Goal: Information Seeking & Learning: Learn about a topic

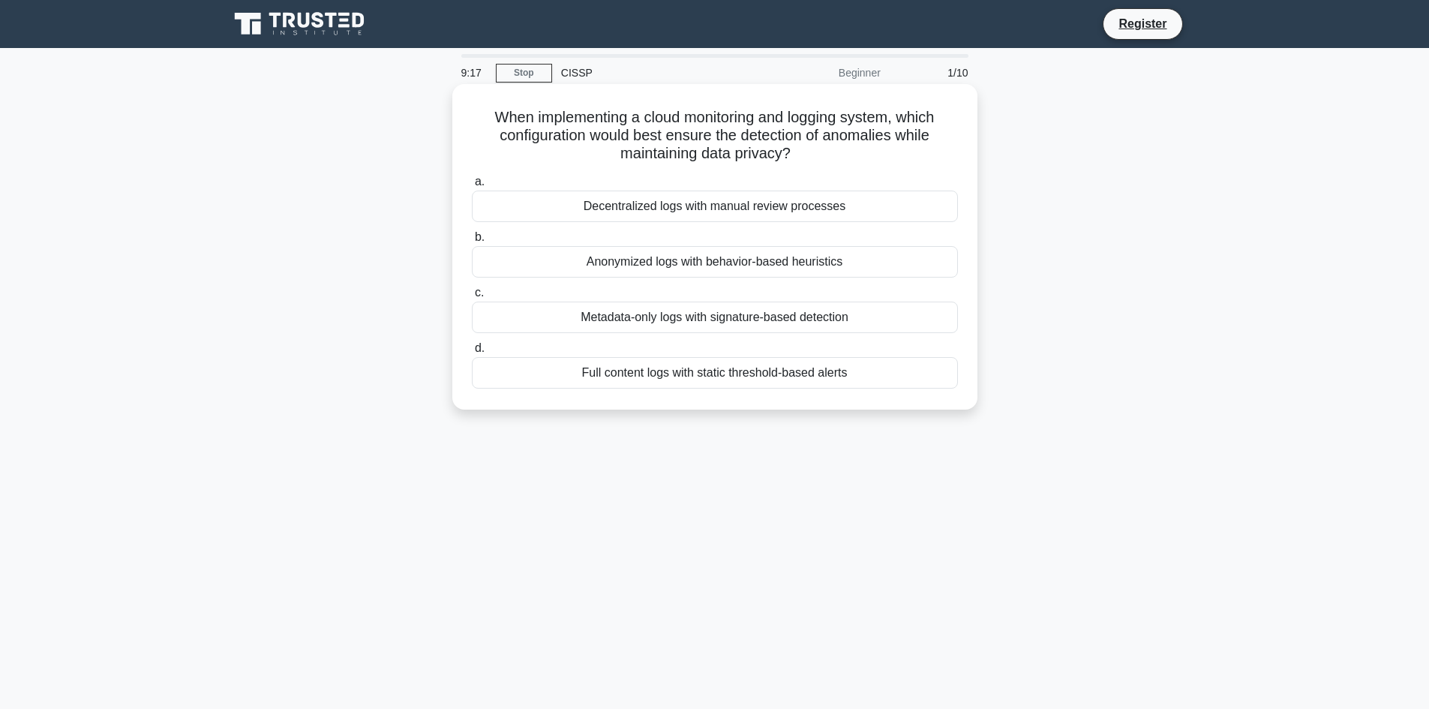
click at [639, 263] on div "Anonymized logs with behavior-based heuristics" at bounding box center [715, 262] width 486 height 32
click at [472, 242] on input "b. Anonymized logs with behavior-based heuristics" at bounding box center [472, 238] width 0 height 10
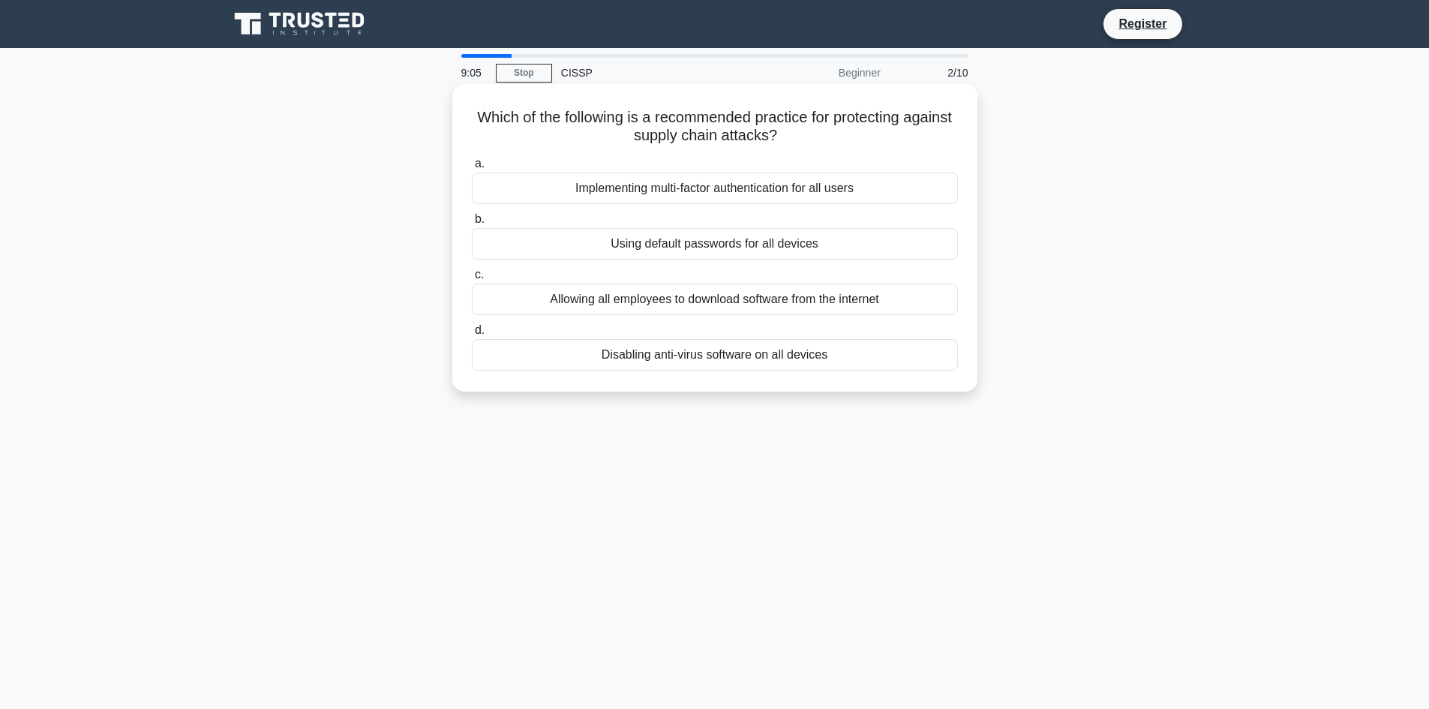
click at [645, 182] on div "Implementing multi-factor authentication for all users" at bounding box center [715, 189] width 486 height 32
click at [472, 169] on input "a. Implementing multi-factor authentication for all users" at bounding box center [472, 164] width 0 height 10
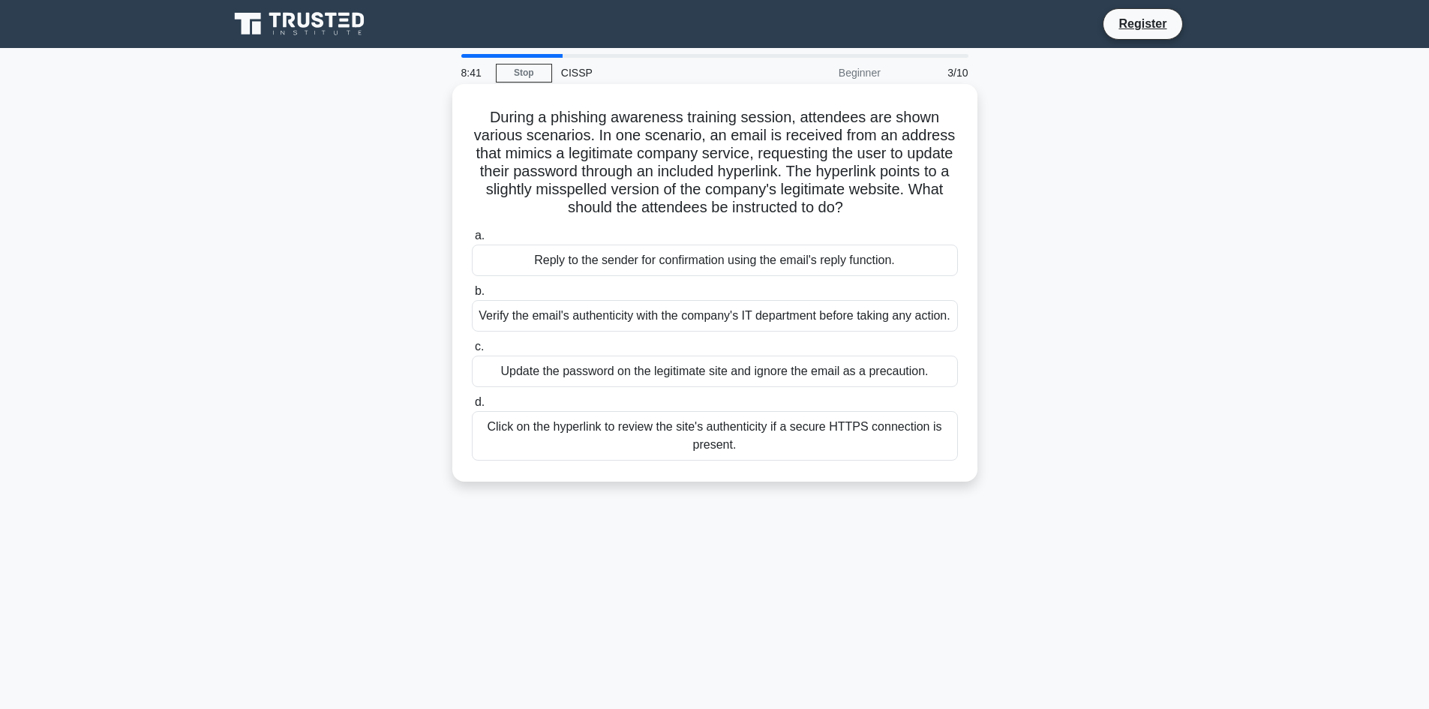
click at [641, 326] on div "Verify the email's authenticity with the company's IT department before taking …" at bounding box center [715, 316] width 486 height 32
click at [472, 296] on input "b. Verify the email's authenticity with the company's IT department before taki…" at bounding box center [472, 292] width 0 height 10
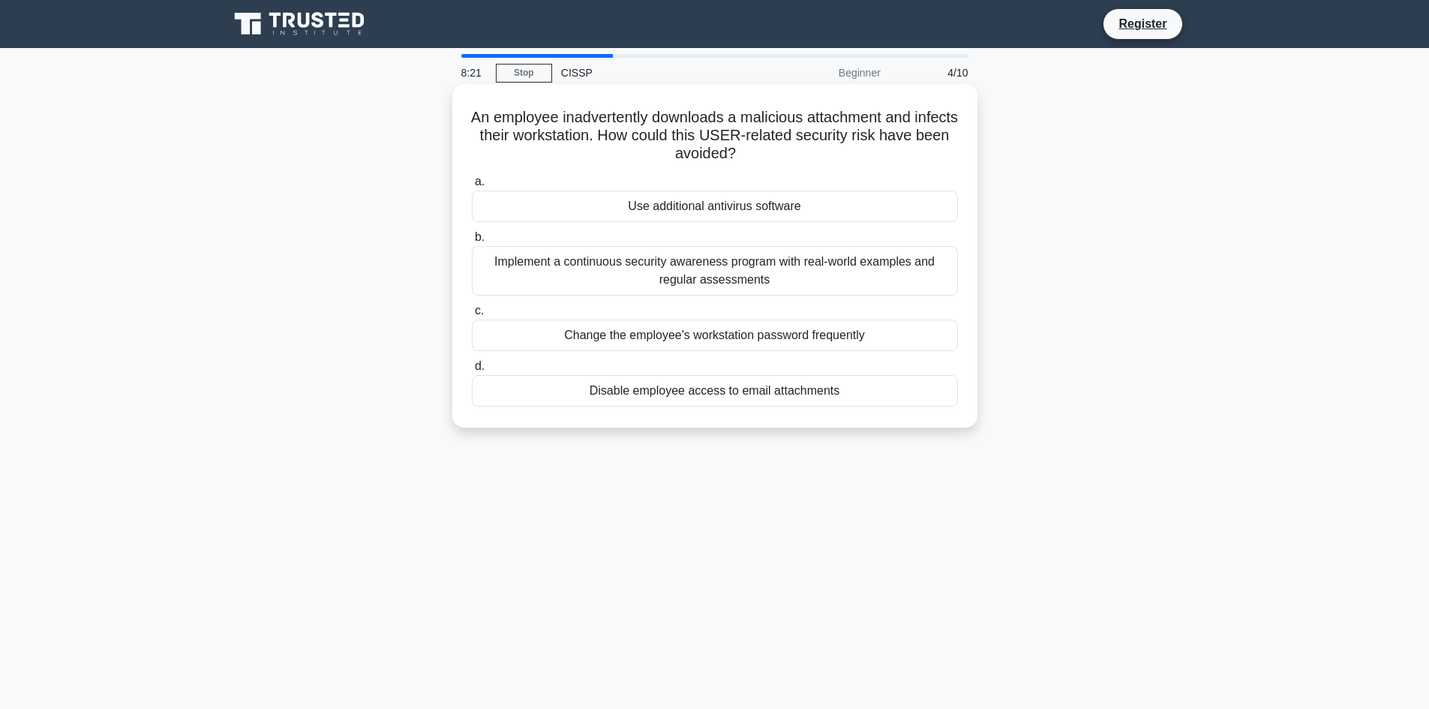
click at [627, 280] on div "Implement a continuous security awareness program with real-world examples and …" at bounding box center [715, 271] width 486 height 50
click at [472, 242] on input "b. Implement a continuous security awareness program with real-world examples a…" at bounding box center [472, 238] width 0 height 10
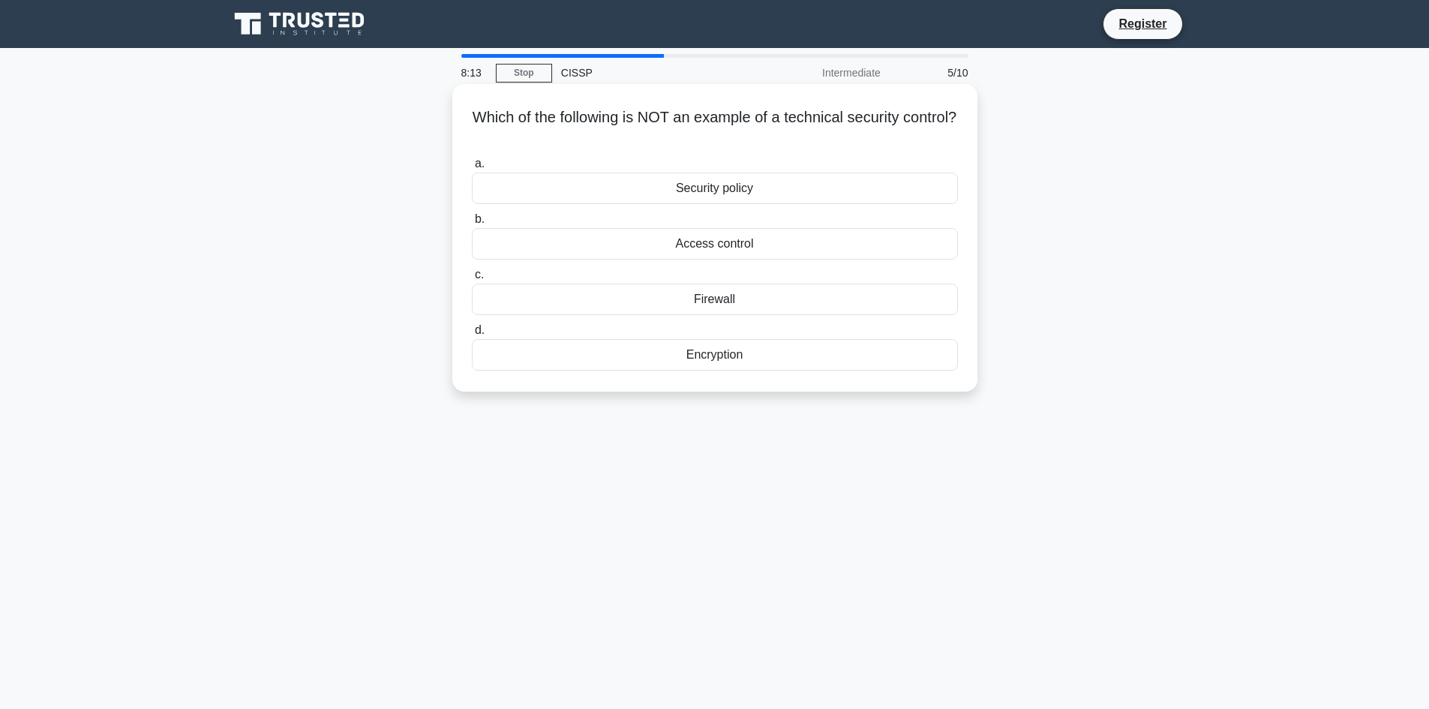
click at [625, 185] on div "Security policy" at bounding box center [715, 189] width 486 height 32
click at [472, 169] on input "a. Security policy" at bounding box center [472, 164] width 0 height 10
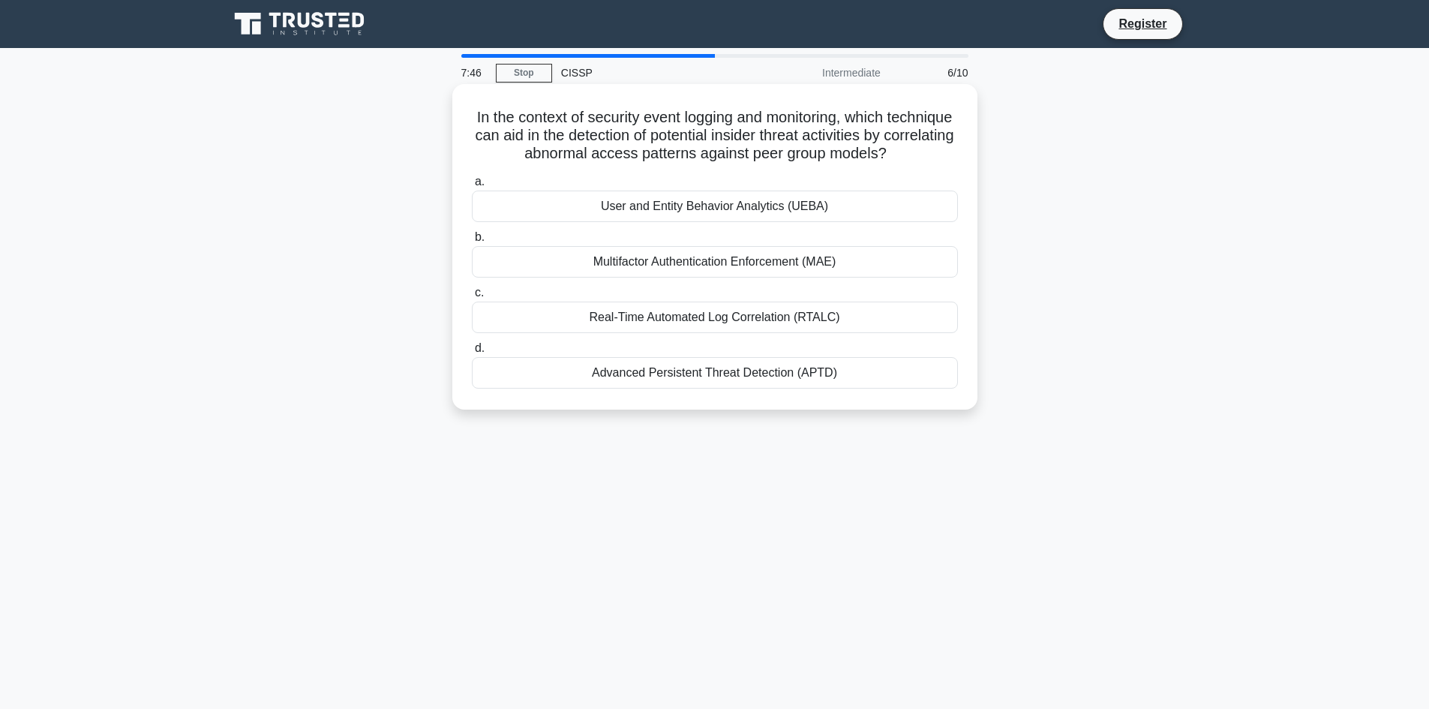
click at [611, 209] on div "User and Entity Behavior Analytics (UEBA)" at bounding box center [715, 207] width 486 height 32
click at [472, 187] on input "a. User and Entity Behavior Analytics (UEBA)" at bounding box center [472, 182] width 0 height 10
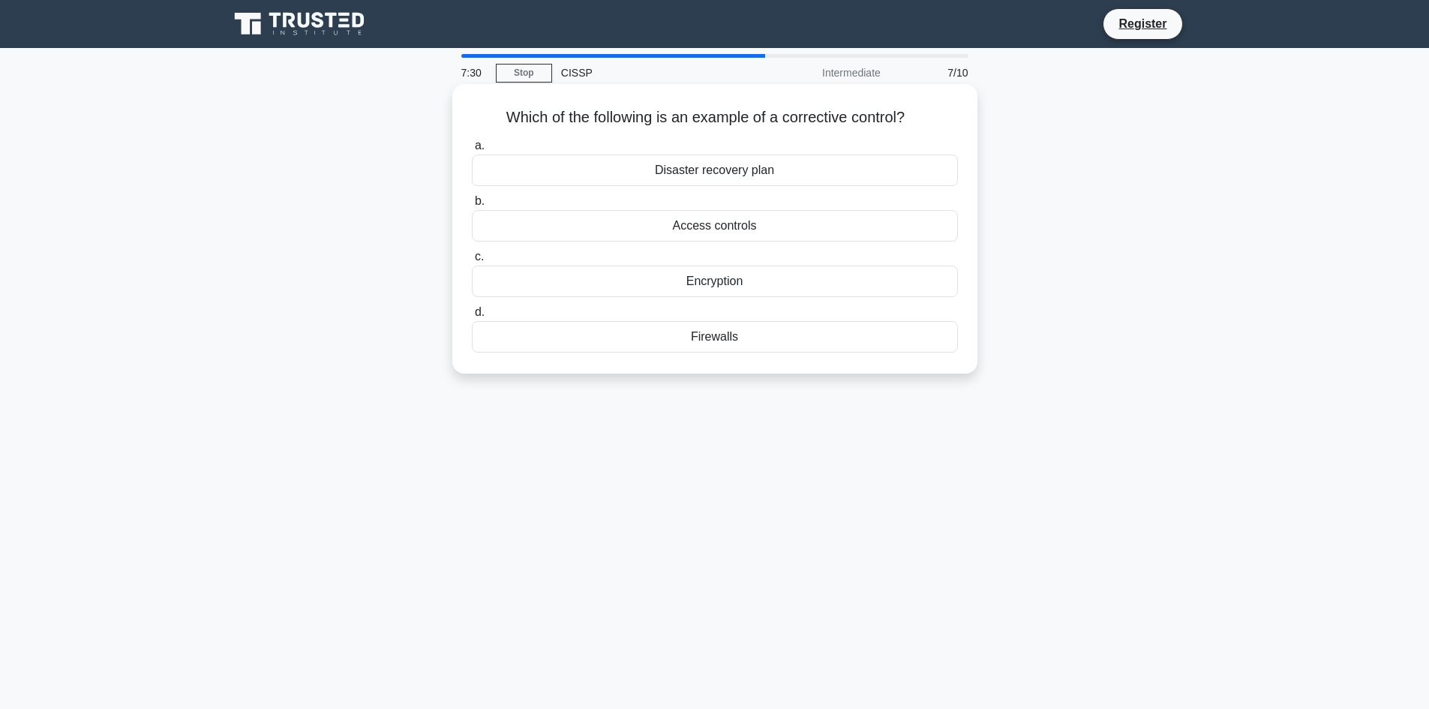
click at [630, 173] on div "Disaster recovery plan" at bounding box center [715, 171] width 486 height 32
click at [472, 151] on input "a. Disaster recovery plan" at bounding box center [472, 146] width 0 height 10
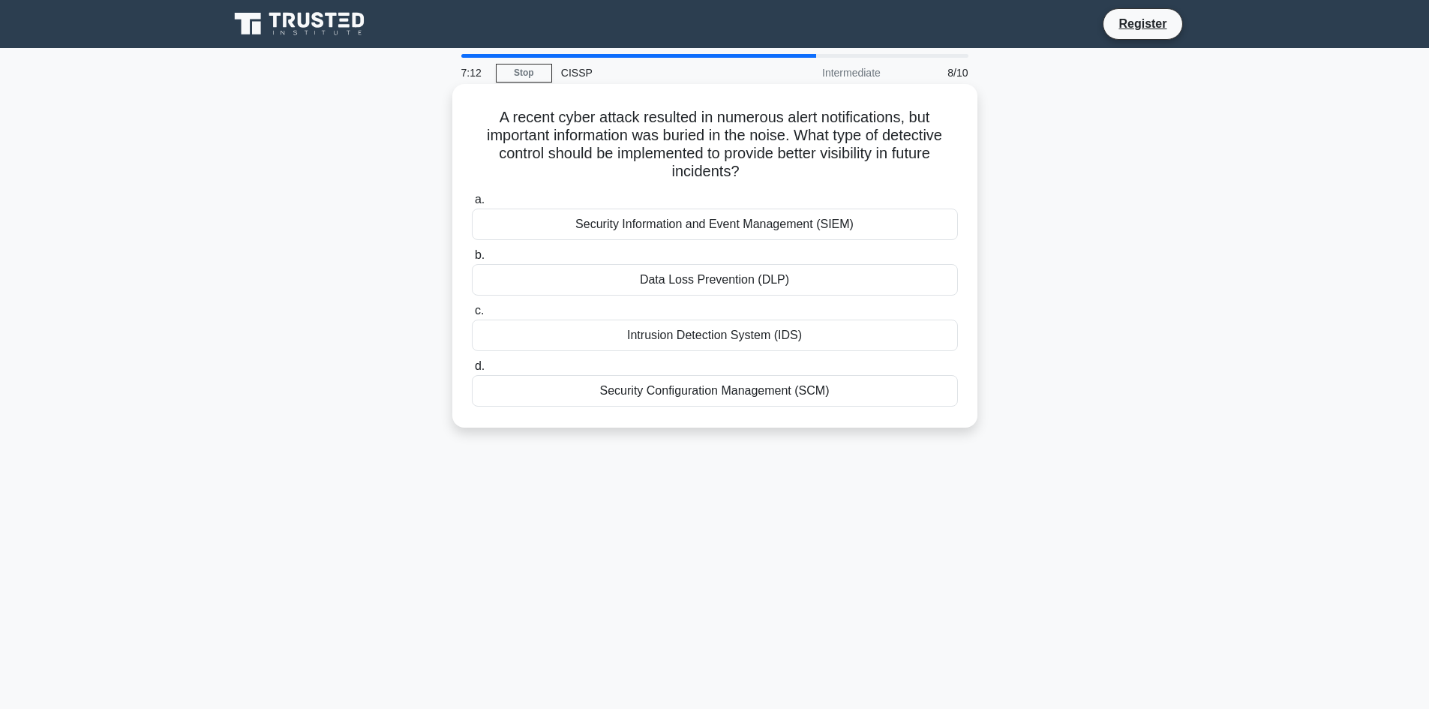
click at [631, 227] on div "Security Information and Event Management (SIEM)" at bounding box center [715, 225] width 486 height 32
click at [472, 205] on input "a. Security Information and Event Management (SIEM)" at bounding box center [472, 200] width 0 height 10
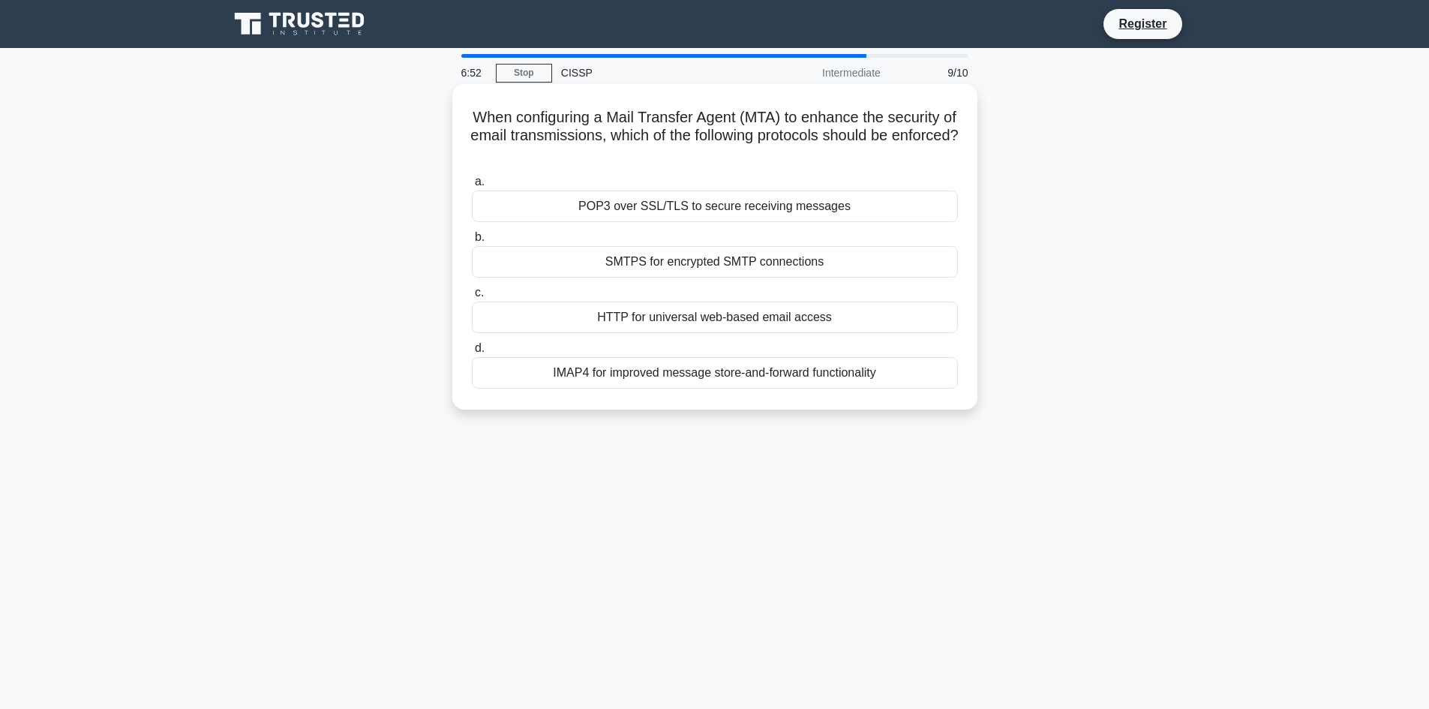
click at [638, 256] on div "SMTPS for encrypted SMTP connections" at bounding box center [715, 262] width 486 height 32
click at [472, 242] on input "b. SMTPS for encrypted SMTP connections" at bounding box center [472, 238] width 0 height 10
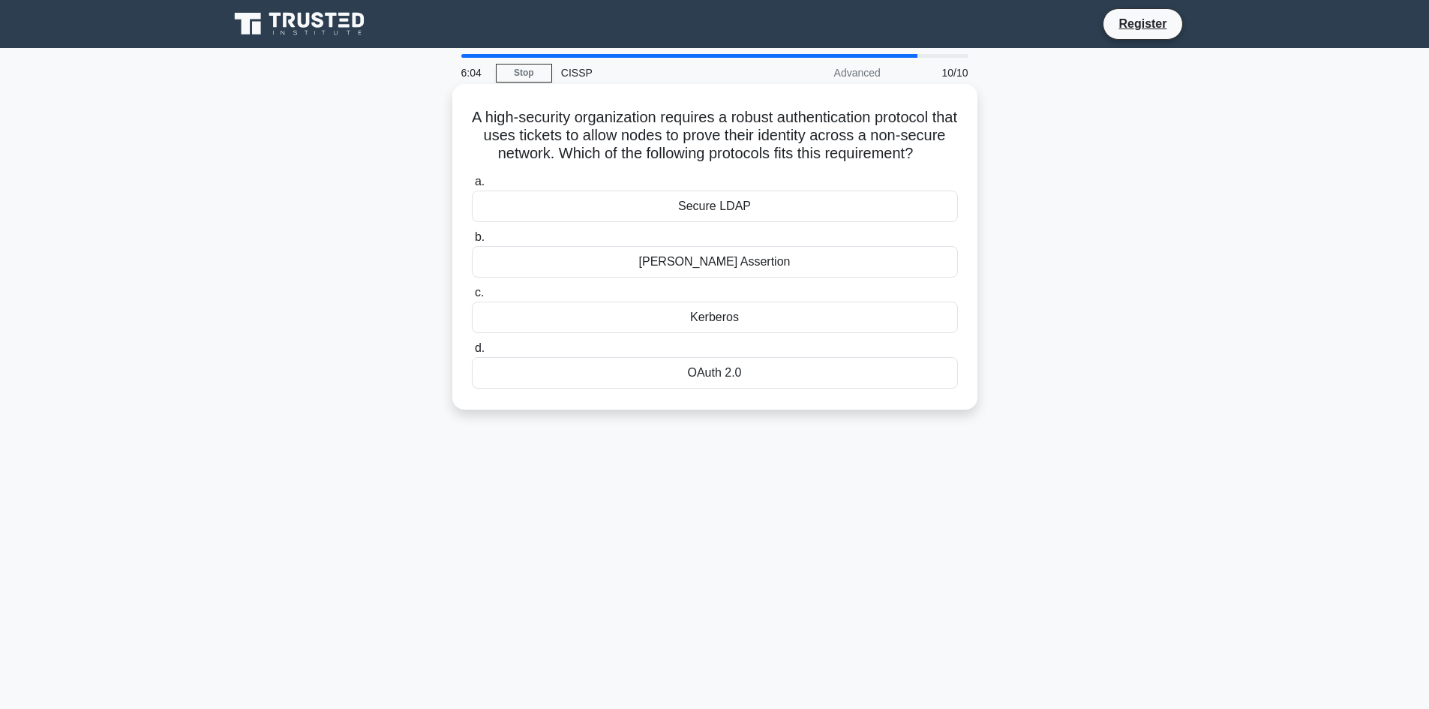
click at [677, 222] on div "Secure LDAP" at bounding box center [715, 207] width 486 height 32
click at [472, 187] on input "a. Secure LDAP" at bounding box center [472, 182] width 0 height 10
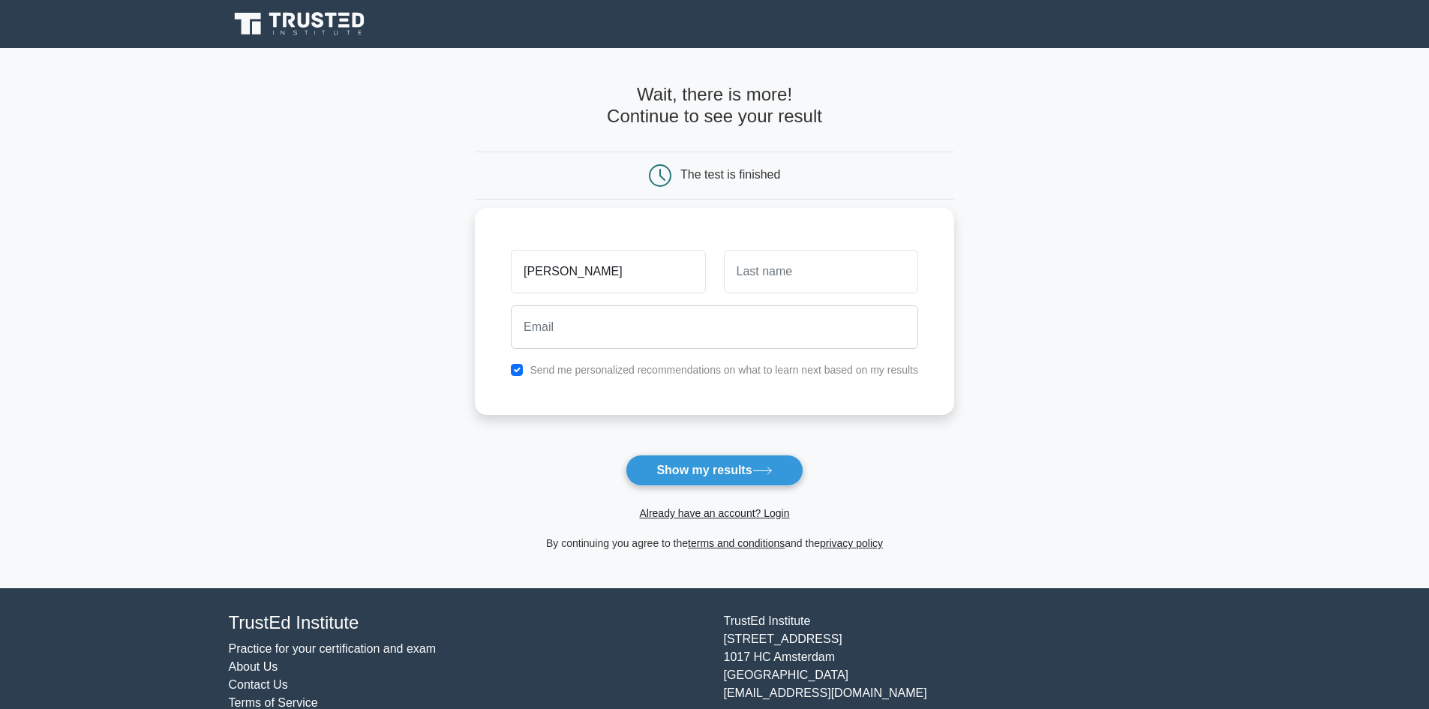
type input "Shashank"
type input "Sinha"
type input "ssinha.uae@gmail.com"
click at [518, 368] on input "checkbox" at bounding box center [517, 370] width 12 height 12
checkbox input "false"
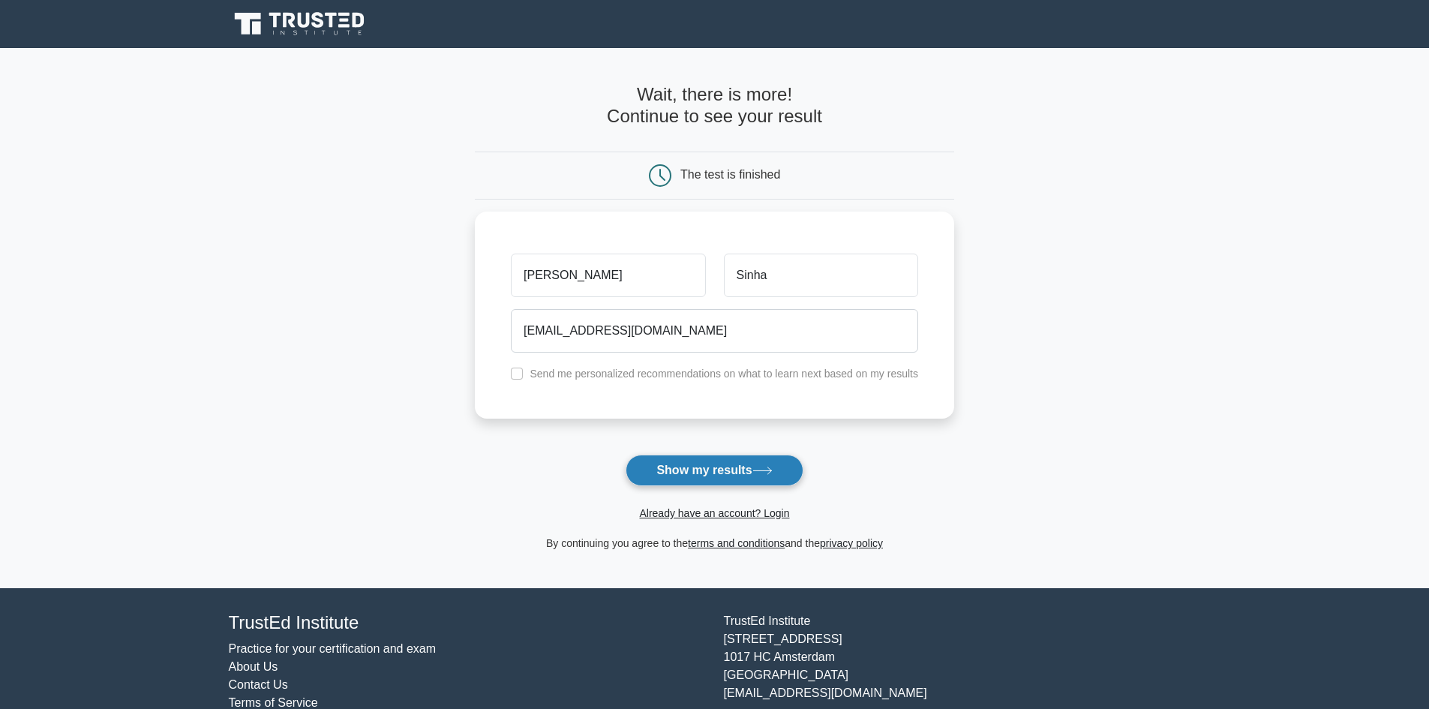
click at [759, 465] on button "Show my results" at bounding box center [714, 471] width 177 height 32
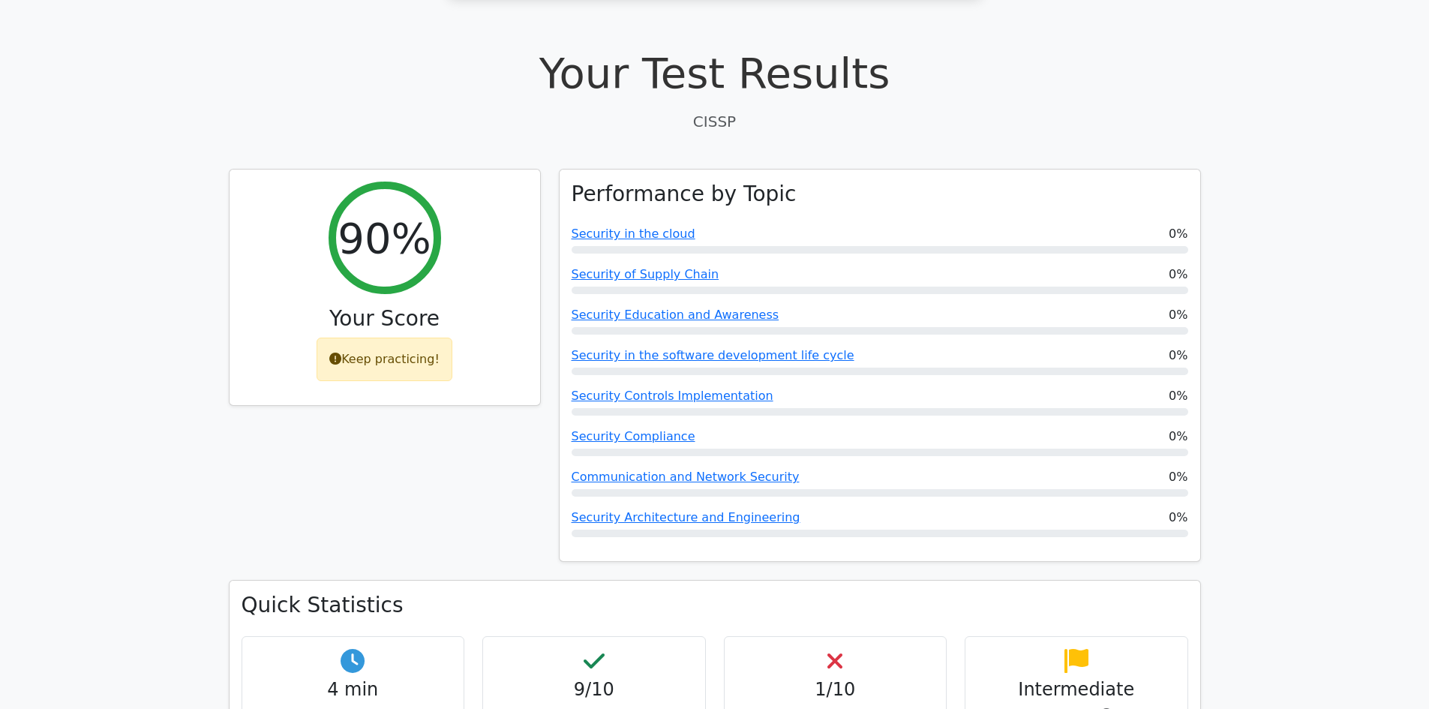
scroll to position [450, 0]
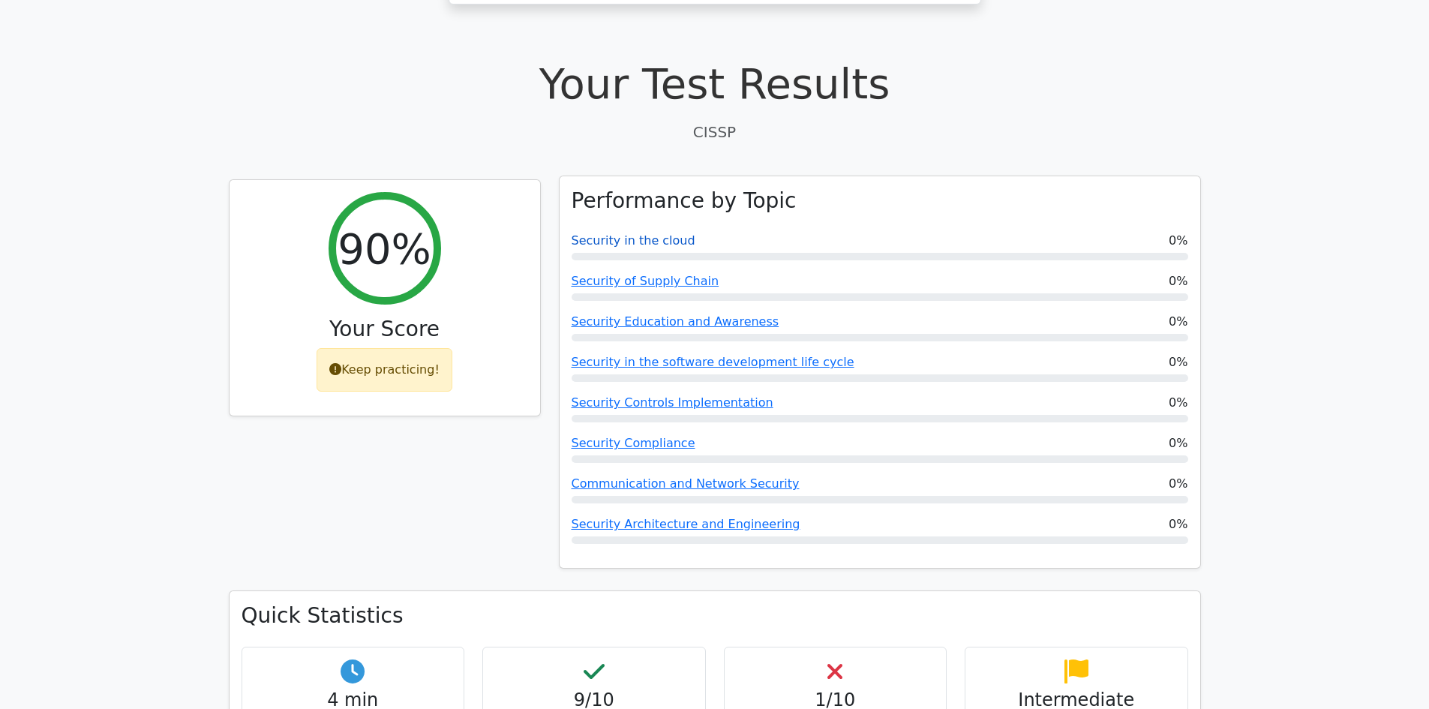
click at [633, 233] on link "Security in the cloud" at bounding box center [634, 240] width 124 height 14
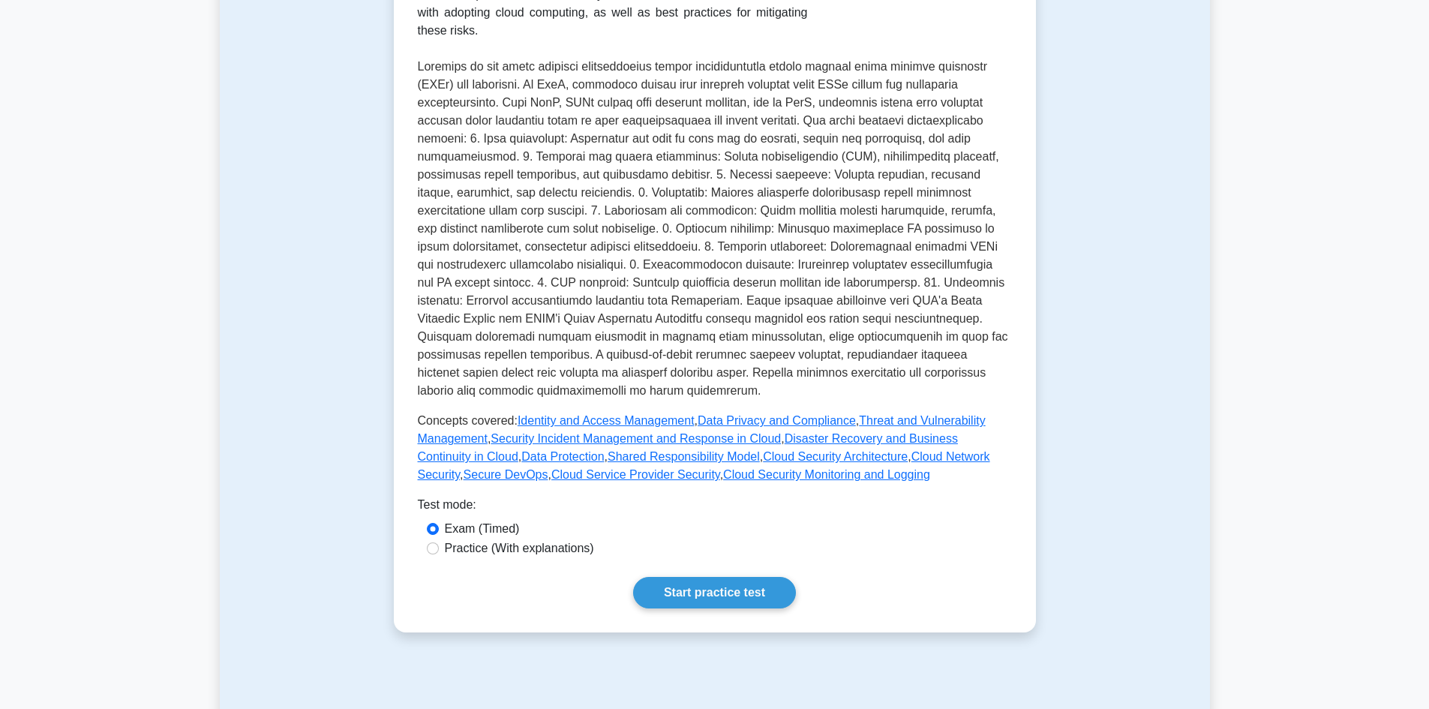
scroll to position [525, 0]
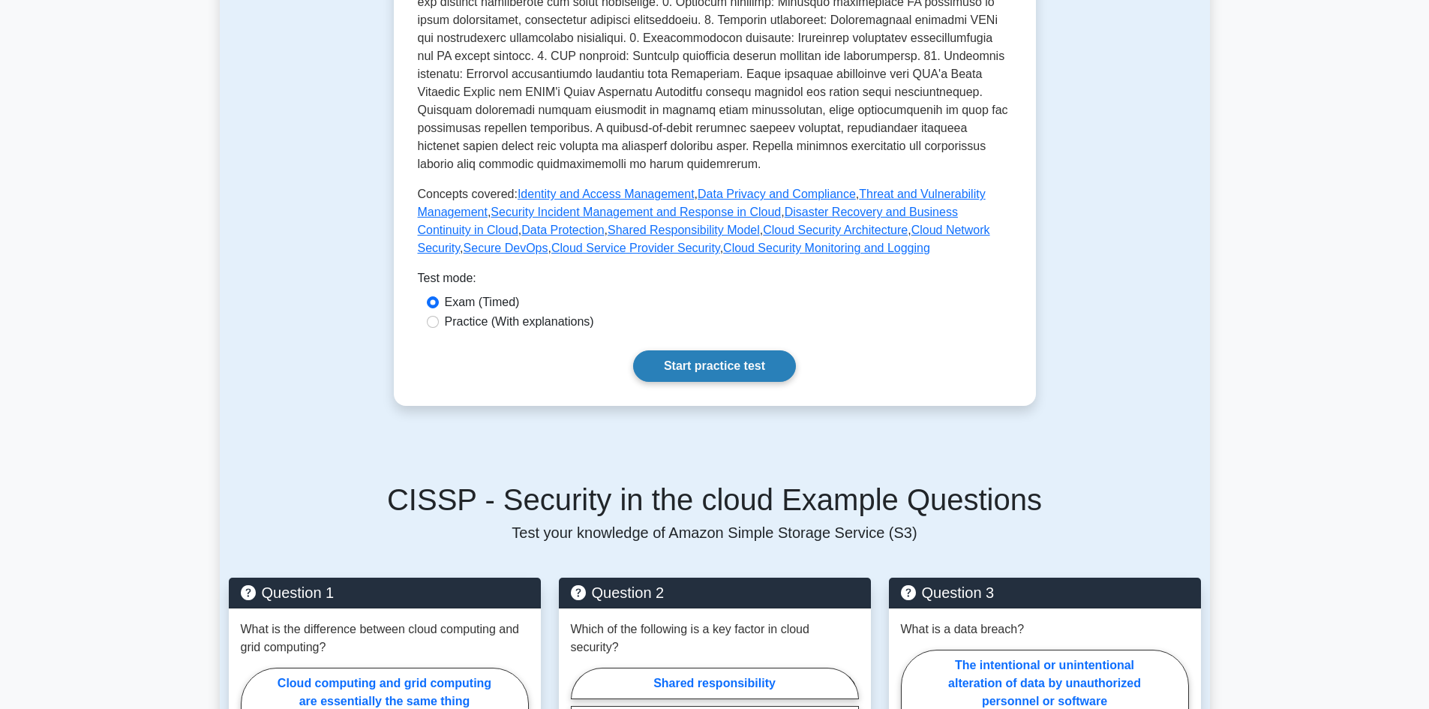
click at [708, 350] on link "Start practice test" at bounding box center [714, 366] width 163 height 32
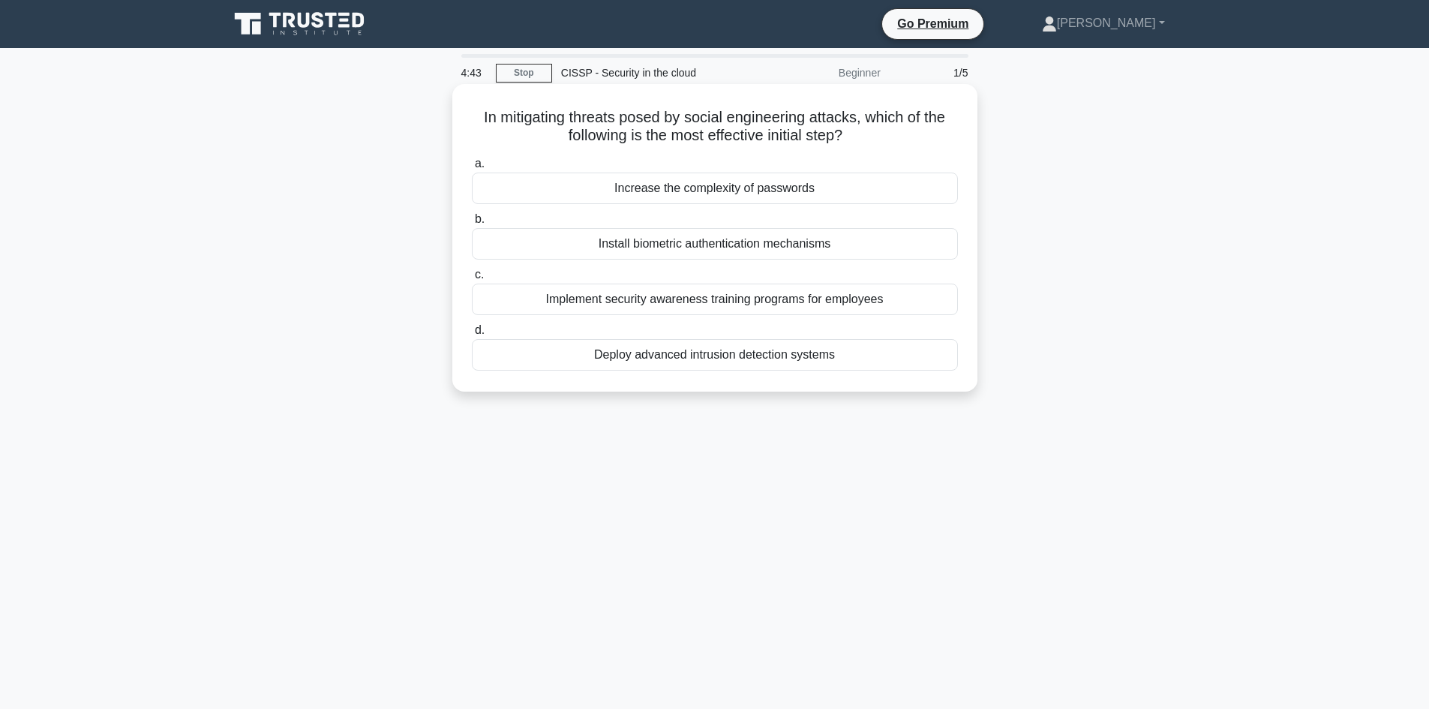
click at [685, 304] on div "Implement security awareness training programs for employees" at bounding box center [715, 300] width 486 height 32
click at [472, 280] on input "c. Implement security awareness training programs for employees" at bounding box center [472, 275] width 0 height 10
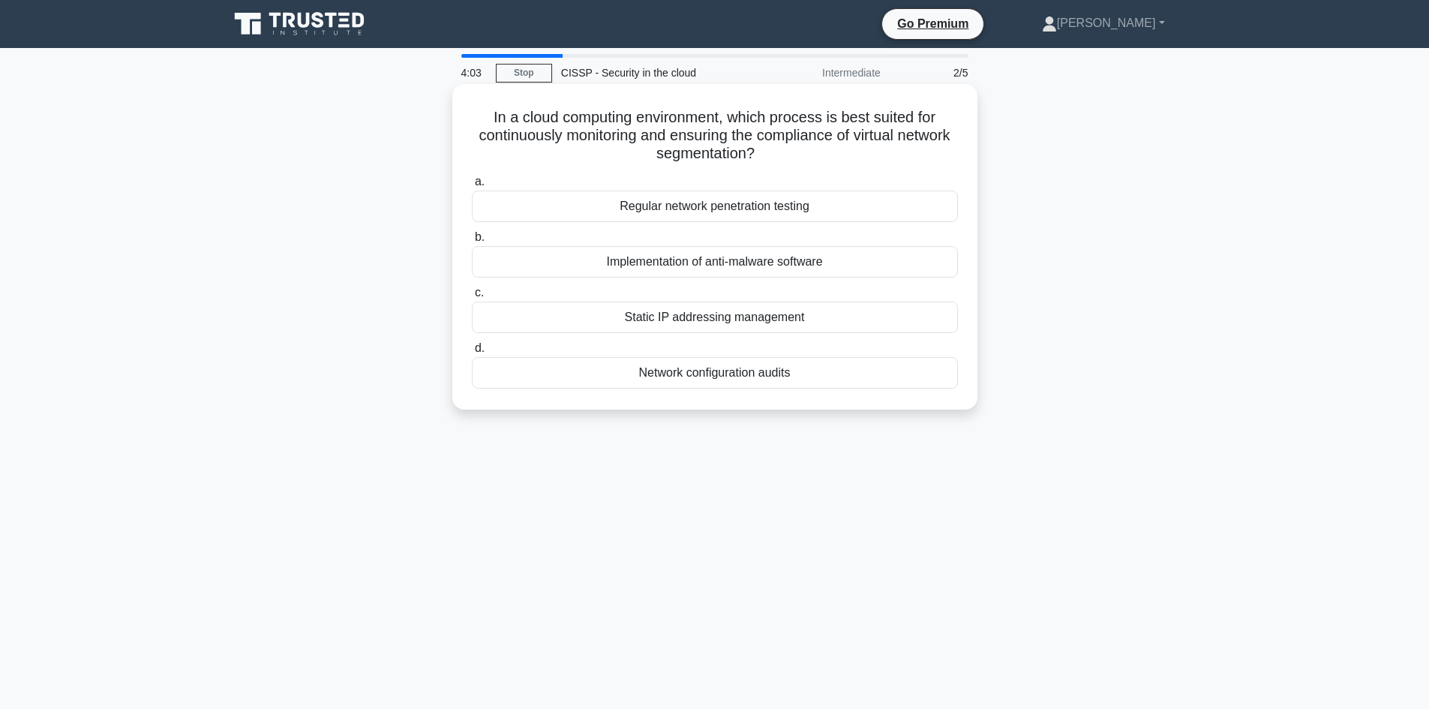
click at [709, 371] on div "Network configuration audits" at bounding box center [715, 373] width 486 height 32
click at [472, 353] on input "d. Network configuration audits" at bounding box center [472, 349] width 0 height 10
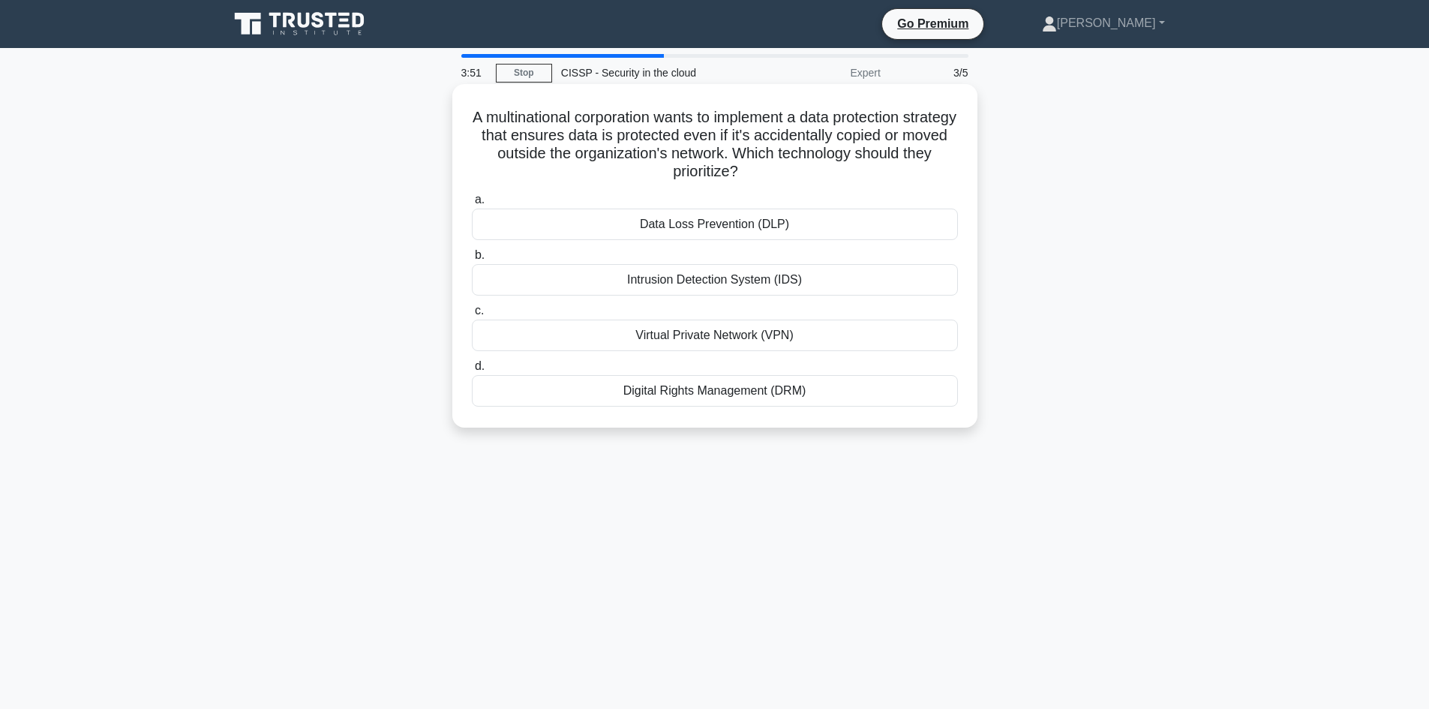
click at [704, 383] on div "Digital Rights Management (DRM)" at bounding box center [715, 391] width 486 height 32
click at [472, 371] on input "d. Digital Rights Management (DRM)" at bounding box center [472, 367] width 0 height 10
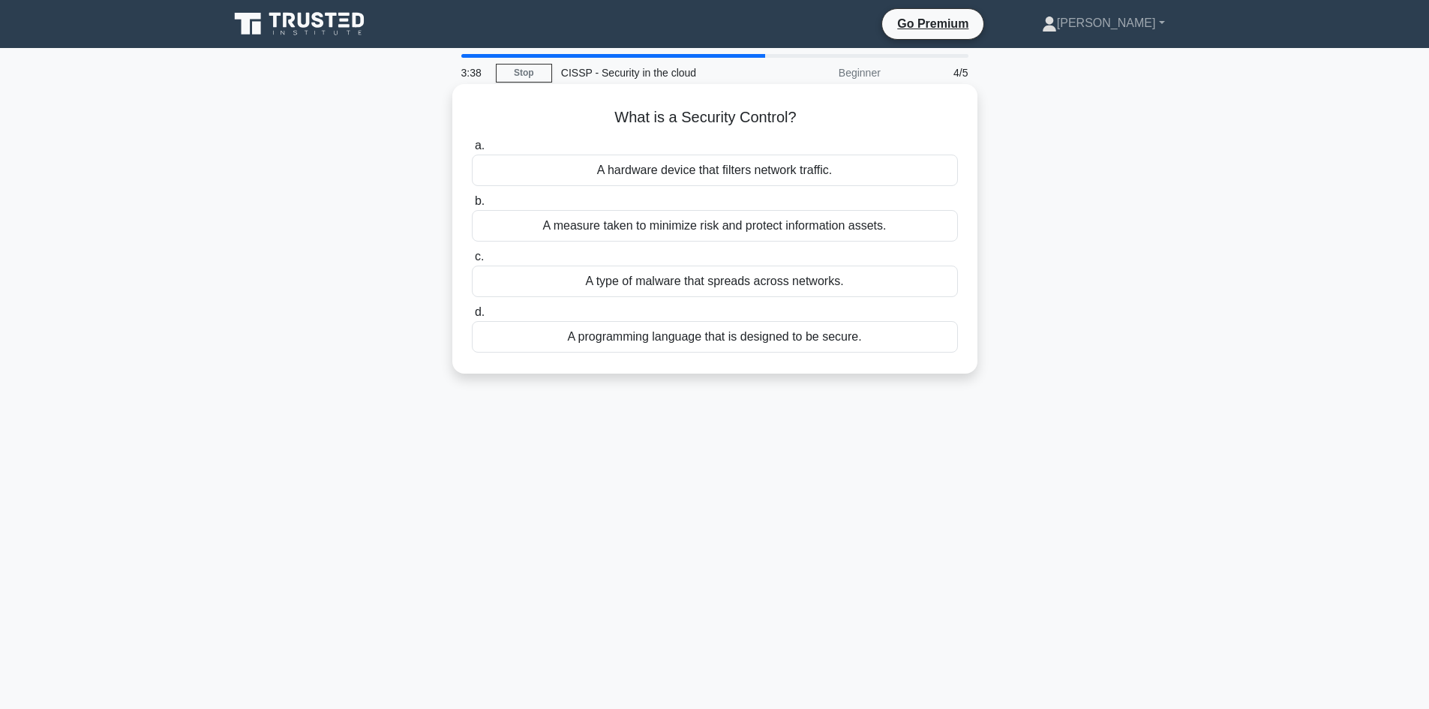
click at [735, 228] on div "A measure taken to minimize risk and protect information assets." at bounding box center [715, 226] width 486 height 32
click at [472, 206] on input "b. A measure taken to minimize risk and protect information assets." at bounding box center [472, 202] width 0 height 10
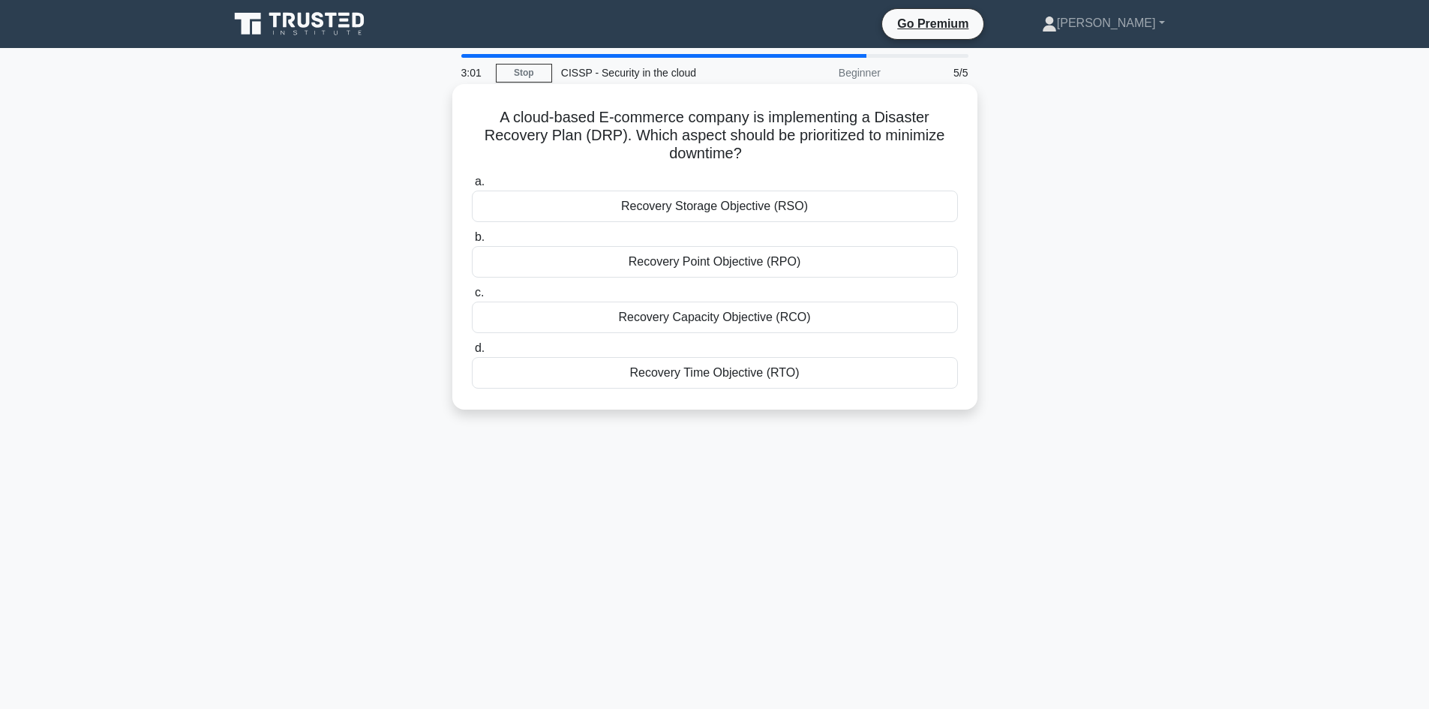
click at [742, 257] on div "Recovery Point Objective (RPO)" at bounding box center [715, 262] width 486 height 32
click at [472, 242] on input "b. Recovery Point Objective (RPO)" at bounding box center [472, 238] width 0 height 10
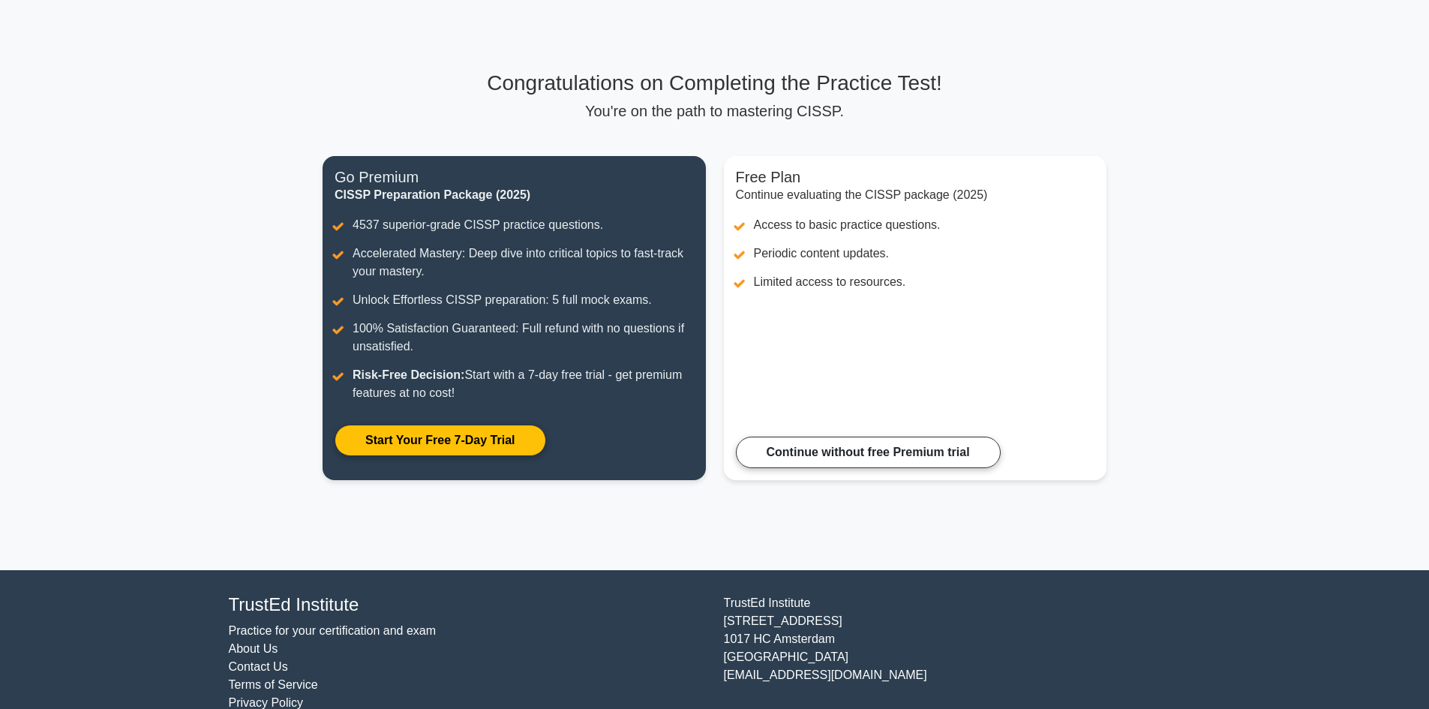
scroll to position [77, 0]
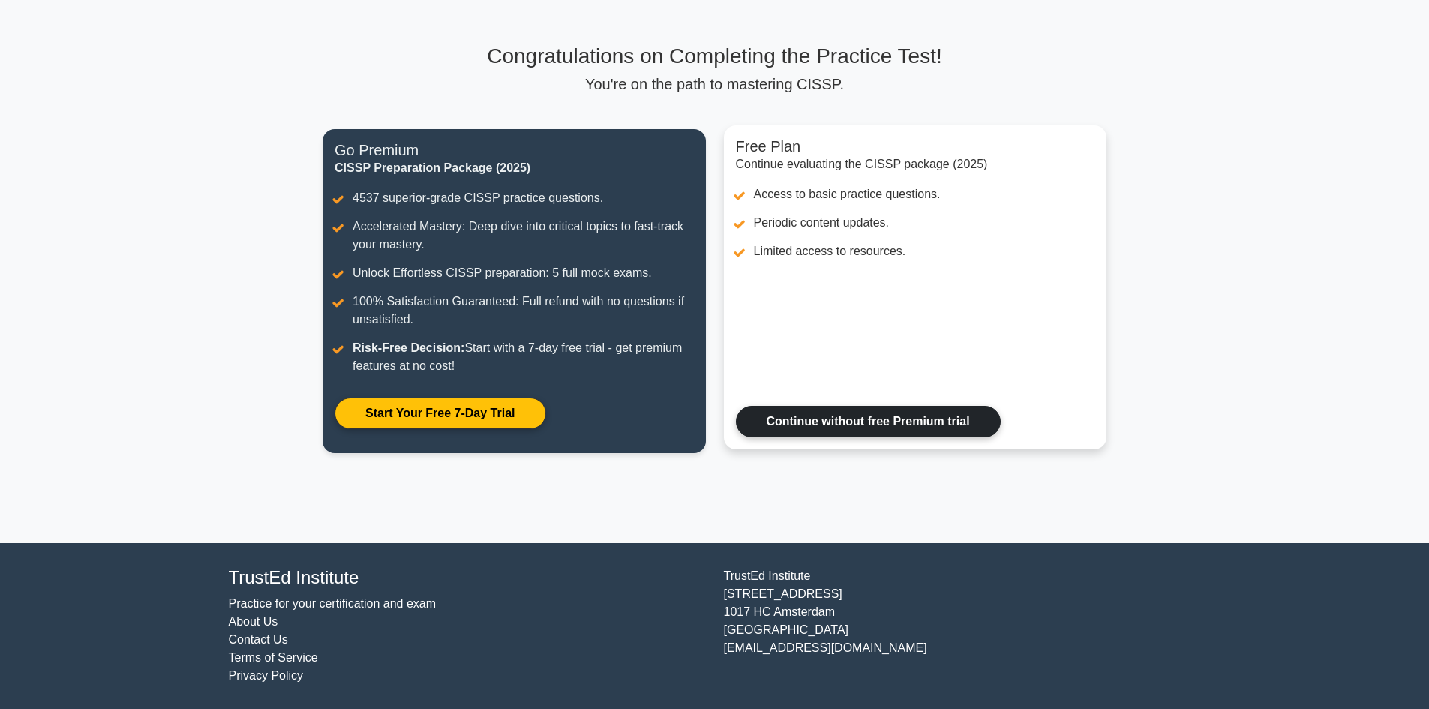
click at [838, 419] on link "Continue without free Premium trial" at bounding box center [868, 422] width 265 height 32
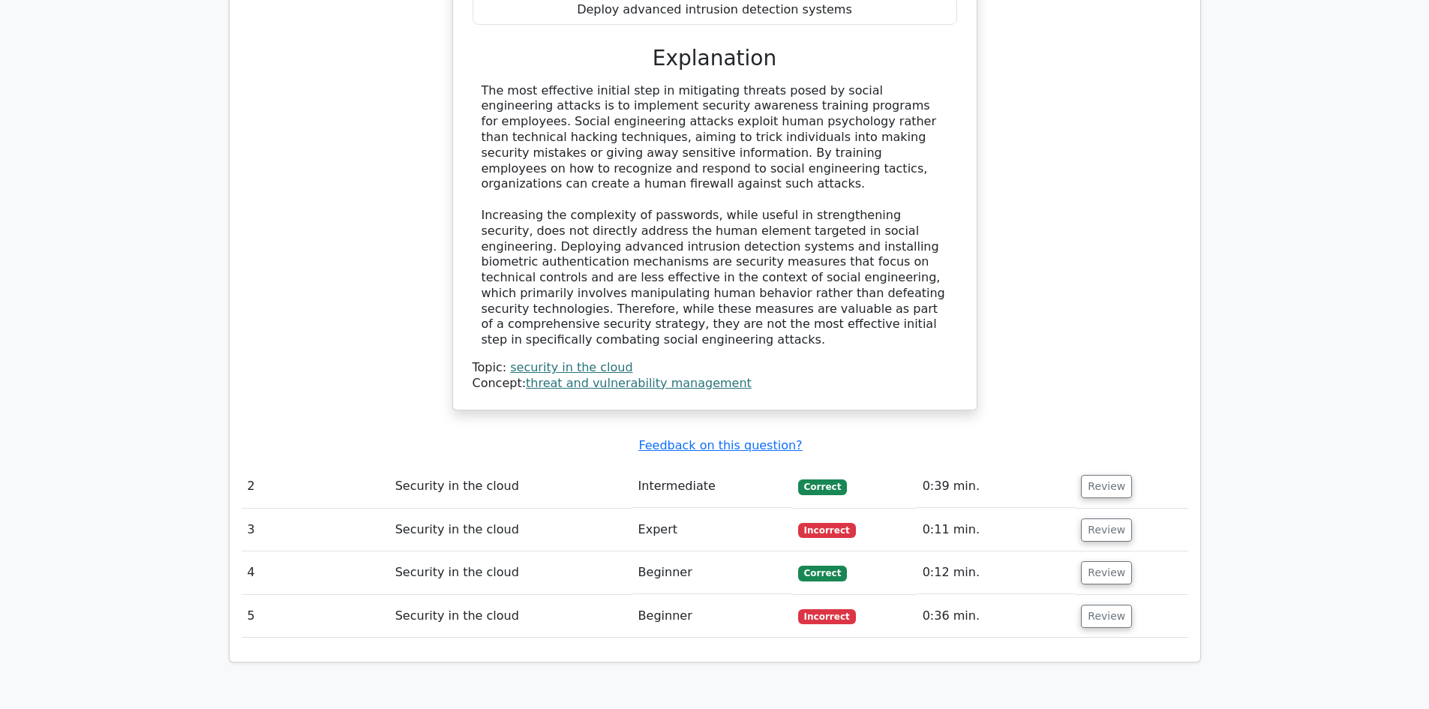
scroll to position [1500, 0]
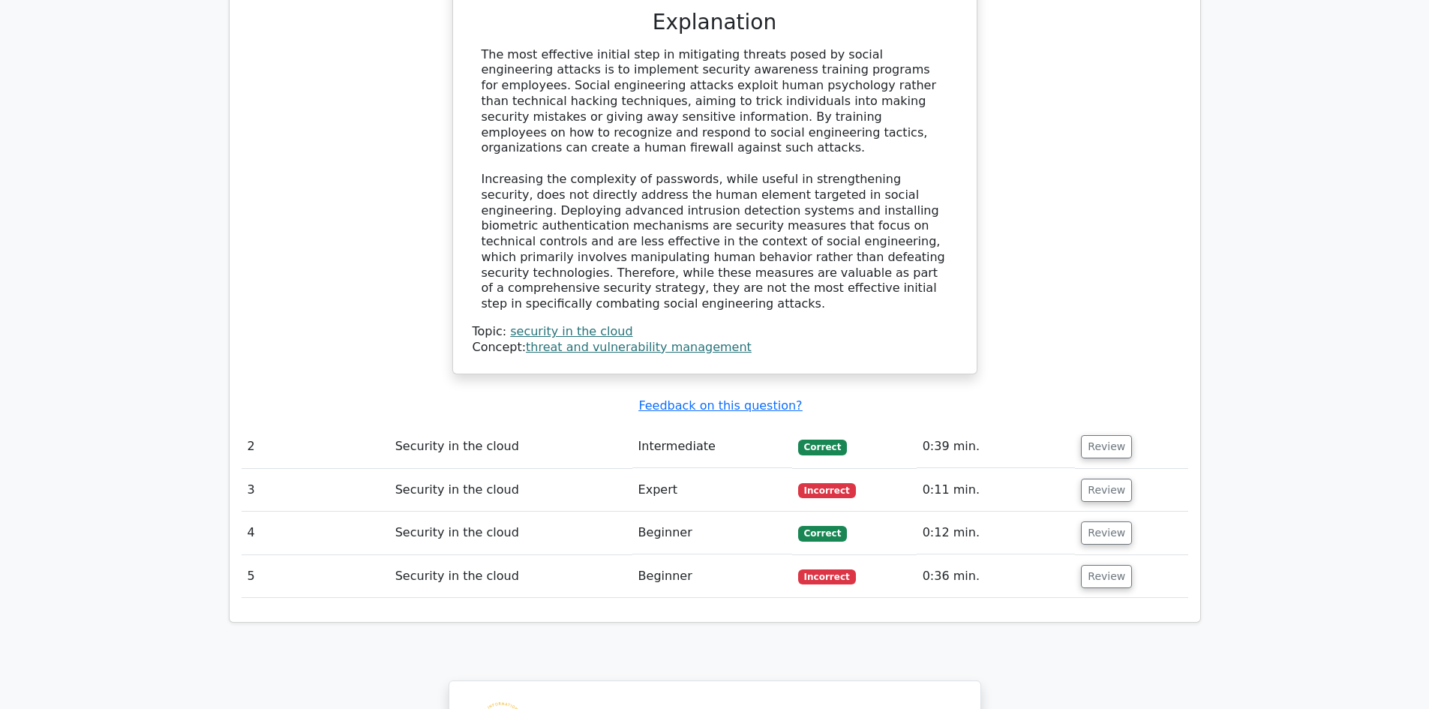
click at [593, 469] on td "Security in the cloud" at bounding box center [510, 490] width 243 height 43
click at [517, 469] on td "Security in the cloud" at bounding box center [510, 490] width 243 height 43
click at [1114, 479] on button "Review" at bounding box center [1106, 490] width 51 height 23
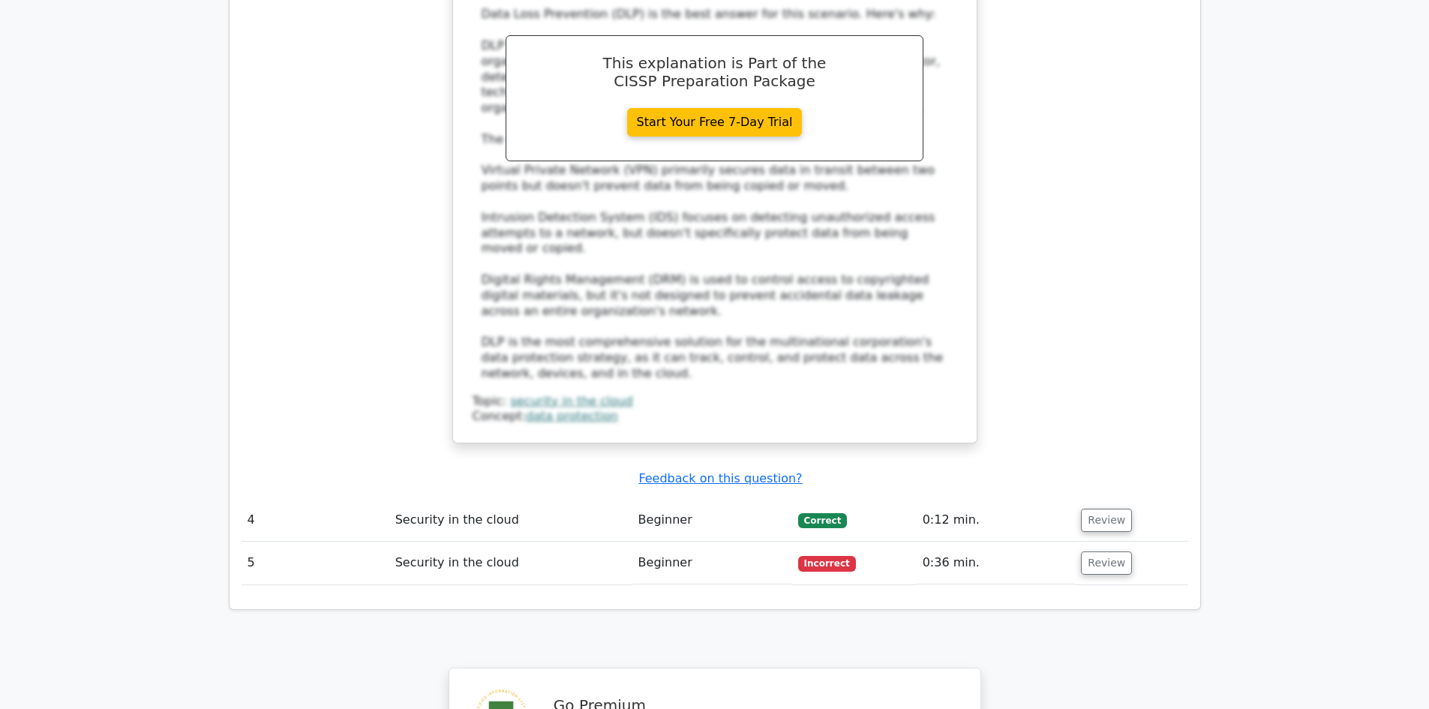
scroll to position [2401, 0]
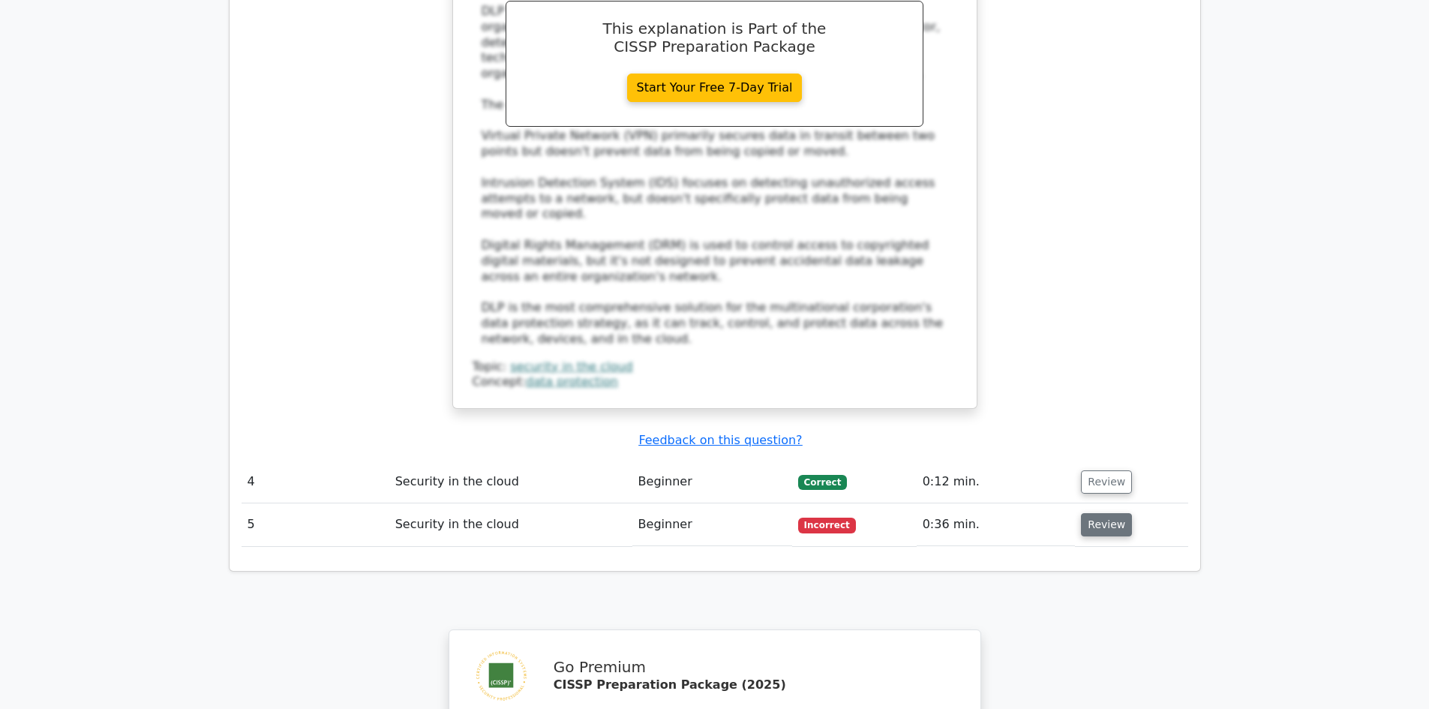
click at [1100, 513] on button "Review" at bounding box center [1106, 524] width 51 height 23
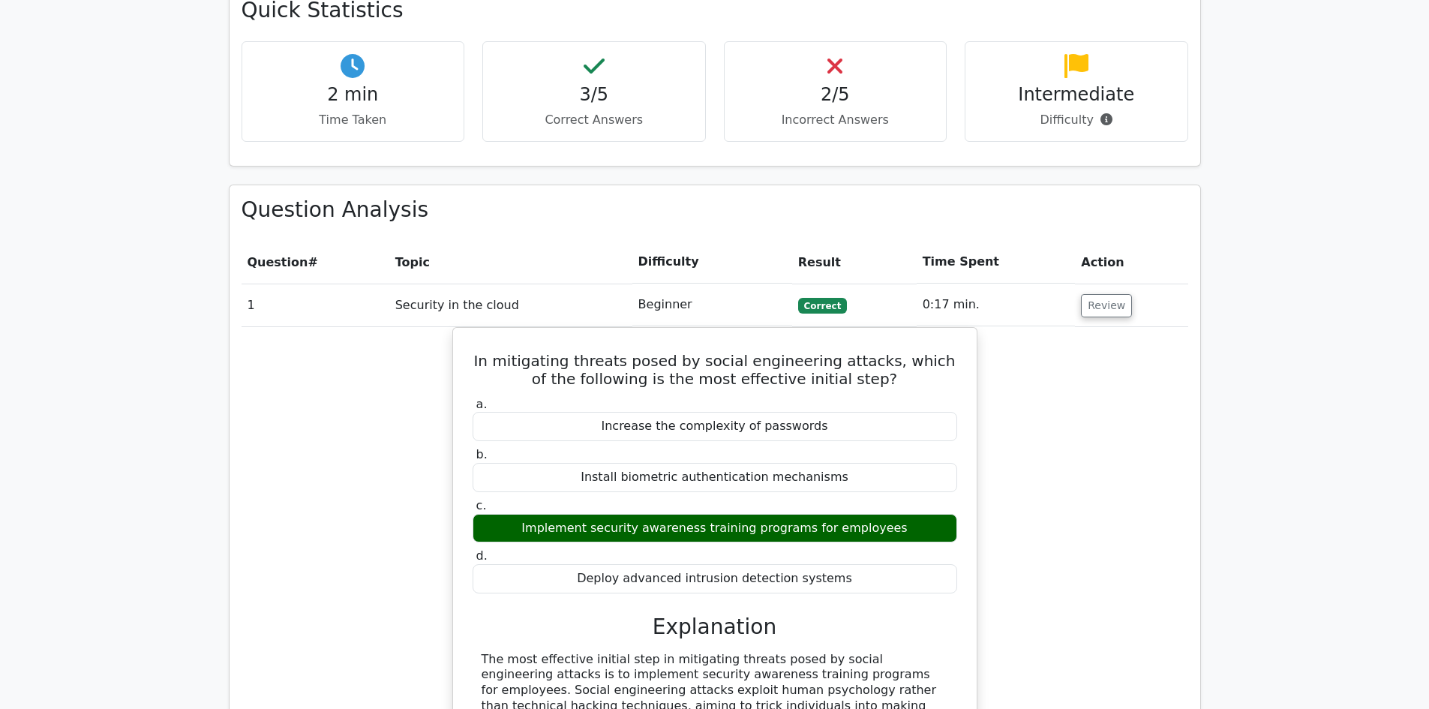
scroll to position [900, 0]
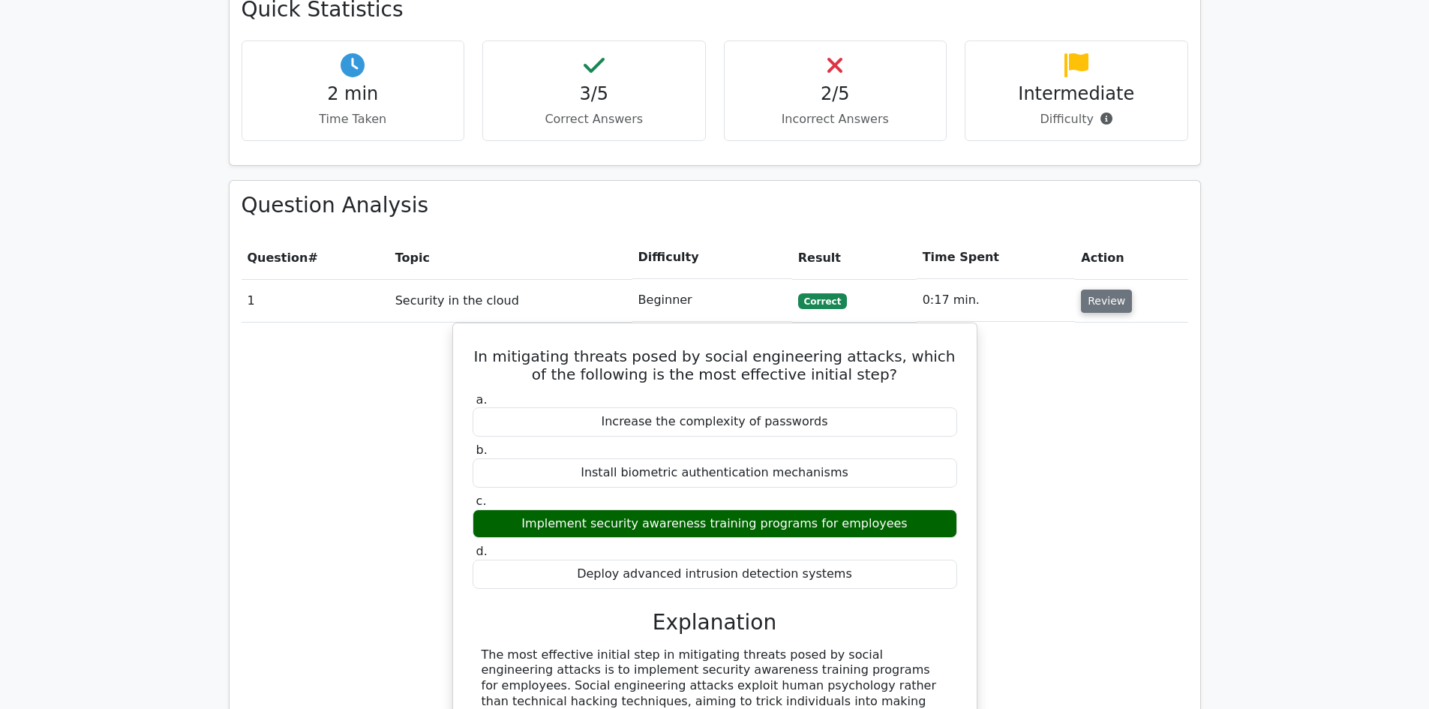
click at [1095, 290] on button "Review" at bounding box center [1106, 301] width 51 height 23
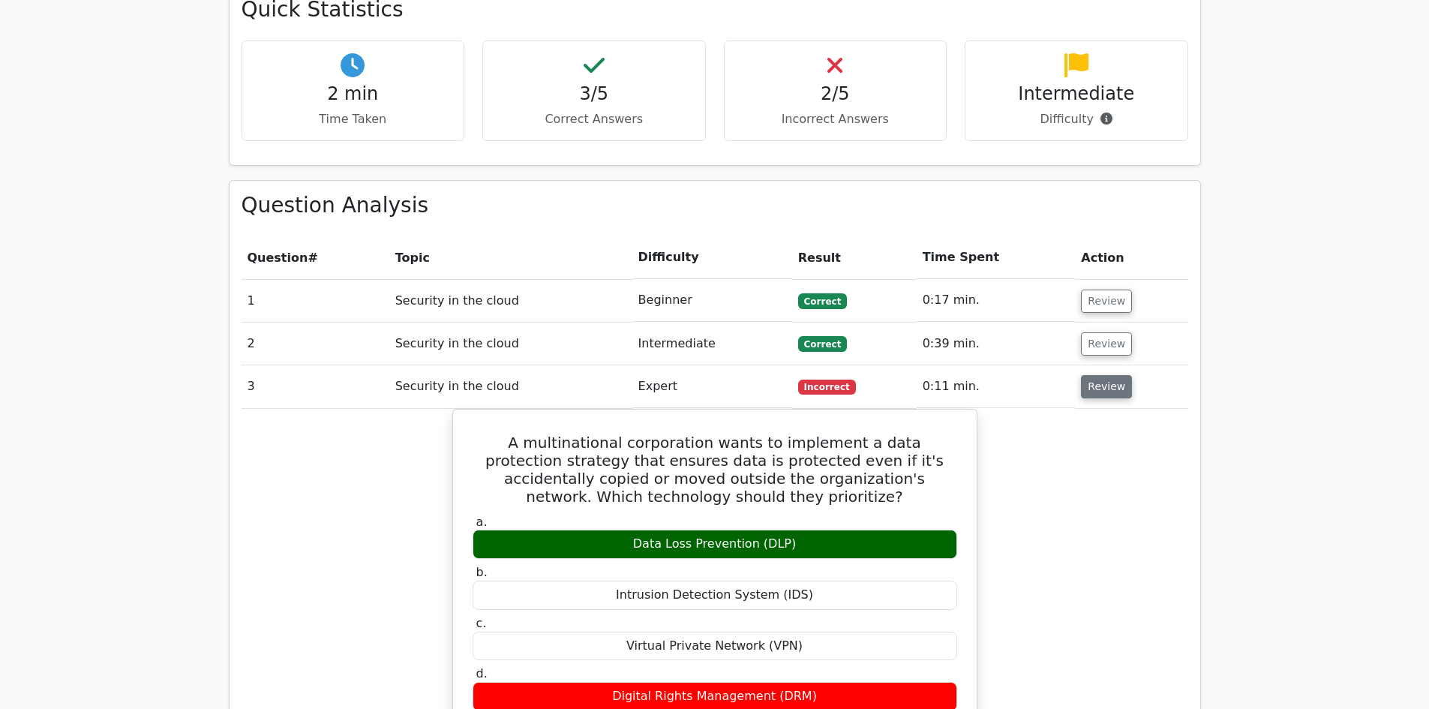
click at [1109, 375] on button "Review" at bounding box center [1106, 386] width 51 height 23
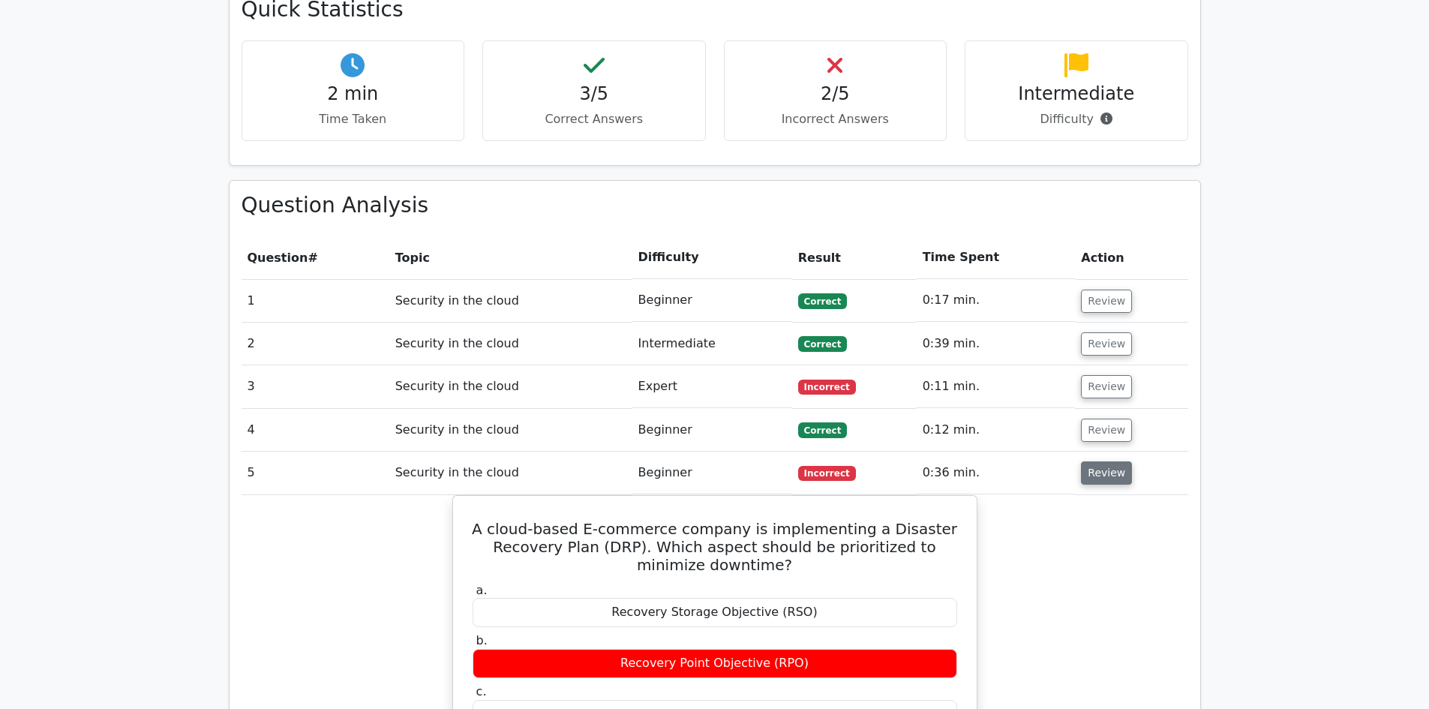
click at [1099, 461] on button "Review" at bounding box center [1106, 472] width 51 height 23
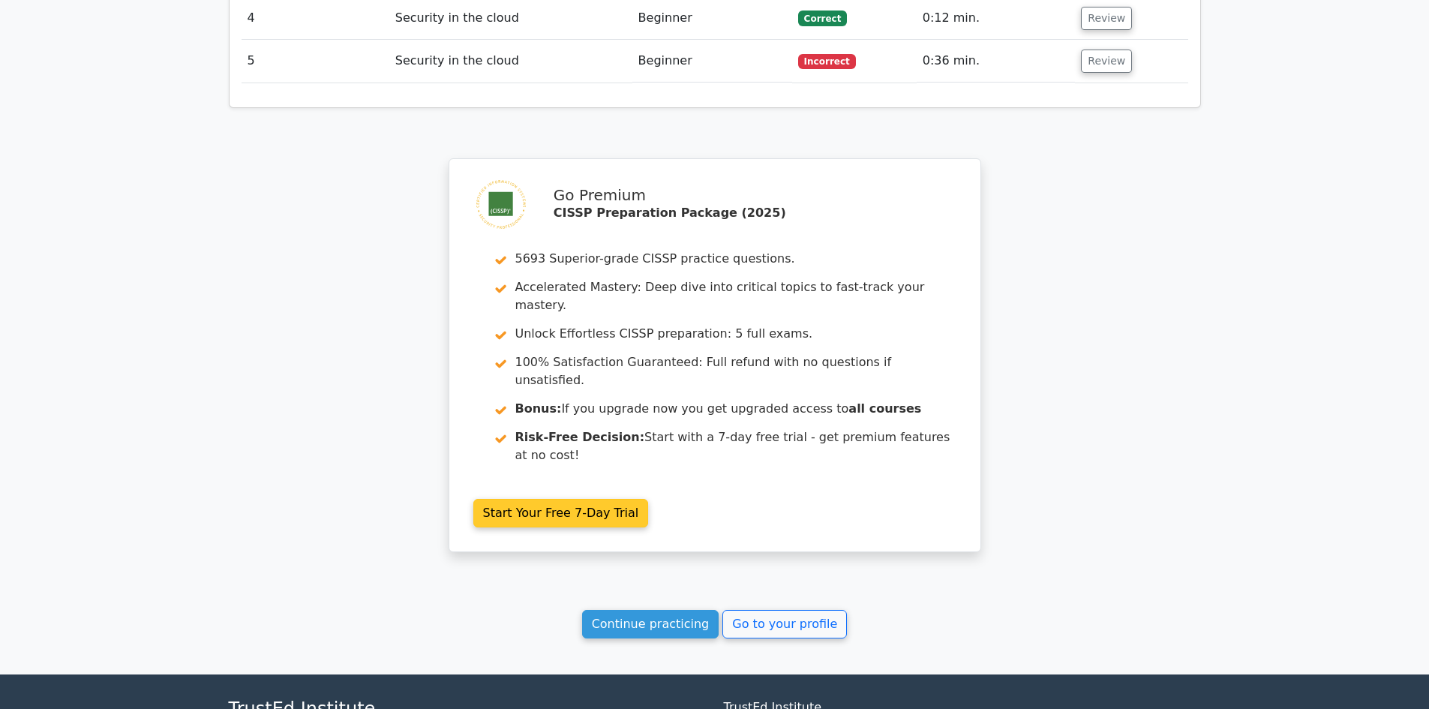
scroll to position [1351, 0]
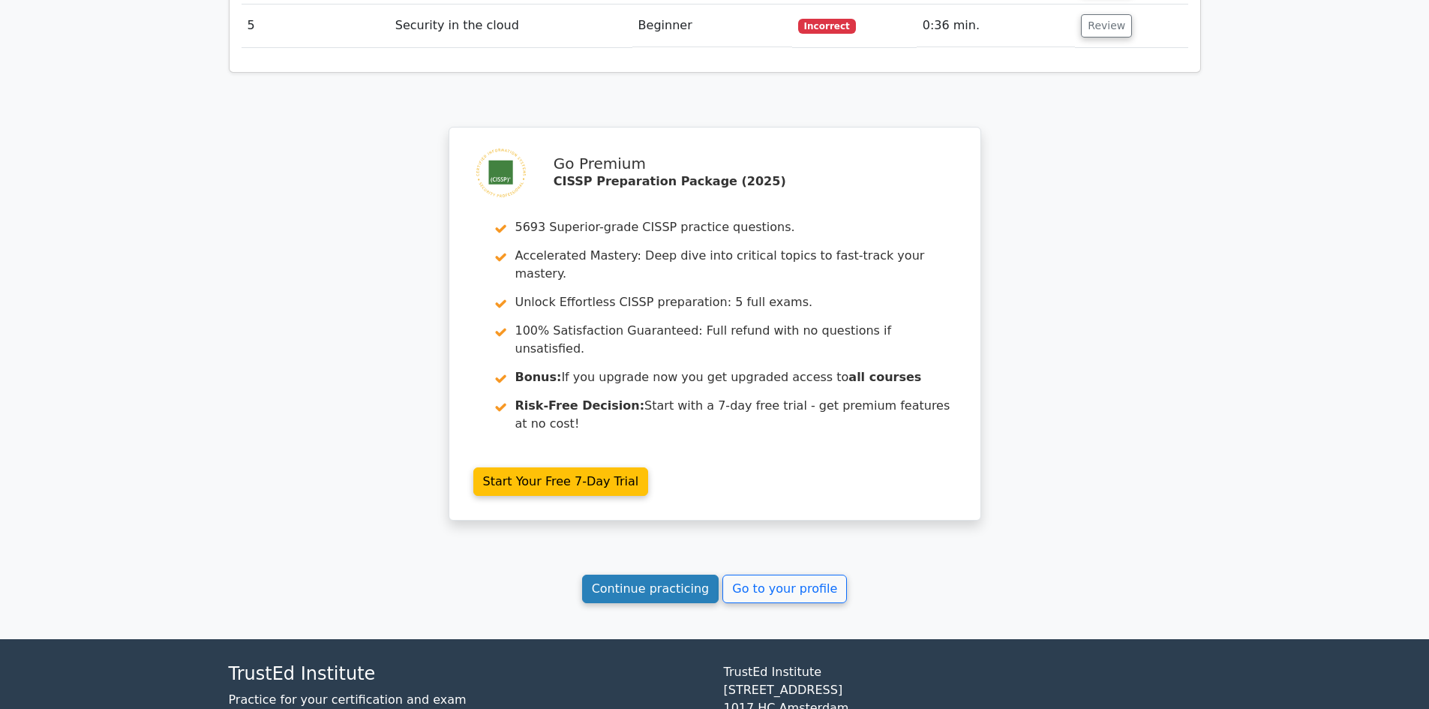
click at [648, 575] on link "Continue practicing" at bounding box center [650, 589] width 137 height 29
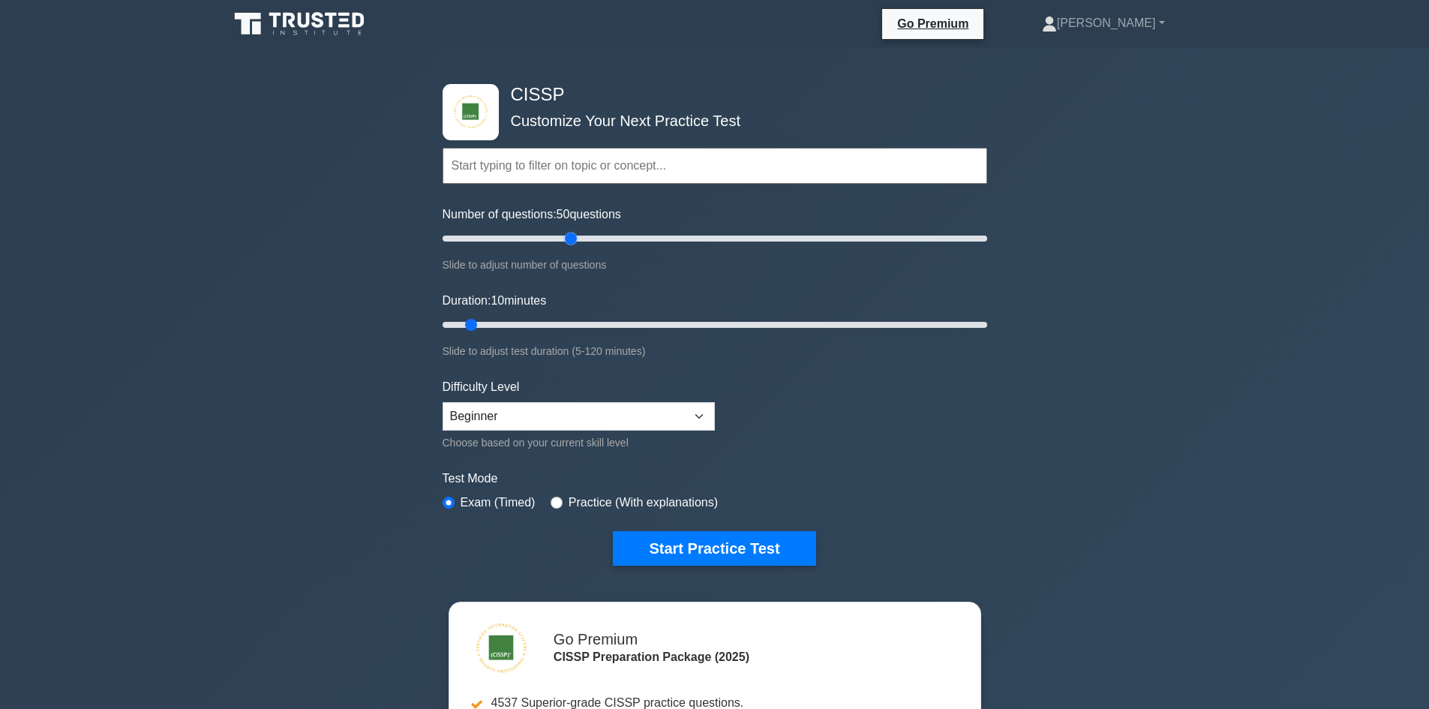
drag, startPoint x: 466, startPoint y: 239, endPoint x: 571, endPoint y: 250, distance: 105.6
type input "50"
click at [571, 248] on input "Number of questions: 50 questions" at bounding box center [715, 239] width 545 height 18
drag, startPoint x: 473, startPoint y: 323, endPoint x: 647, endPoint y: 328, distance: 174.8
type input "50"
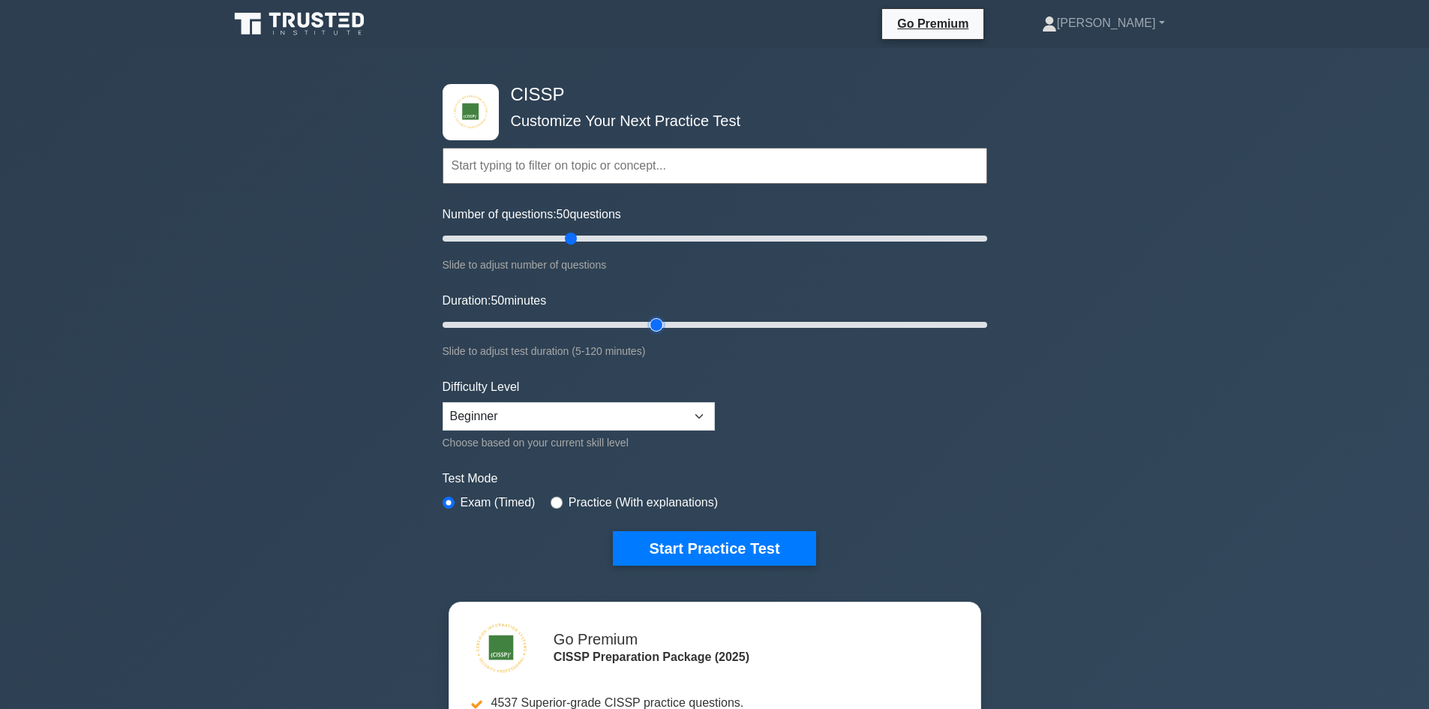
click at [647, 328] on input "Duration: 50 minutes" at bounding box center [715, 325] width 545 height 18
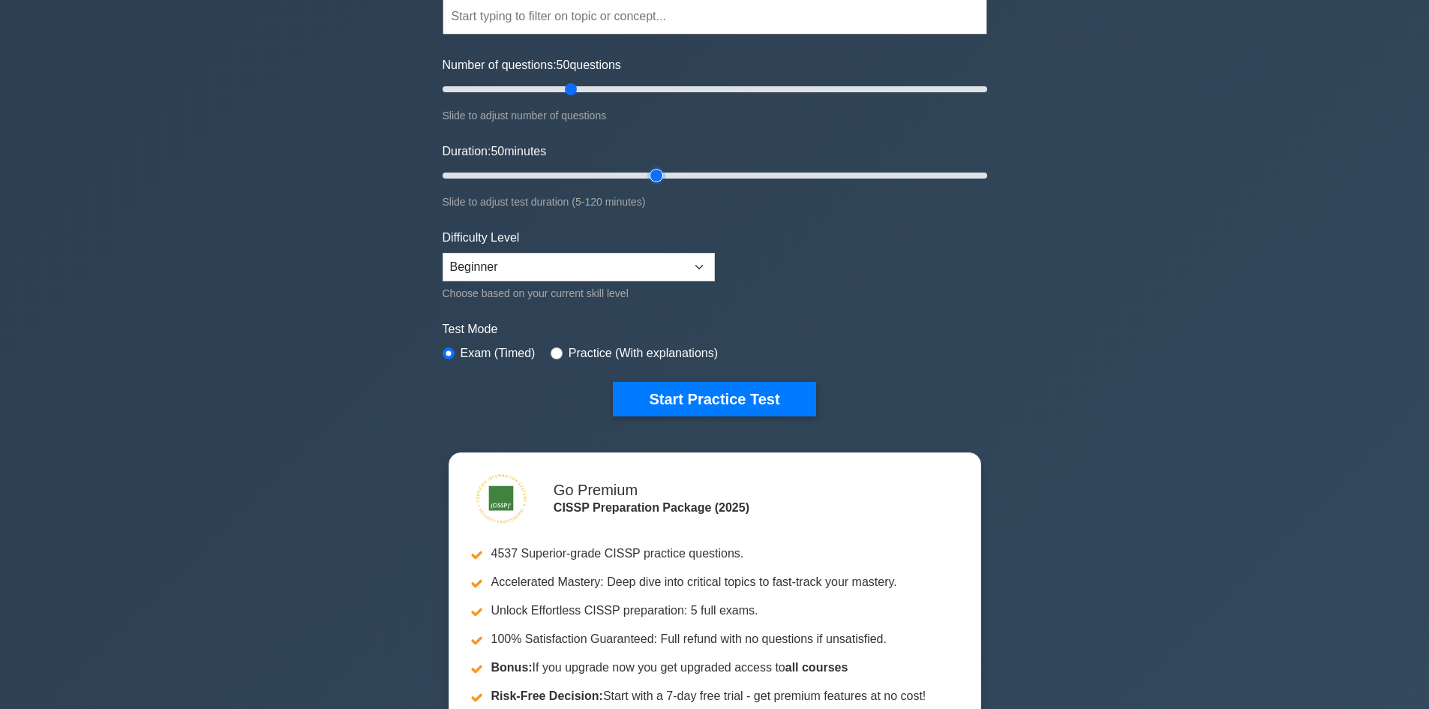
scroll to position [150, 0]
click at [703, 265] on select "Beginner Intermediate Expert" at bounding box center [579, 266] width 272 height 29
select select "expert"
click at [443, 252] on select "Beginner Intermediate Expert" at bounding box center [579, 266] width 272 height 29
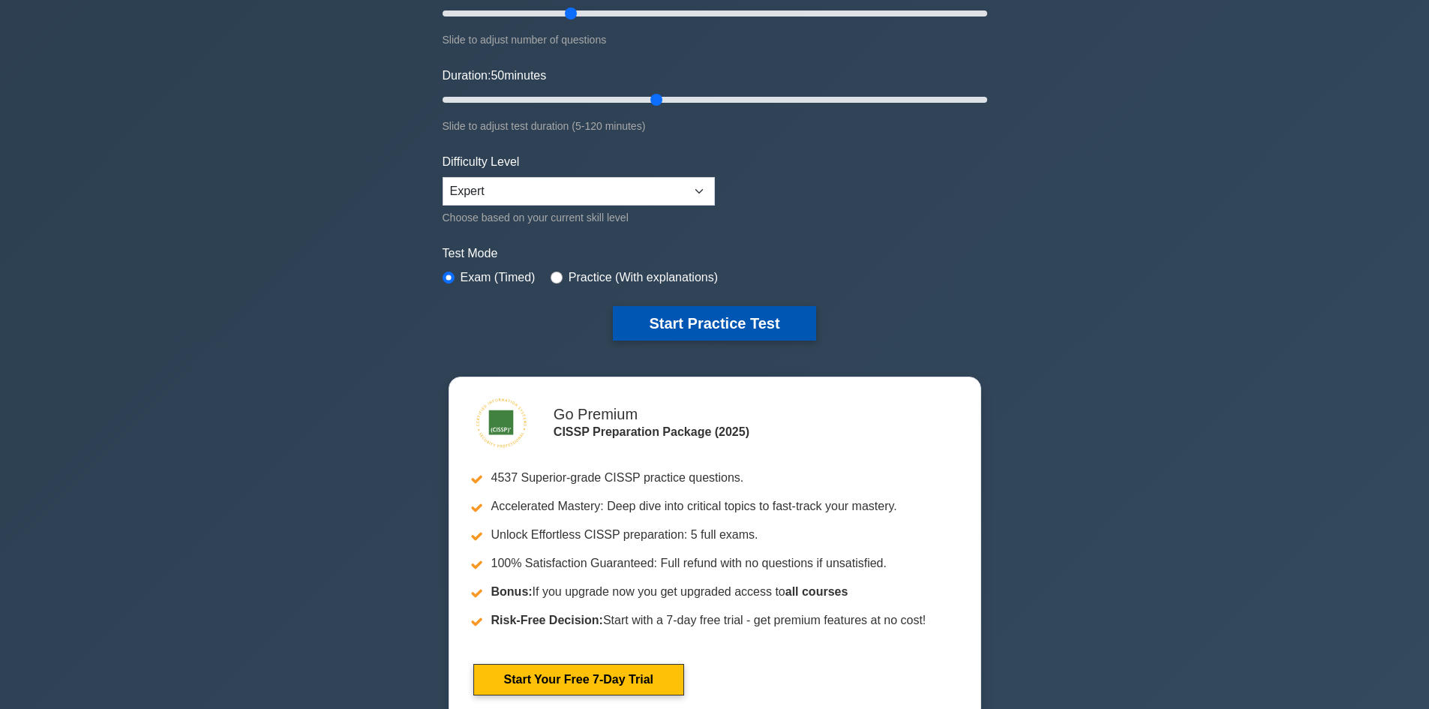
click at [714, 332] on button "Start Practice Test" at bounding box center [714, 323] width 203 height 35
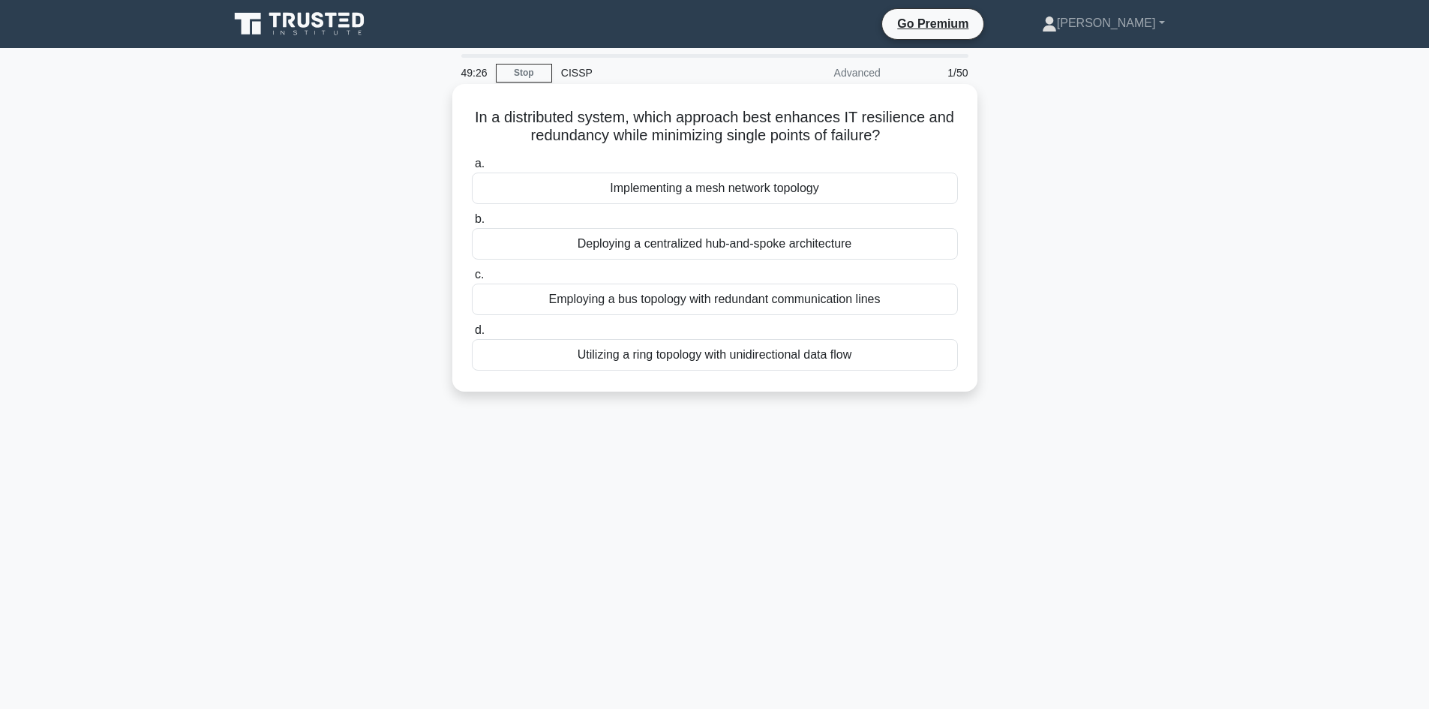
click at [742, 190] on div "Implementing a mesh network topology" at bounding box center [715, 189] width 486 height 32
click at [472, 169] on input "a. Implementing a mesh network topology" at bounding box center [472, 164] width 0 height 10
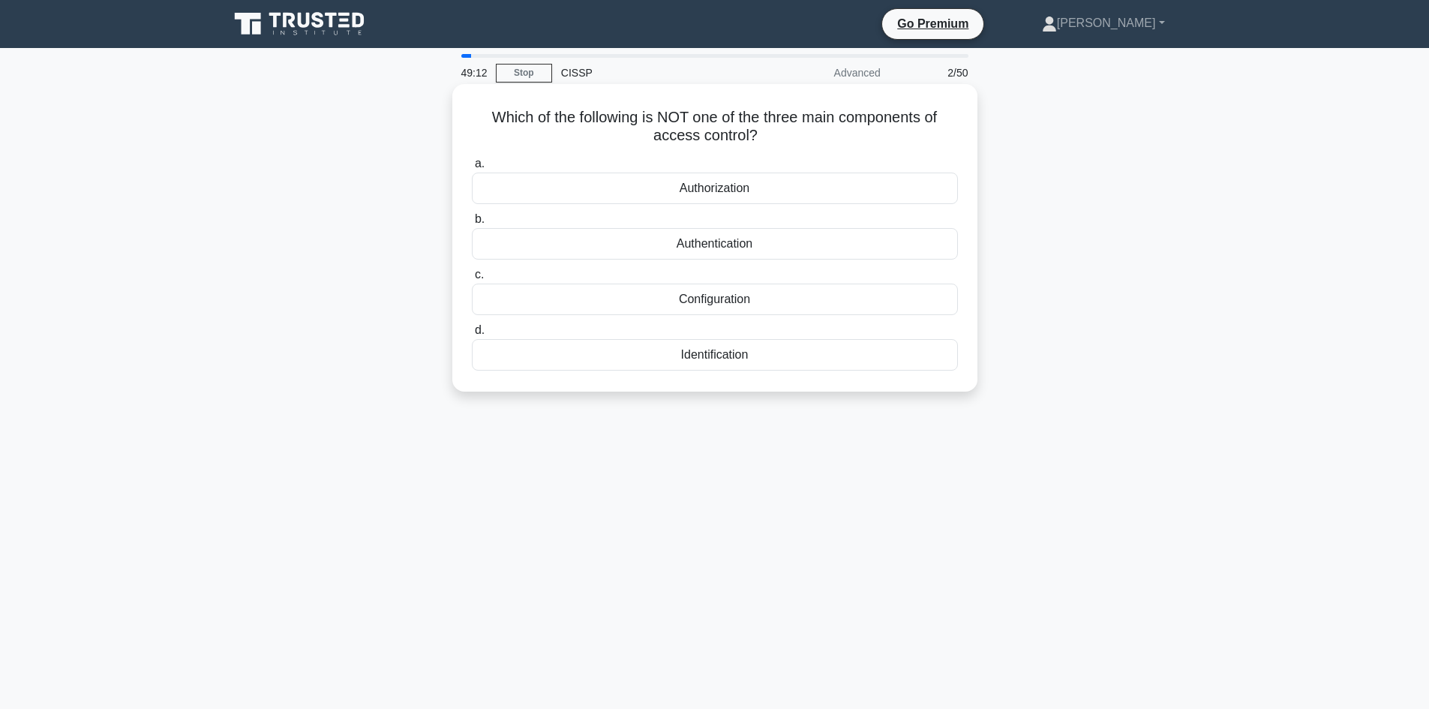
click at [728, 303] on div "Configuration" at bounding box center [715, 300] width 486 height 32
click at [472, 280] on input "c. Configuration" at bounding box center [472, 275] width 0 height 10
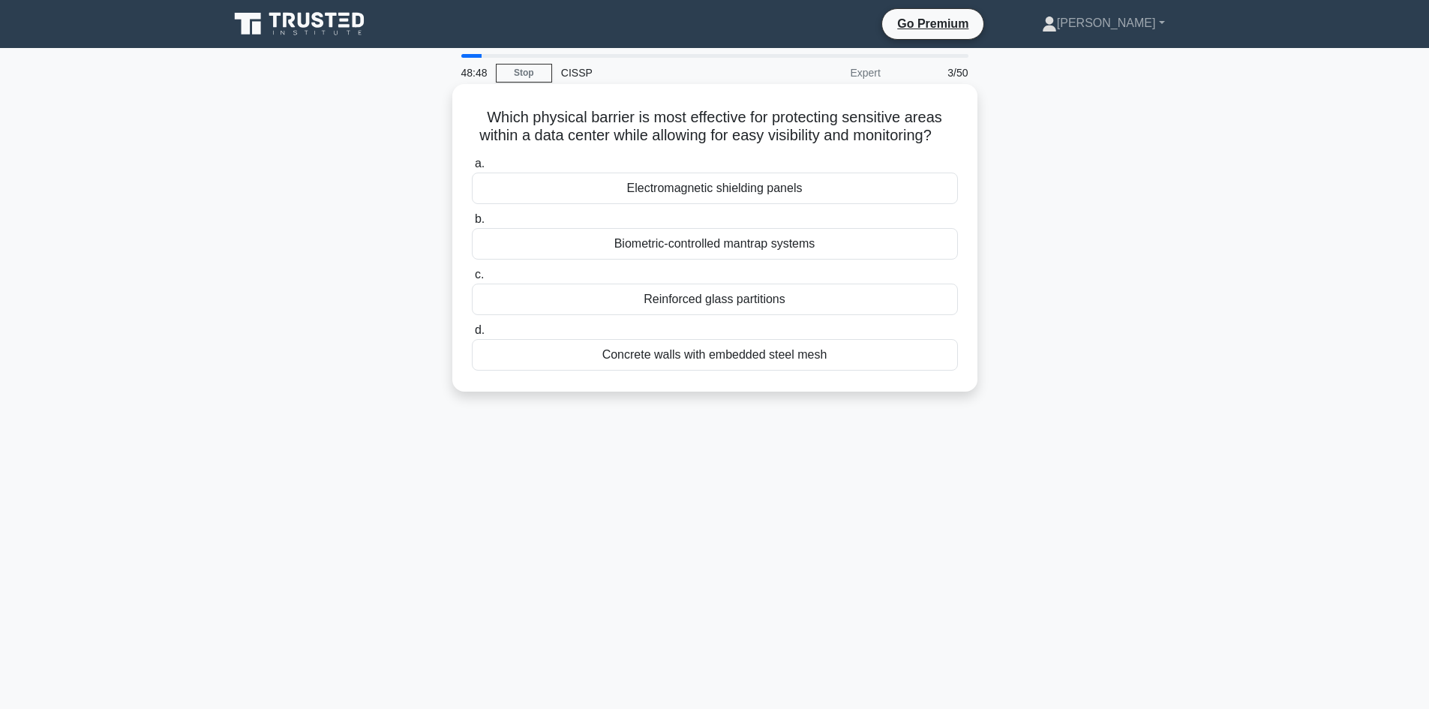
click at [749, 257] on div "Biometric-controlled mantrap systems" at bounding box center [715, 244] width 486 height 32
click at [472, 224] on input "b. Biometric-controlled mantrap systems" at bounding box center [472, 220] width 0 height 10
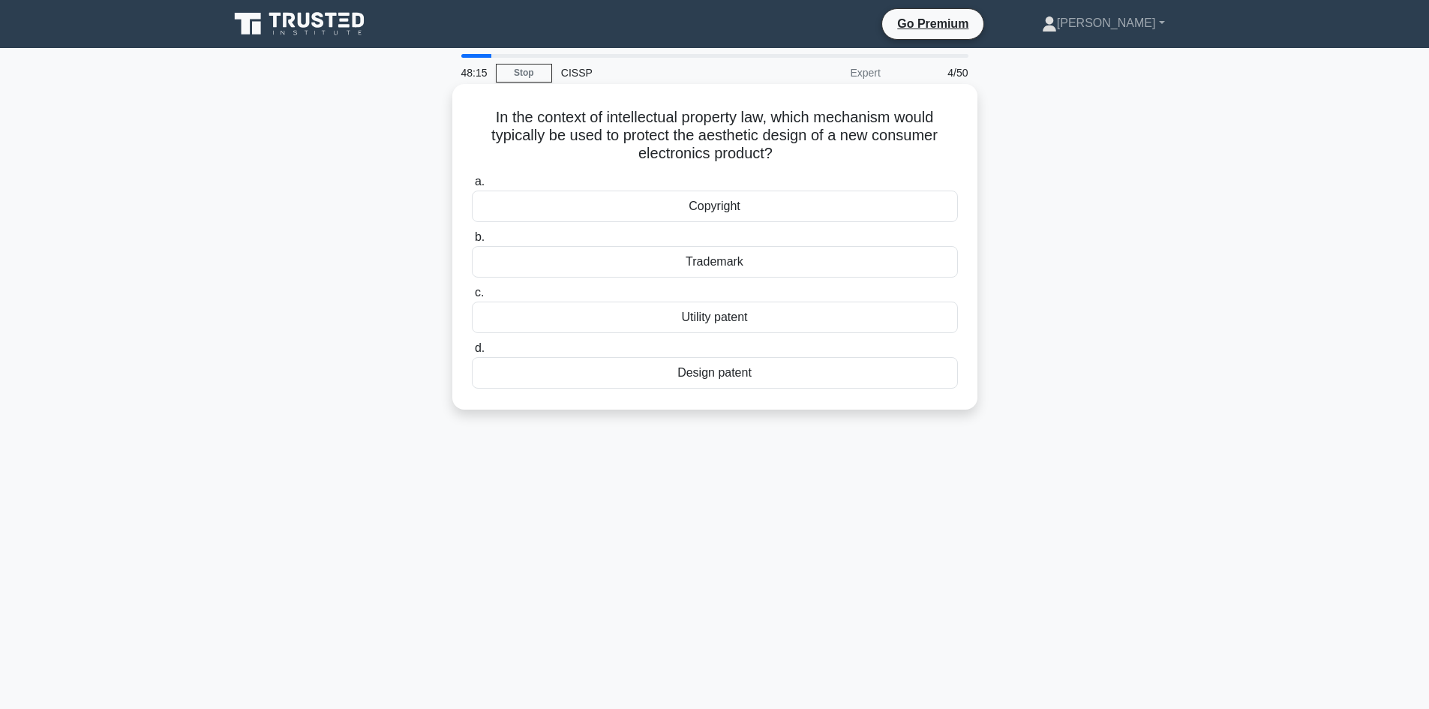
click at [723, 364] on div "Design patent" at bounding box center [715, 373] width 486 height 32
click at [472, 353] on input "d. Design patent" at bounding box center [472, 349] width 0 height 10
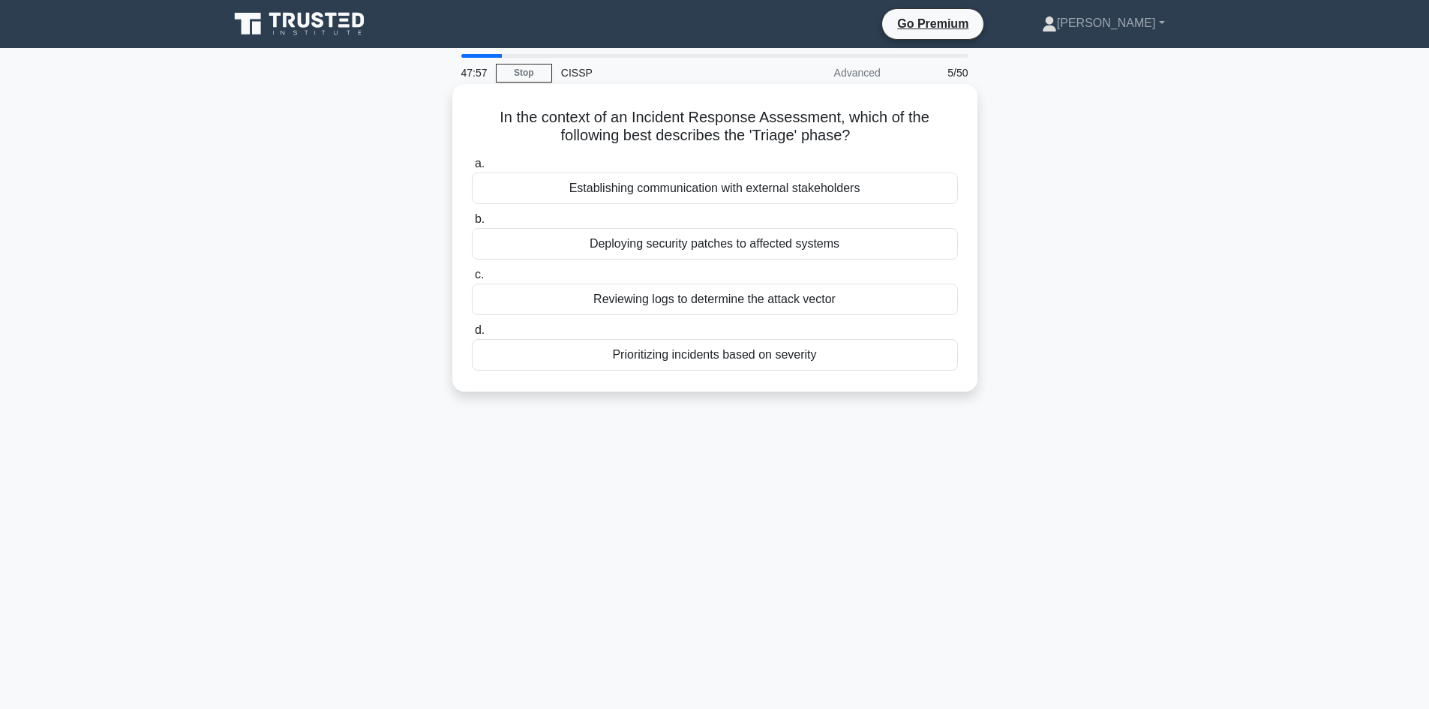
click at [722, 305] on div "Reviewing logs to determine the attack vector" at bounding box center [715, 300] width 486 height 32
click at [472, 280] on input "c. Reviewing logs to determine the attack vector" at bounding box center [472, 275] width 0 height 10
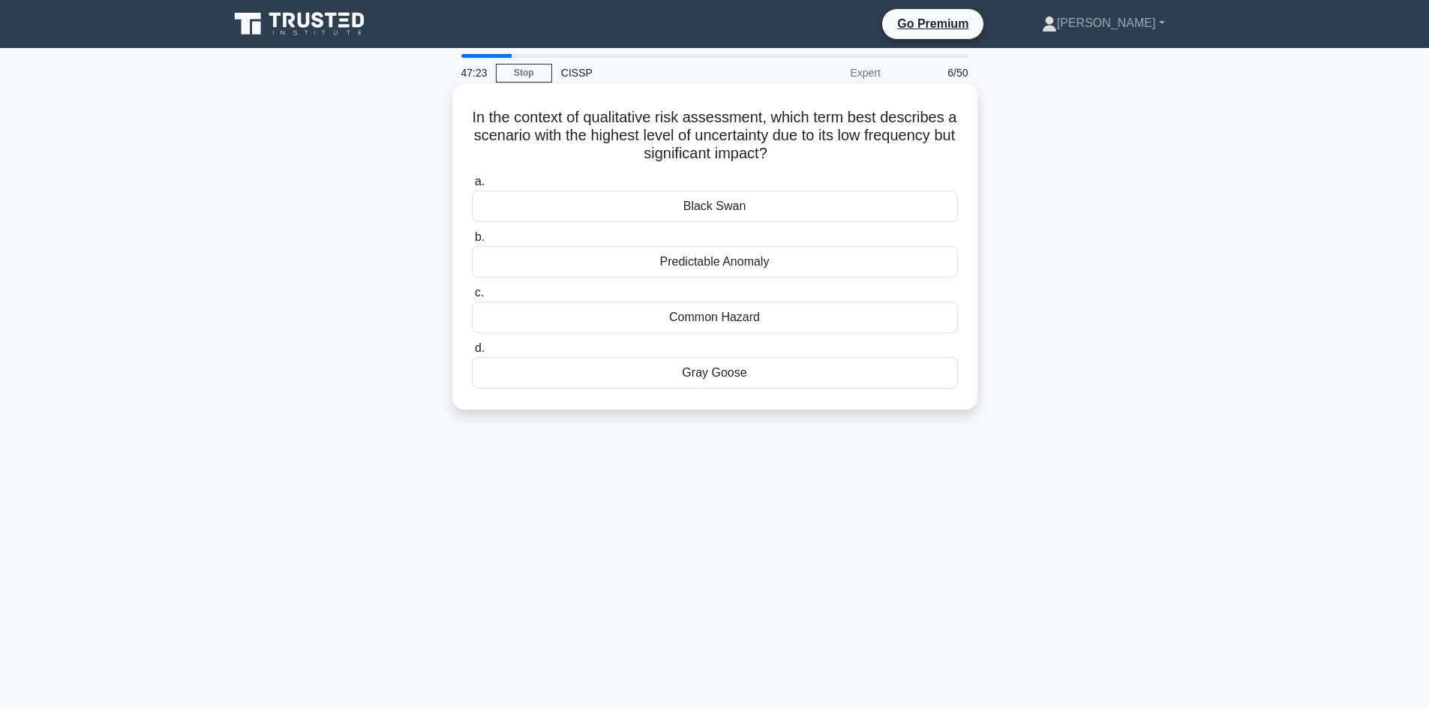
click at [719, 200] on div "Black Swan" at bounding box center [715, 207] width 486 height 32
click at [472, 187] on input "a. Black Swan" at bounding box center [472, 182] width 0 height 10
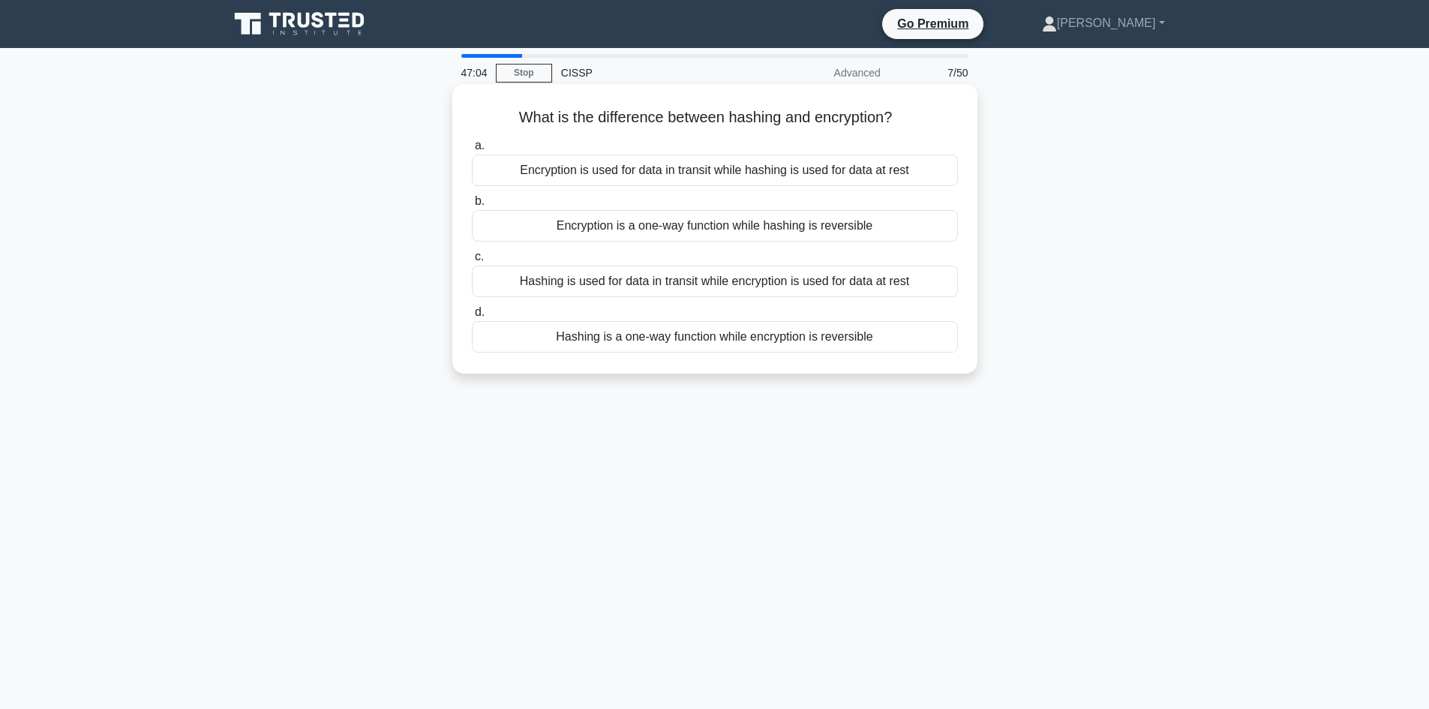
click at [717, 341] on div "Hashing is a one-way function while encryption is reversible" at bounding box center [715, 337] width 486 height 32
click at [472, 317] on input "d. Hashing is a one-way function while encryption is reversible" at bounding box center [472, 313] width 0 height 10
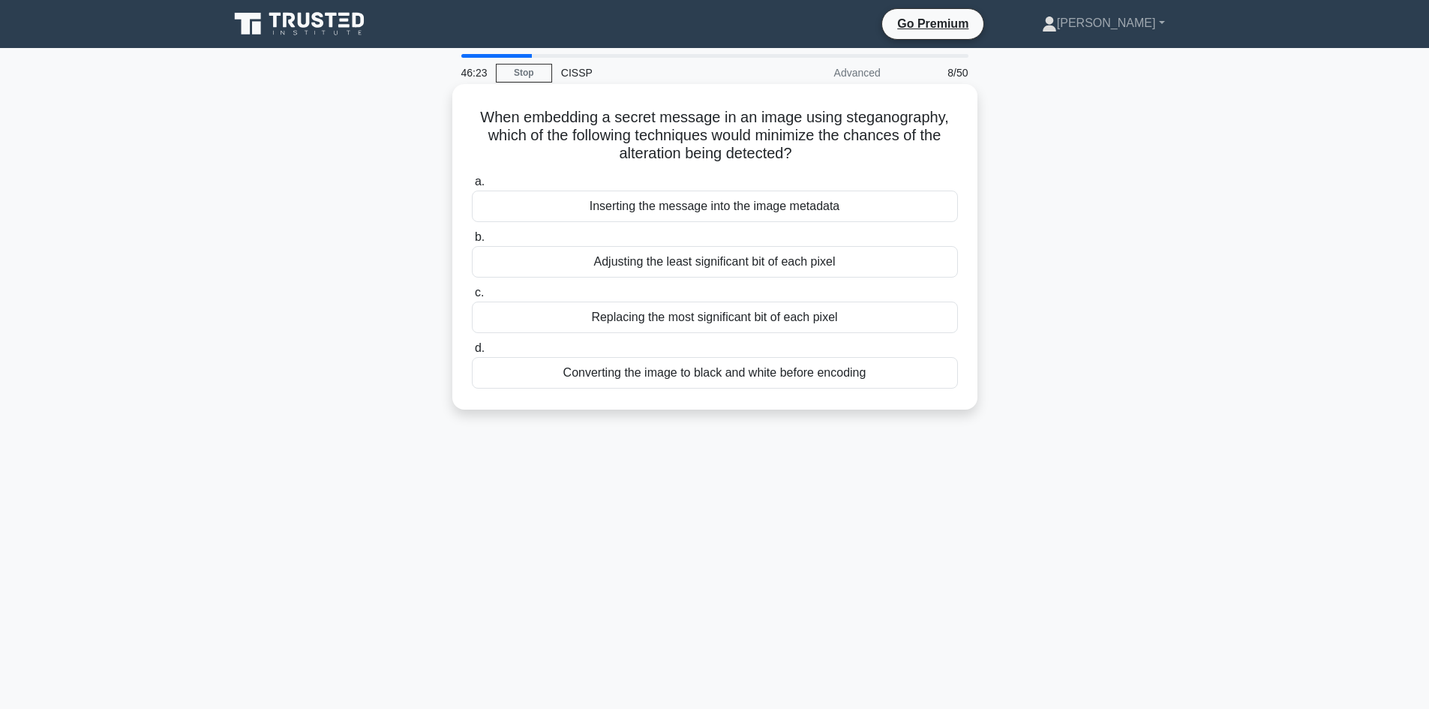
click at [726, 212] on div "Inserting the message into the image metadata" at bounding box center [715, 207] width 486 height 32
click at [472, 187] on input "a. Inserting the message into the image metadata" at bounding box center [472, 182] width 0 height 10
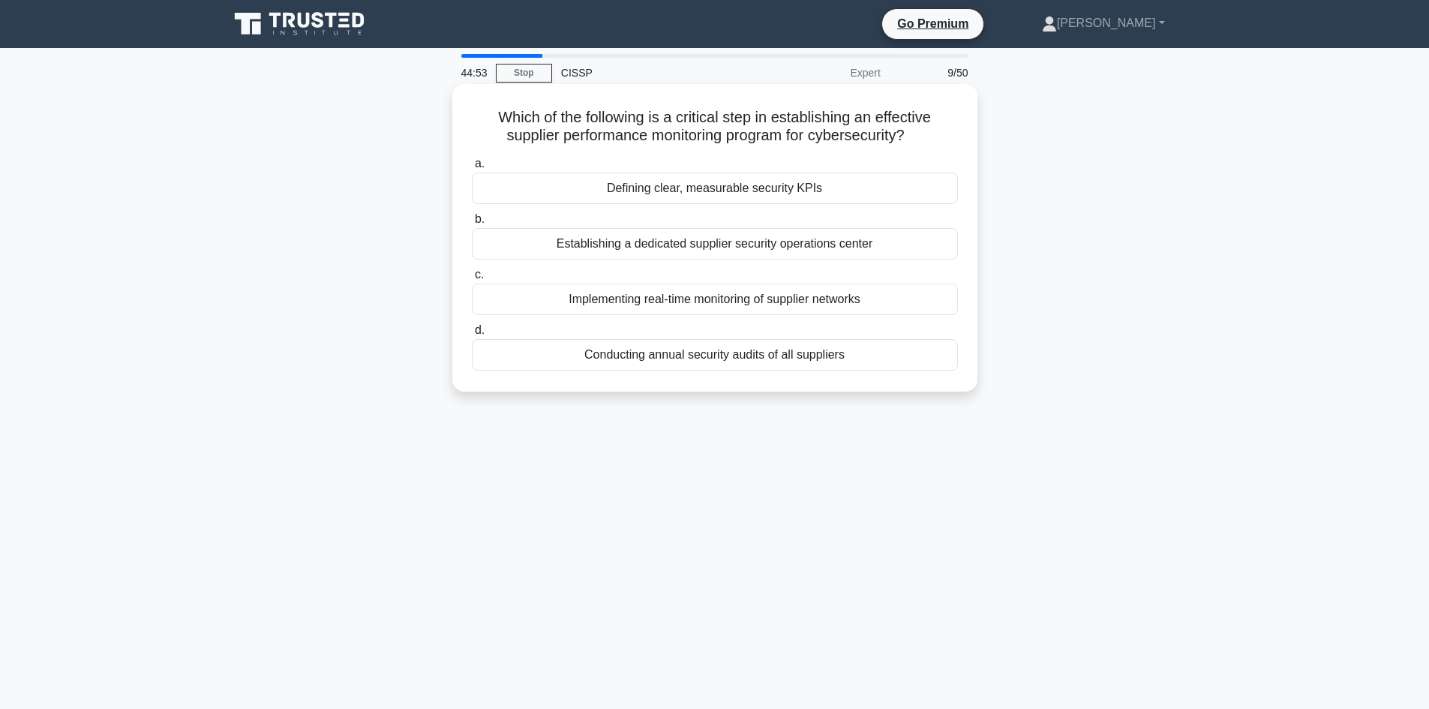
click at [686, 195] on div "Defining clear, measurable security KPIs" at bounding box center [715, 189] width 486 height 32
click at [472, 169] on input "a. Defining clear, measurable security KPIs" at bounding box center [472, 164] width 0 height 10
click at [707, 364] on div "Using RFID tags on all physical assets and scanning them weekly" at bounding box center [715, 355] width 486 height 32
click at [472, 335] on input "d. Using RFID tags on all physical assets and scanning them weekly" at bounding box center [472, 331] width 0 height 10
click at [767, 356] on div "Ratio of true positives to false positives" at bounding box center [715, 355] width 486 height 32
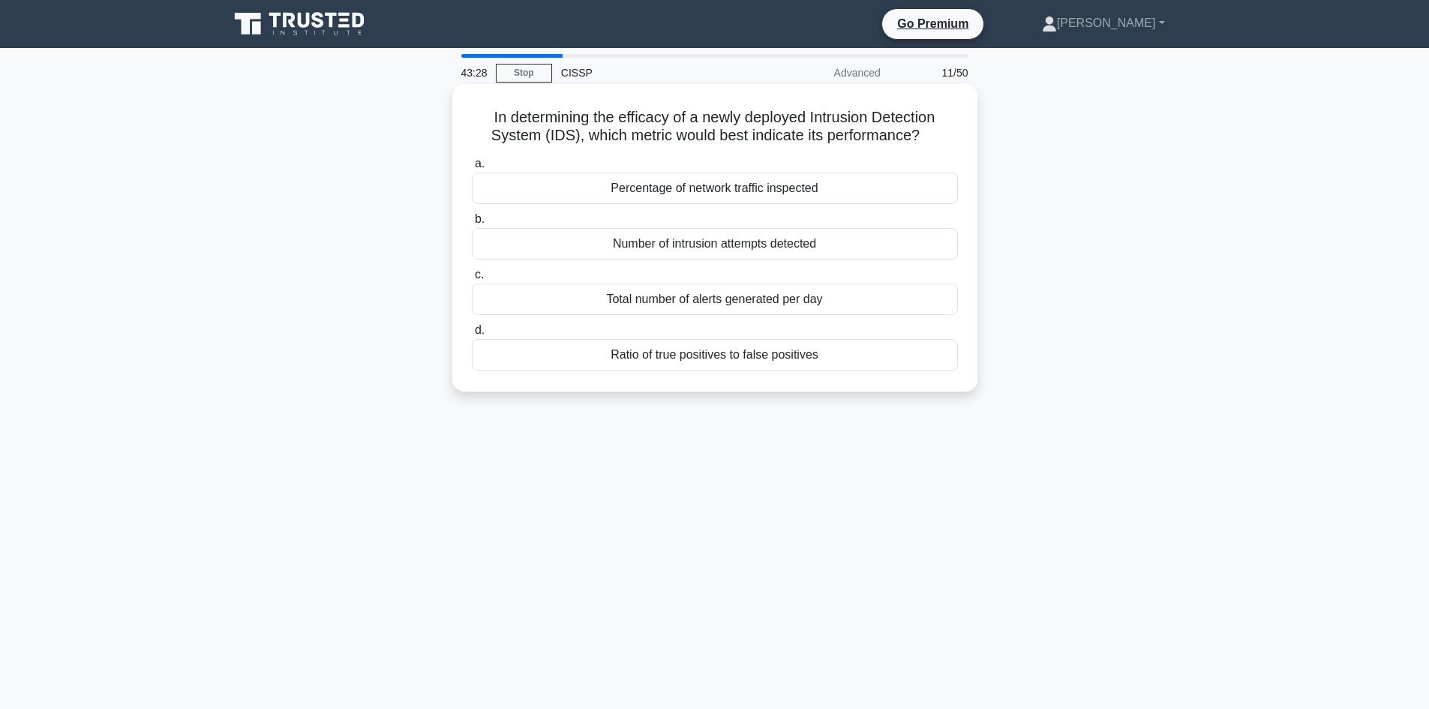
click at [472, 335] on input "d. Ratio of true positives to false positives" at bounding box center [472, 331] width 0 height 10
click at [755, 302] on div "Conducting full-scale exercises" at bounding box center [715, 300] width 486 height 32
click at [472, 280] on input "c. Conducting full-scale exercises" at bounding box center [472, 275] width 0 height 10
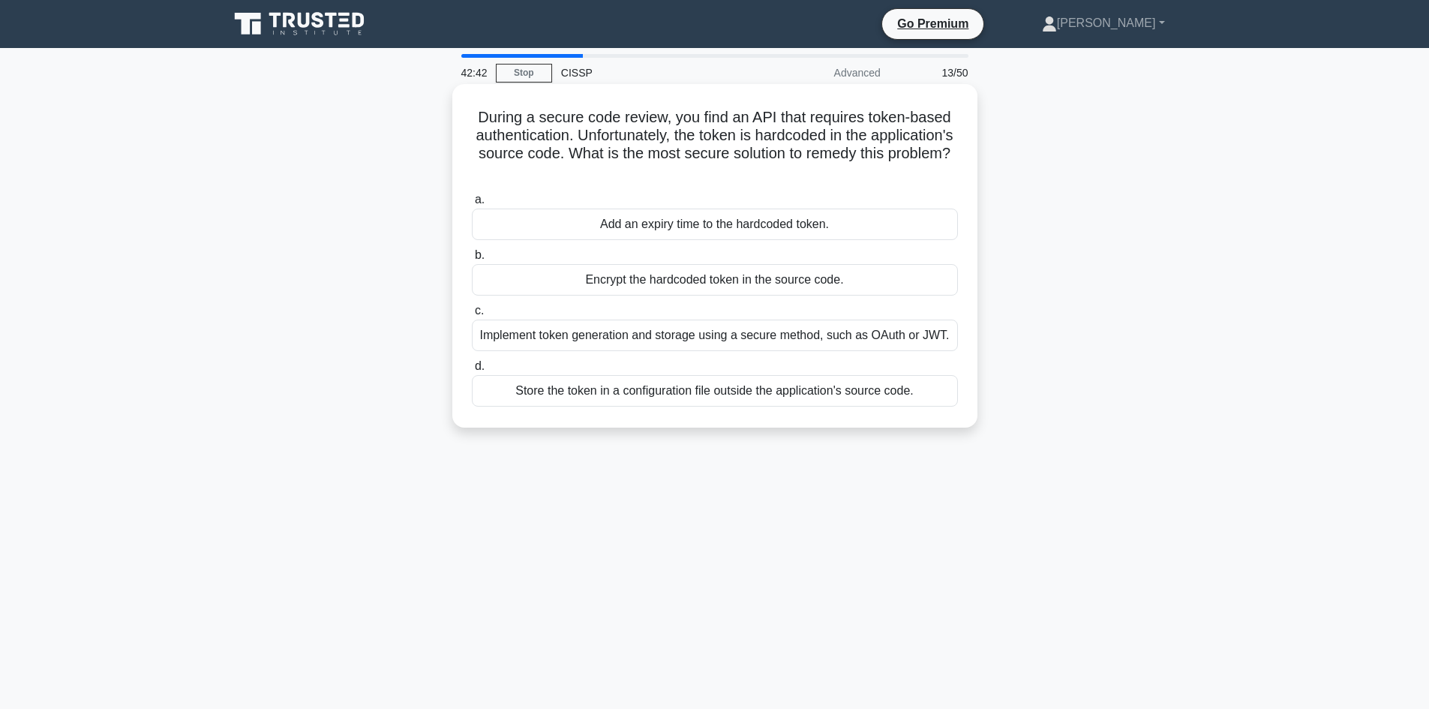
click at [746, 333] on div "Implement token generation and storage using a secure method, such as OAuth or …" at bounding box center [715, 336] width 486 height 32
click at [472, 316] on input "c. Implement token generation and storage using a secure method, such as OAuth …" at bounding box center [472, 311] width 0 height 10
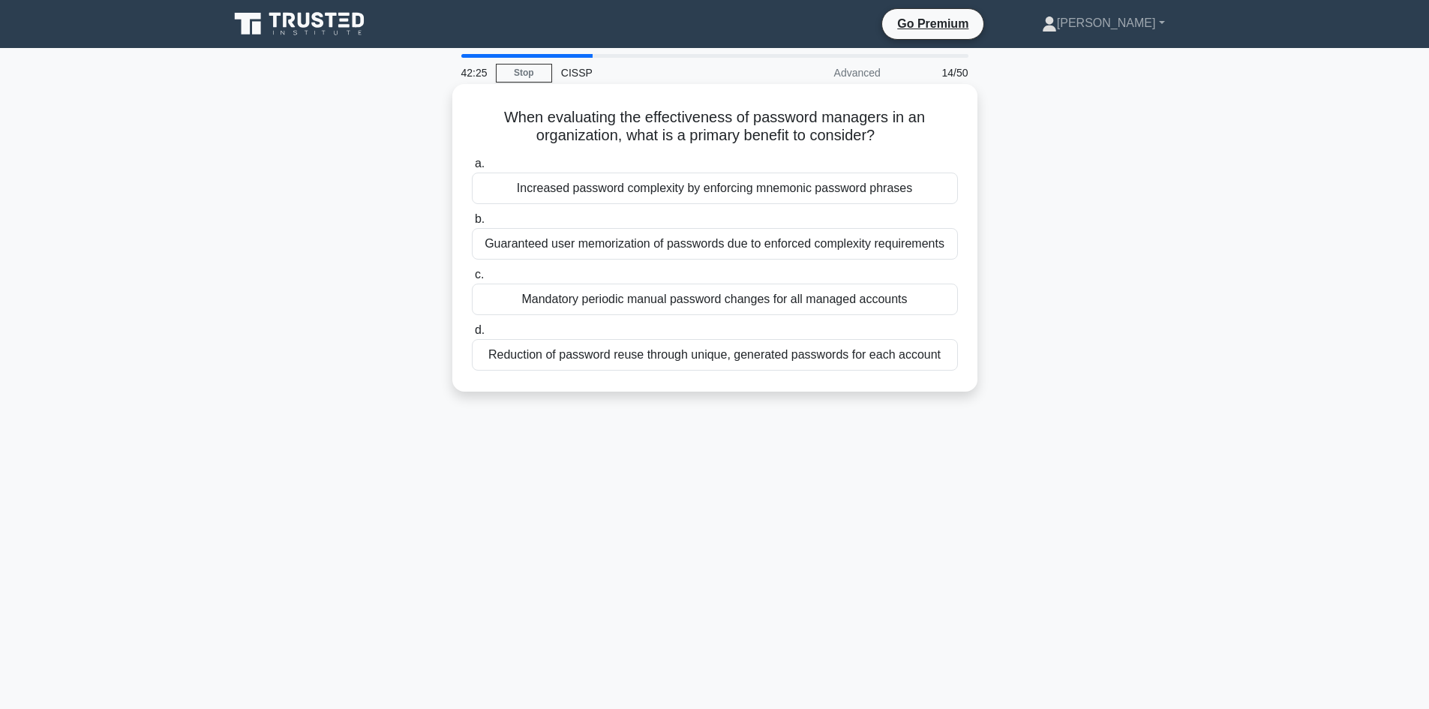
click at [754, 354] on div "Reduction of password reuse through unique, generated passwords for each account" at bounding box center [715, 355] width 486 height 32
click at [472, 335] on input "d. Reduction of password reuse through unique, generated passwords for each acc…" at bounding box center [472, 331] width 0 height 10
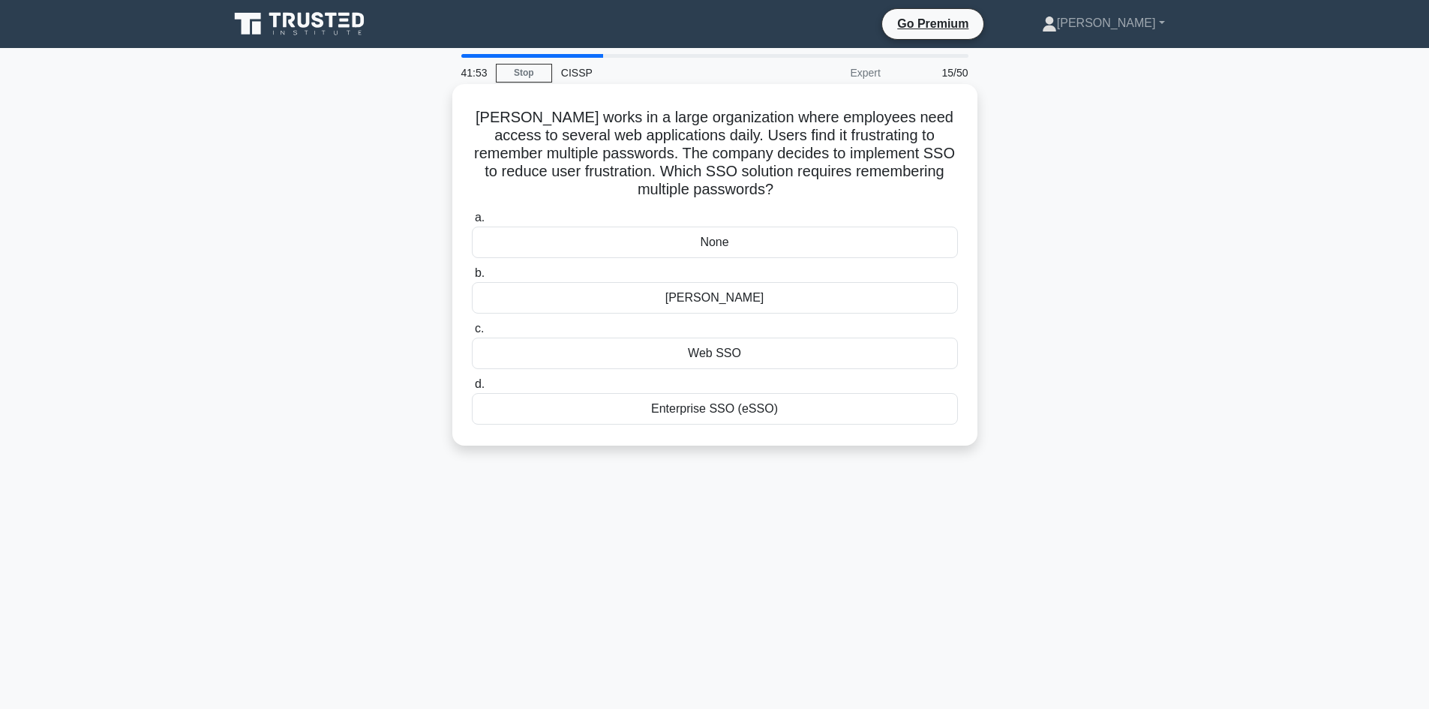
click at [735, 237] on div "None" at bounding box center [715, 243] width 486 height 32
click at [472, 223] on input "a. None" at bounding box center [472, 218] width 0 height 10
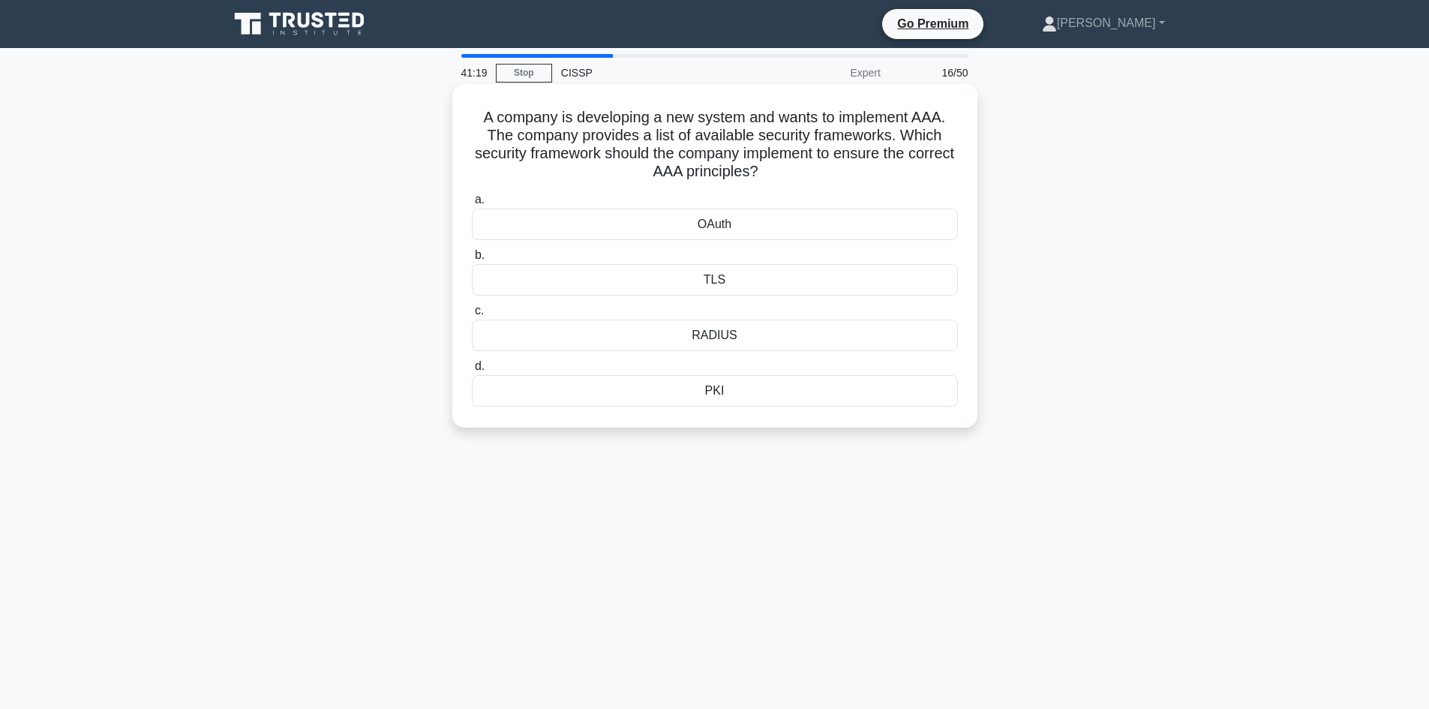
click at [724, 329] on div "RADIUS" at bounding box center [715, 336] width 486 height 32
click at [472, 316] on input "c. RADIUS" at bounding box center [472, 311] width 0 height 10
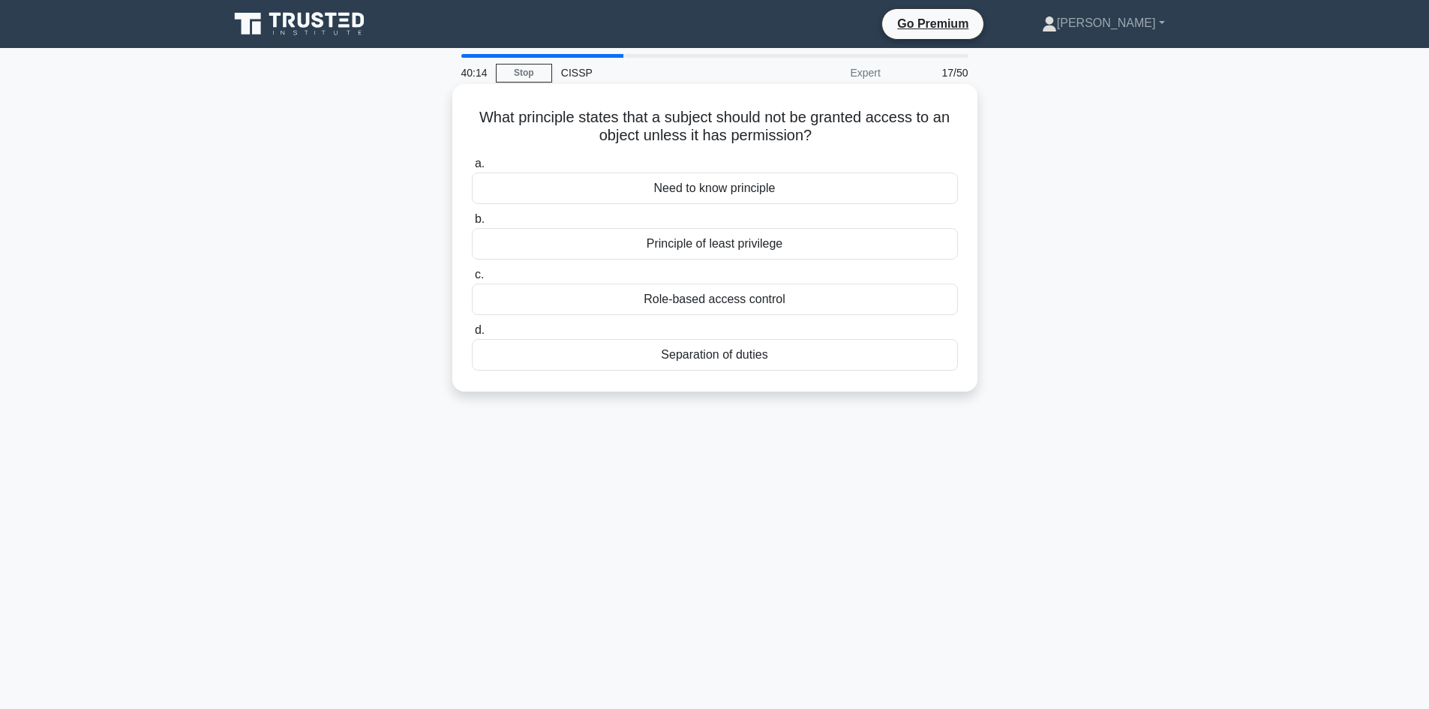
click at [715, 246] on div "Principle of least privilege" at bounding box center [715, 244] width 486 height 32
click at [472, 224] on input "b. Principle of least privilege" at bounding box center [472, 220] width 0 height 10
click at [743, 241] on div "Data encryption" at bounding box center [715, 244] width 486 height 32
click at [472, 224] on input "b. Data encryption" at bounding box center [472, 220] width 0 height 10
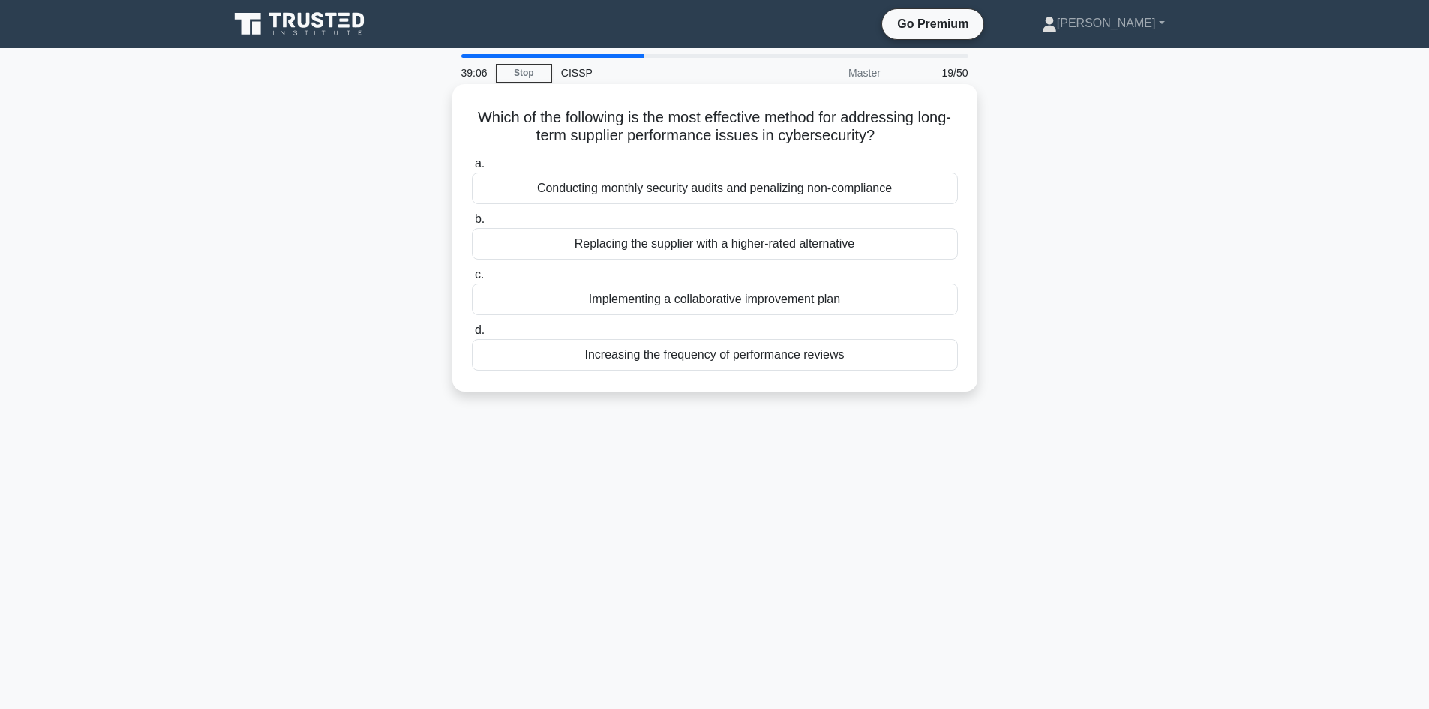
click at [750, 191] on div "Conducting monthly security audits and penalizing non-compliance" at bounding box center [715, 189] width 486 height 32
click at [472, 169] on input "a. Conducting monthly security audits and penalizing non-compliance" at bounding box center [472, 164] width 0 height 10
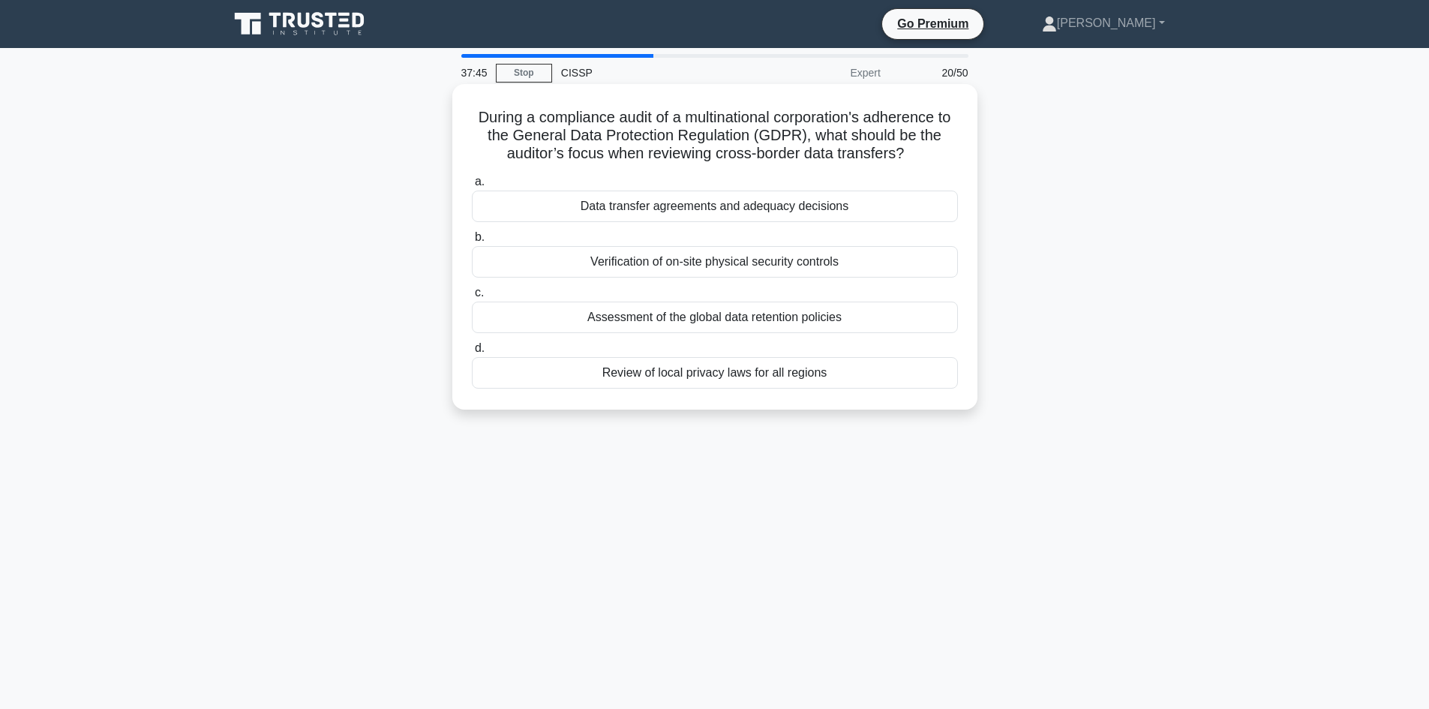
click at [770, 370] on div "Review of local privacy laws for all regions" at bounding box center [715, 373] width 486 height 32
click at [472, 353] on input "d. Review of local privacy laws for all regions" at bounding box center [472, 349] width 0 height 10
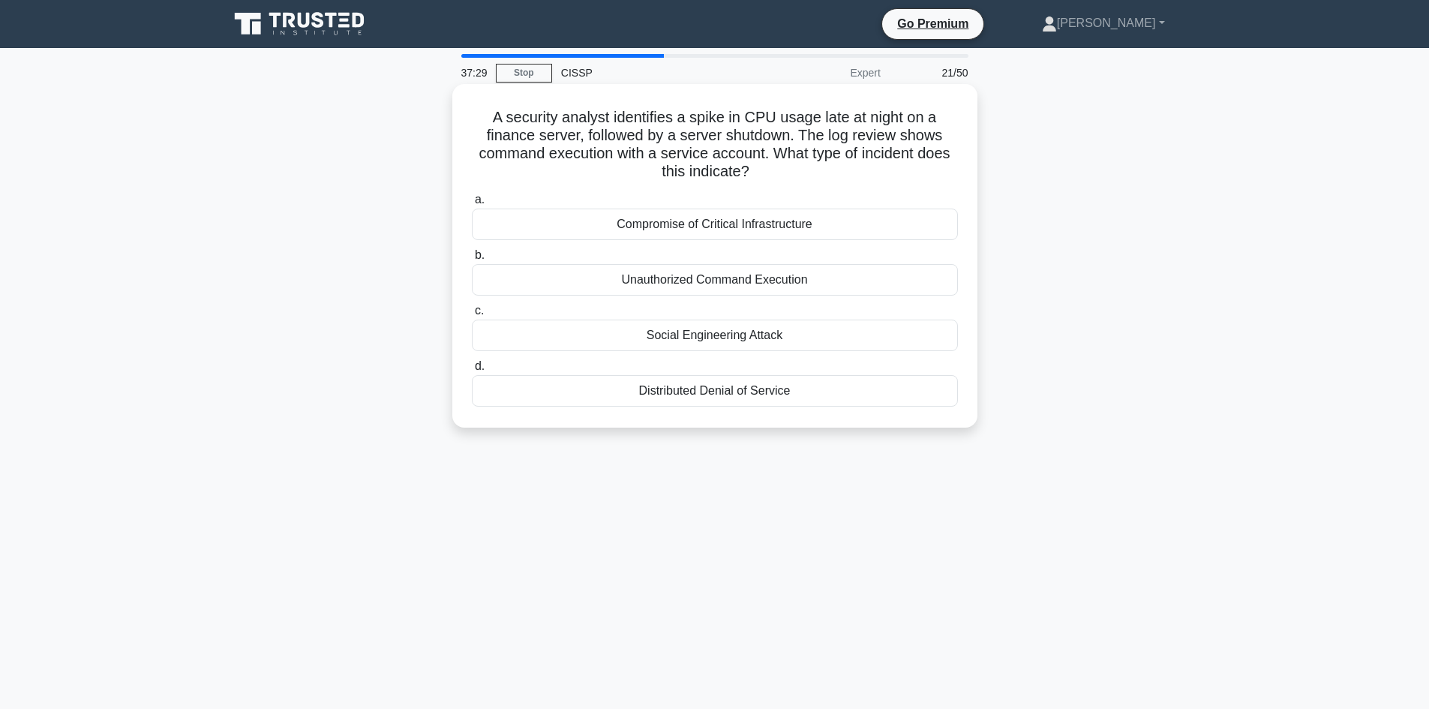
click at [751, 271] on div "Unauthorized Command Execution" at bounding box center [715, 280] width 486 height 32
click at [472, 260] on input "b. Unauthorized Command Execution" at bounding box center [472, 256] width 0 height 10
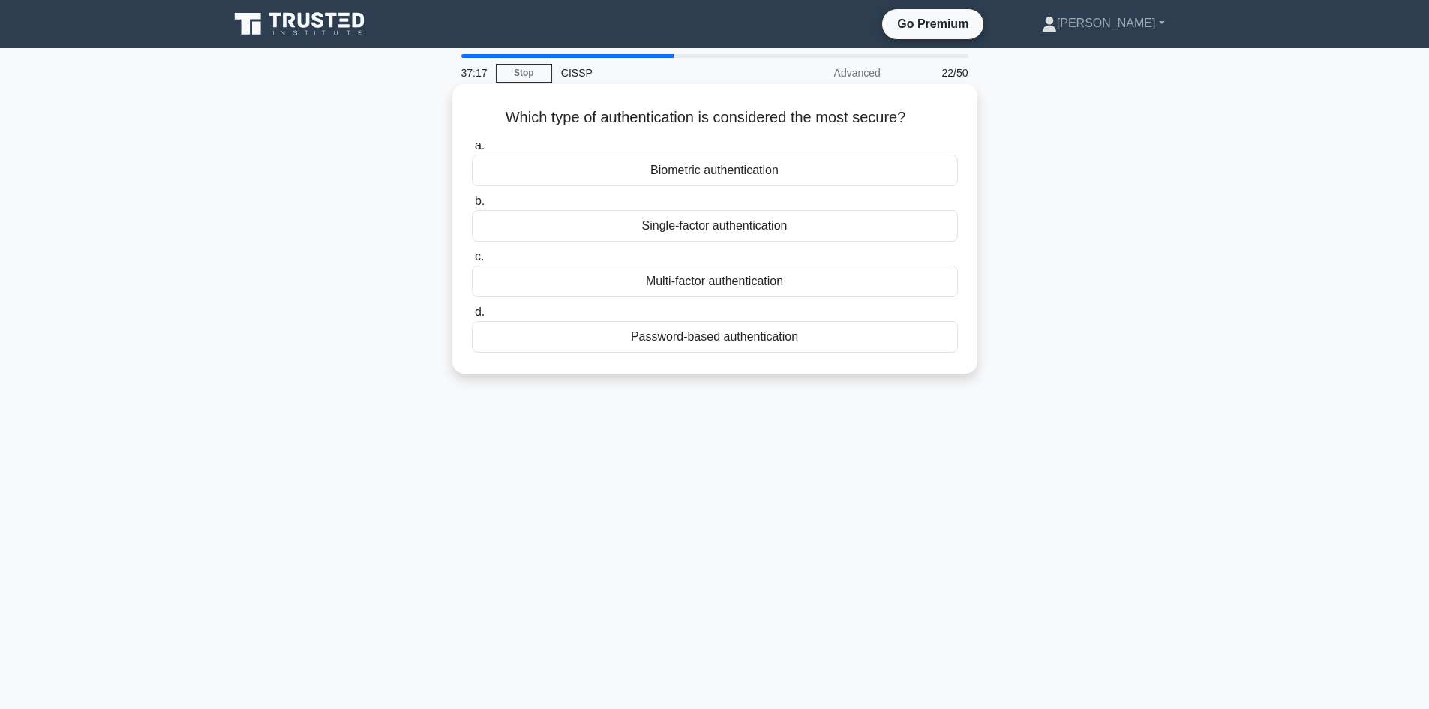
click at [737, 284] on div "Multi-factor authentication" at bounding box center [715, 282] width 486 height 32
click at [472, 262] on input "c. Multi-factor authentication" at bounding box center [472, 257] width 0 height 10
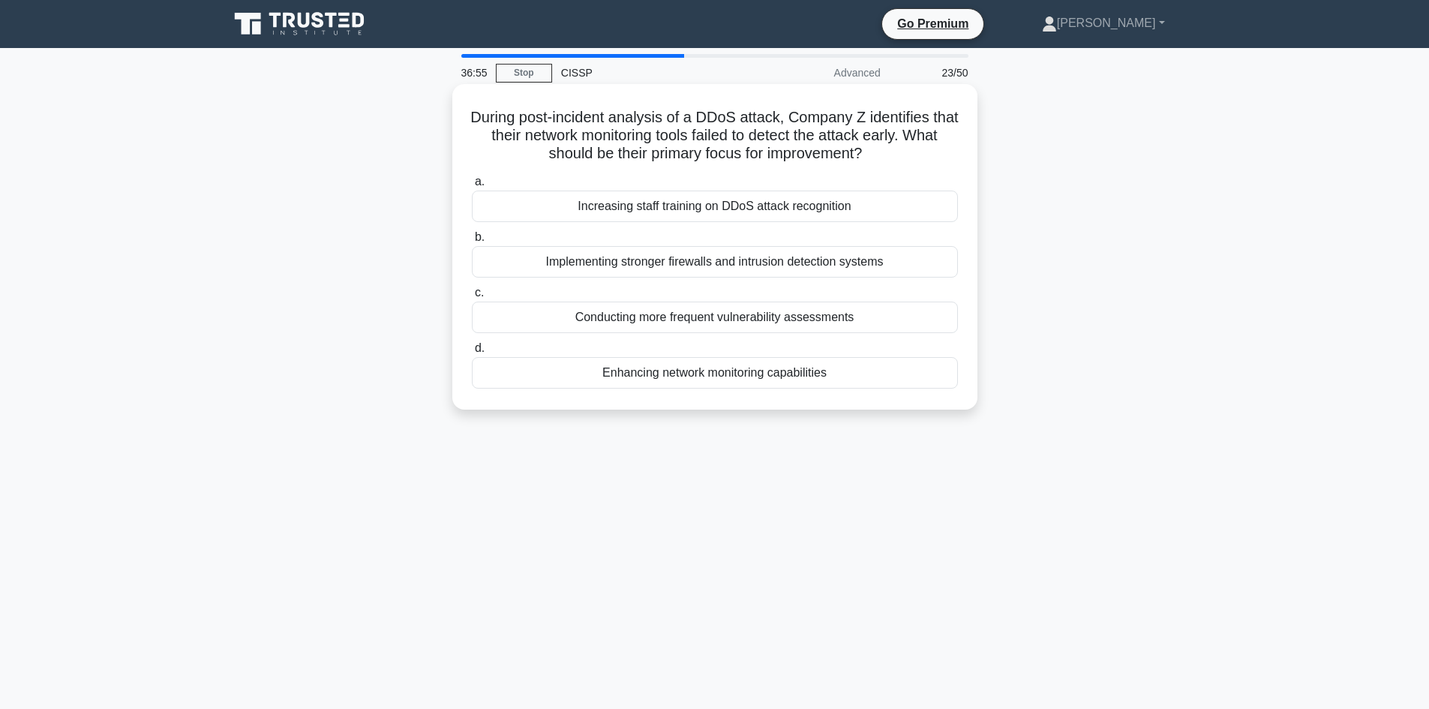
click at [766, 383] on div "Enhancing network monitoring capabilities" at bounding box center [715, 373] width 486 height 32
click at [472, 353] on input "d. Enhancing network monitoring capabilities" at bounding box center [472, 349] width 0 height 10
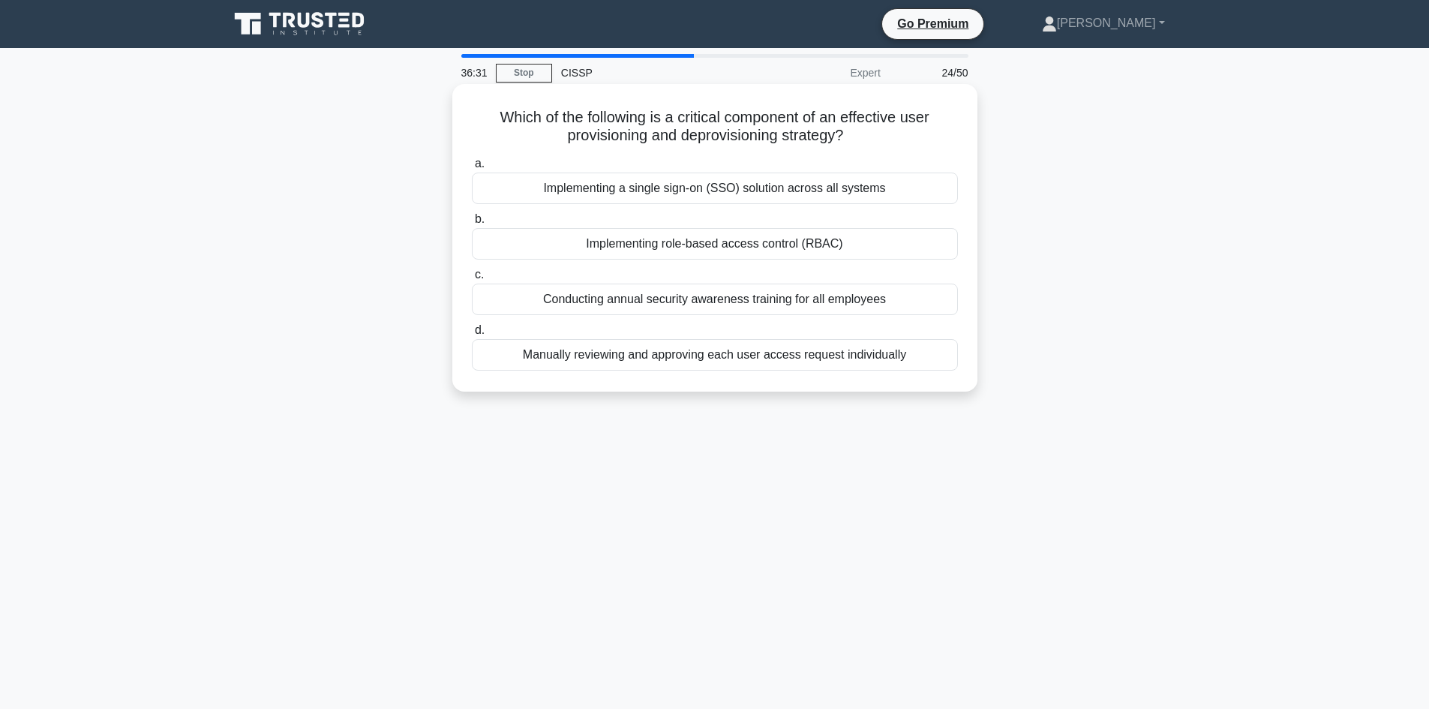
click at [733, 247] on div "Implementing role-based access control (RBAC)" at bounding box center [715, 244] width 486 height 32
click at [472, 224] on input "b. Implementing role-based access control (RBAC)" at bounding box center [472, 220] width 0 height 10
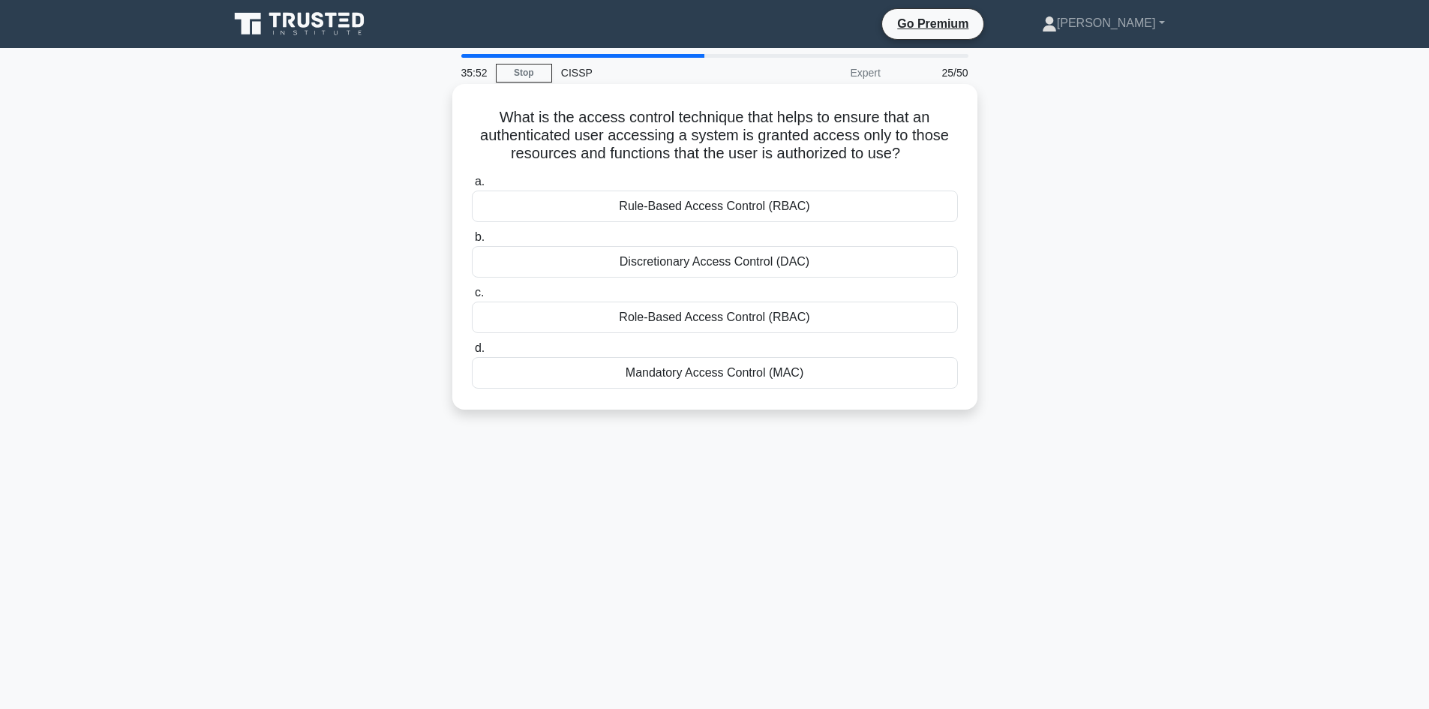
click at [739, 312] on div "Role-Based Access Control (RBAC)" at bounding box center [715, 318] width 486 height 32
click at [472, 298] on input "c. Role-Based Access Control (RBAC)" at bounding box center [472, 293] width 0 height 10
click at [724, 260] on div "State separation" at bounding box center [715, 262] width 486 height 32
click at [472, 242] on input "b. State separation" at bounding box center [472, 238] width 0 height 10
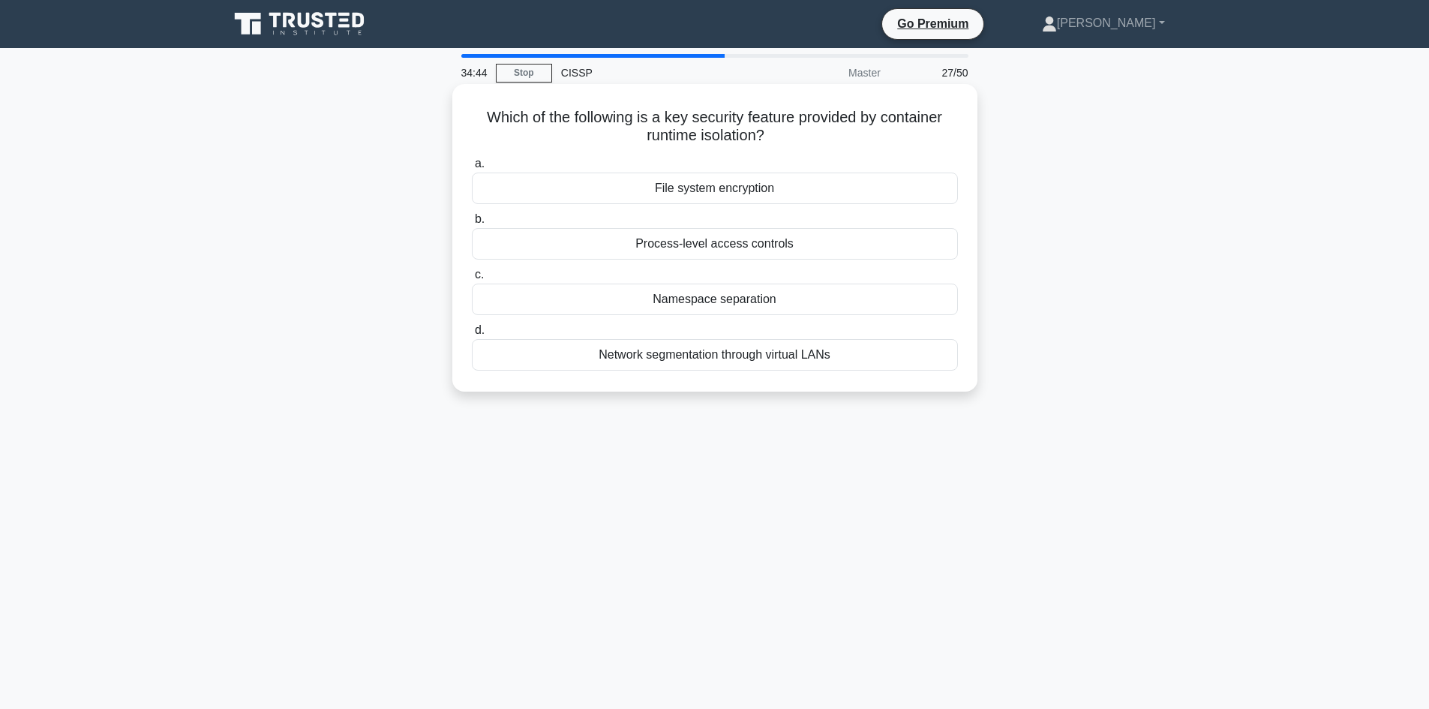
click at [724, 247] on div "Process-level access controls" at bounding box center [715, 244] width 486 height 32
click at [472, 224] on input "b. Process-level access controls" at bounding box center [472, 220] width 0 height 10
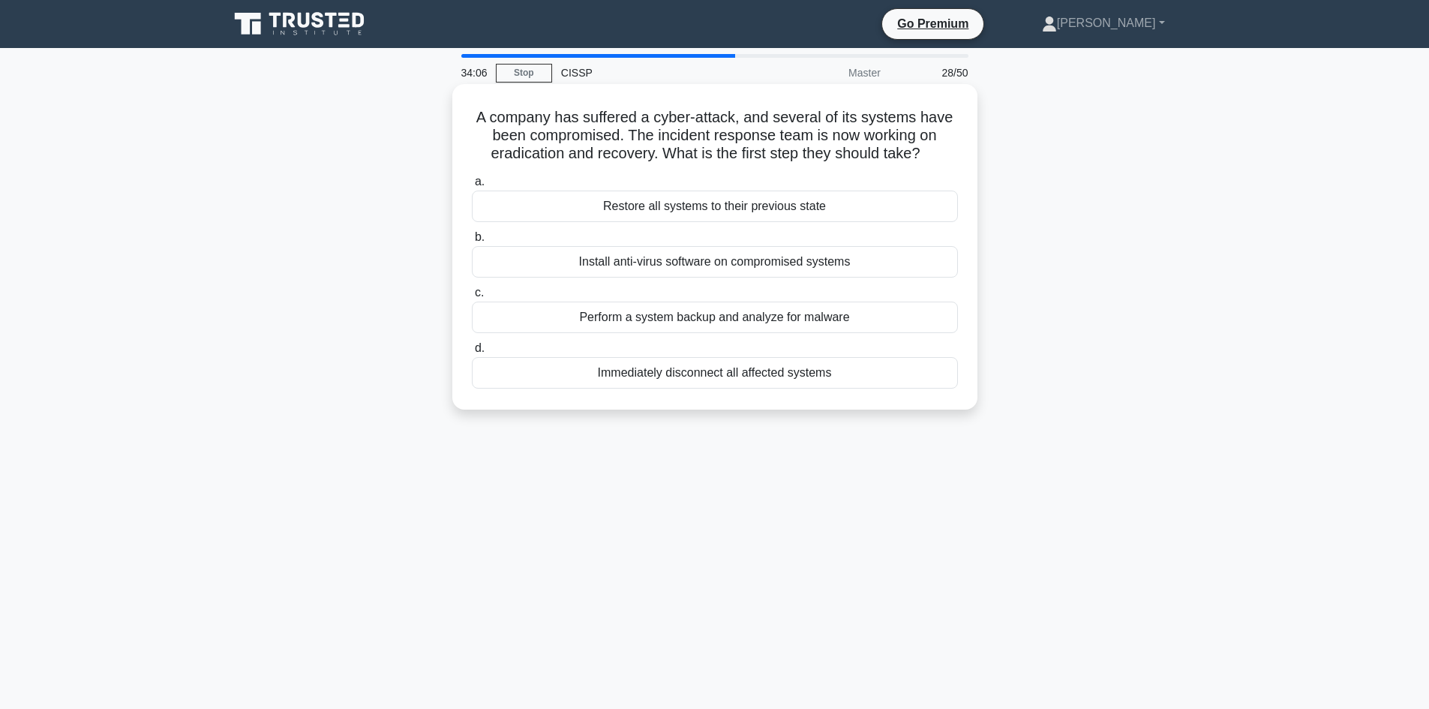
click at [707, 374] on div "Immediately disconnect all affected systems" at bounding box center [715, 373] width 486 height 32
click at [472, 353] on input "d. Immediately disconnect all affected systems" at bounding box center [472, 349] width 0 height 10
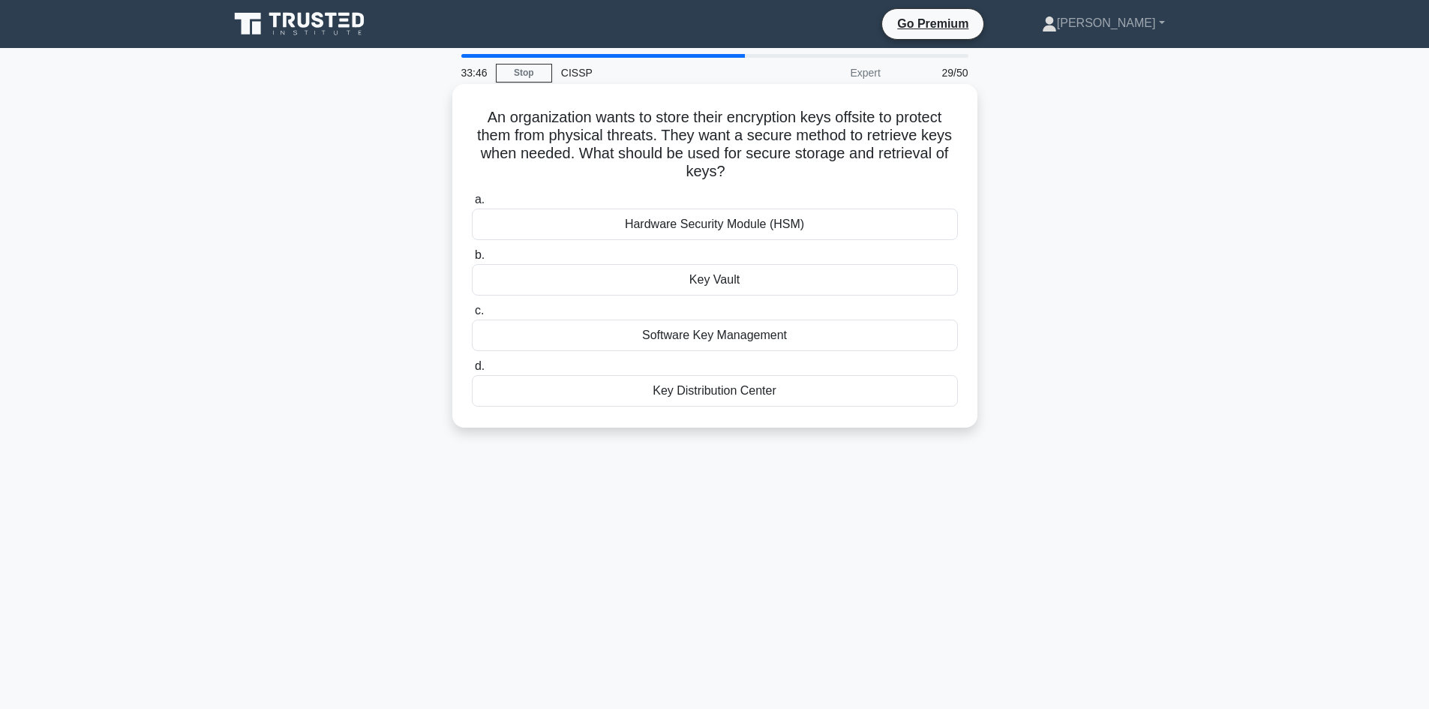
click at [712, 286] on div "Key Vault" at bounding box center [715, 280] width 486 height 32
click at [472, 260] on input "b. Key Vault" at bounding box center [472, 256] width 0 height 10
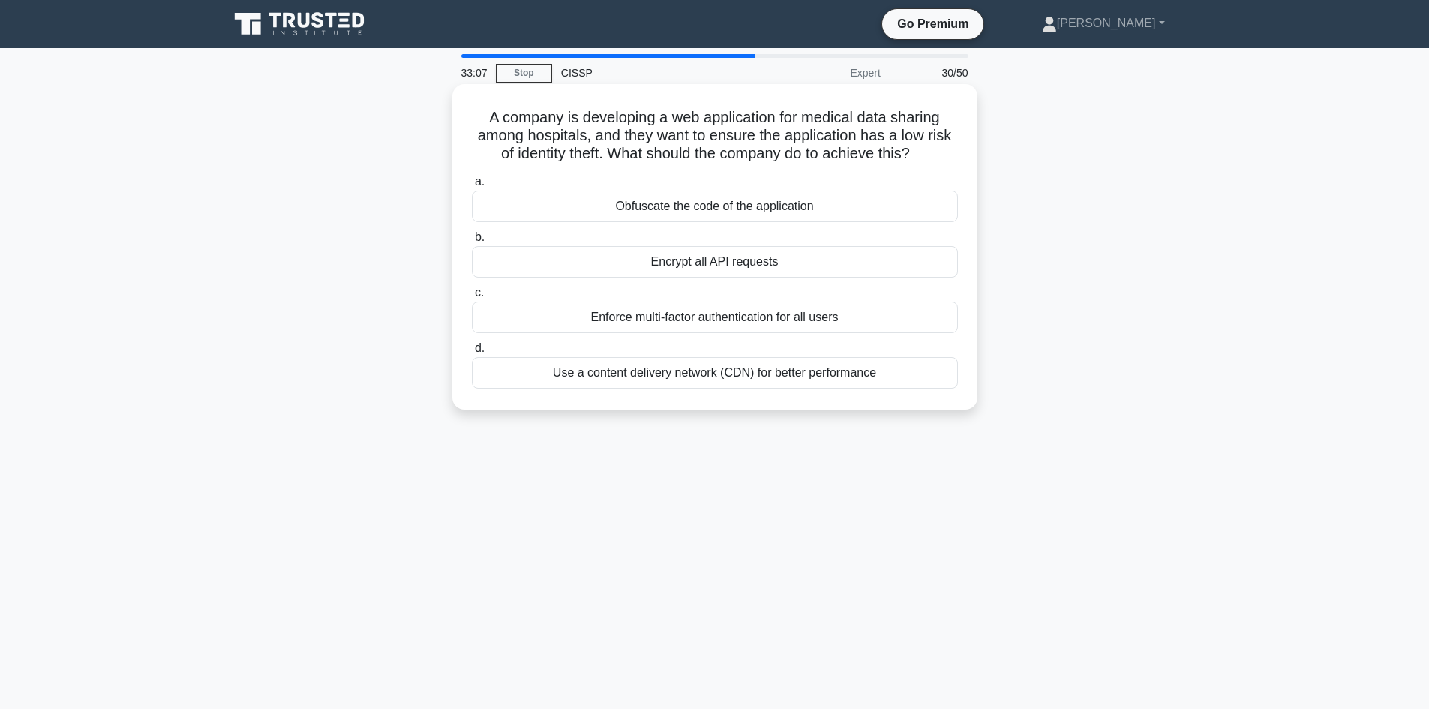
click at [725, 206] on div "Obfuscate the code of the application" at bounding box center [715, 207] width 486 height 32
click at [472, 187] on input "a. Obfuscate the code of the application" at bounding box center [472, 182] width 0 height 10
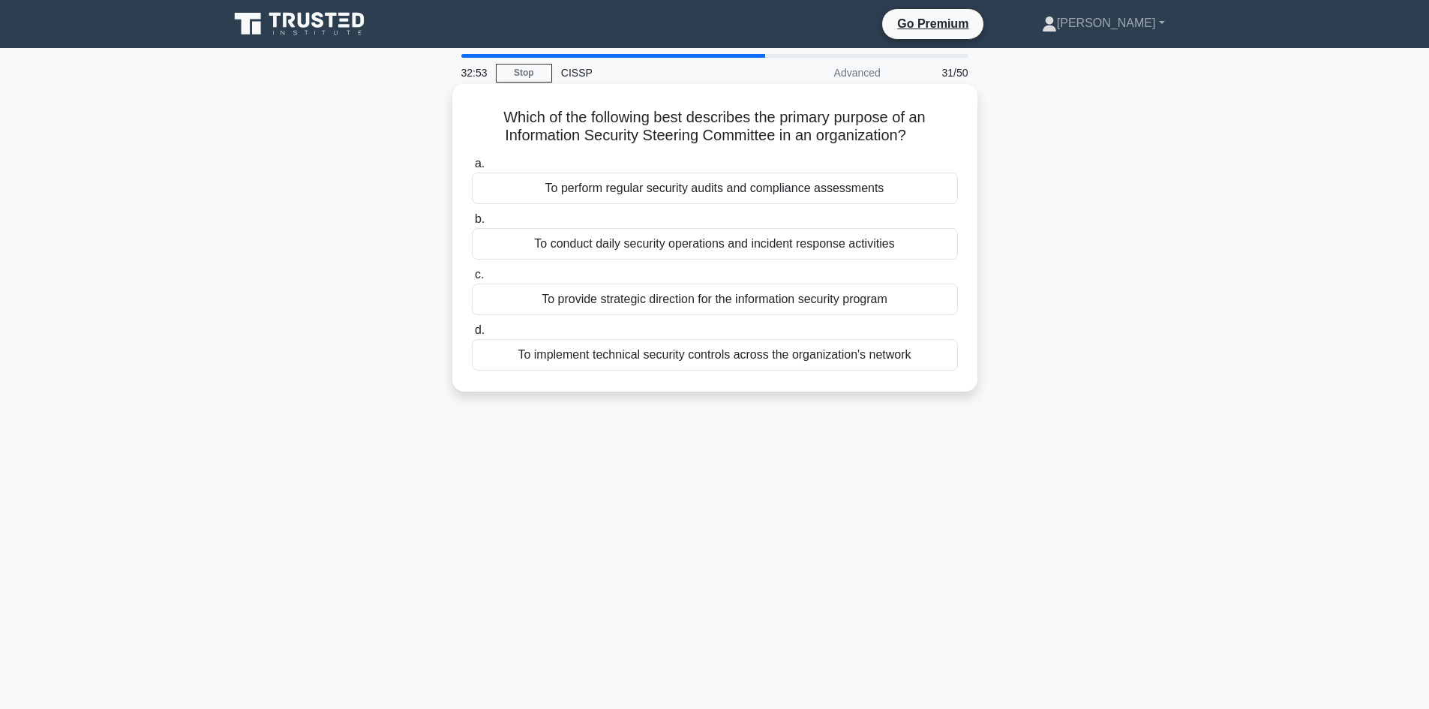
click at [702, 290] on div "To provide strategic direction for the information security program" at bounding box center [715, 300] width 486 height 32
click at [472, 280] on input "c. To provide strategic direction for the information security program" at bounding box center [472, 275] width 0 height 10
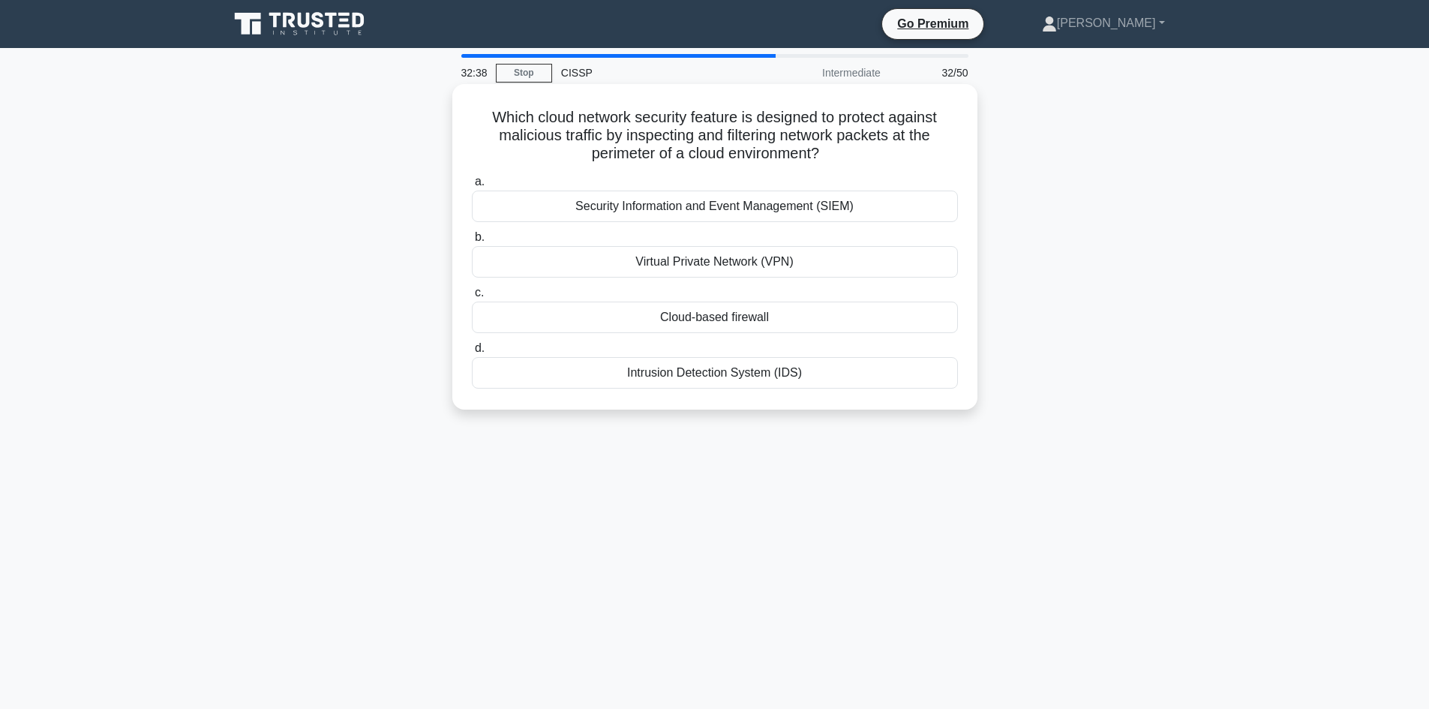
click at [691, 319] on div "Cloud-based firewall" at bounding box center [715, 318] width 486 height 32
click at [472, 298] on input "c. Cloud-based firewall" at bounding box center [472, 293] width 0 height 10
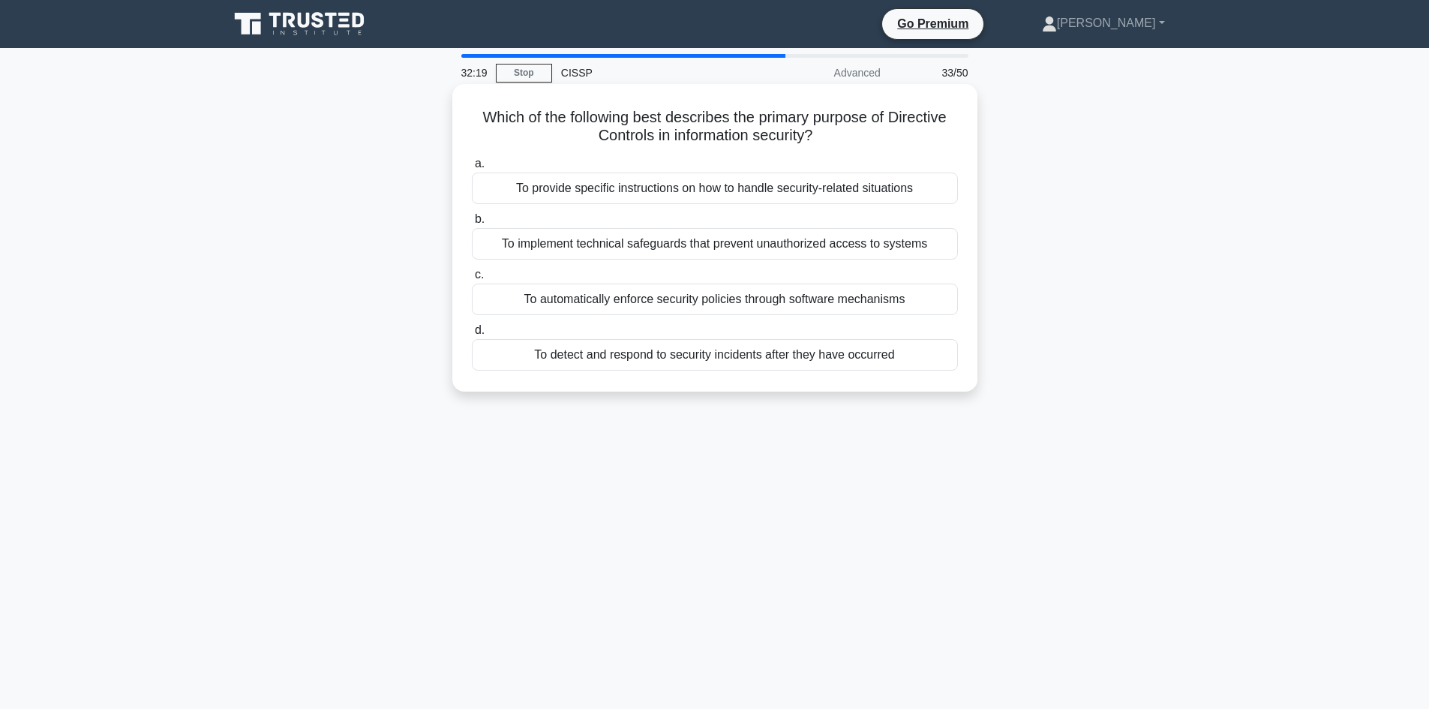
click at [638, 241] on div "To implement technical safeguards that prevent unauthorized access to systems" at bounding box center [715, 244] width 486 height 32
click at [472, 224] on input "b. To implement technical safeguards that prevent unauthorized access to systems" at bounding box center [472, 220] width 0 height 10
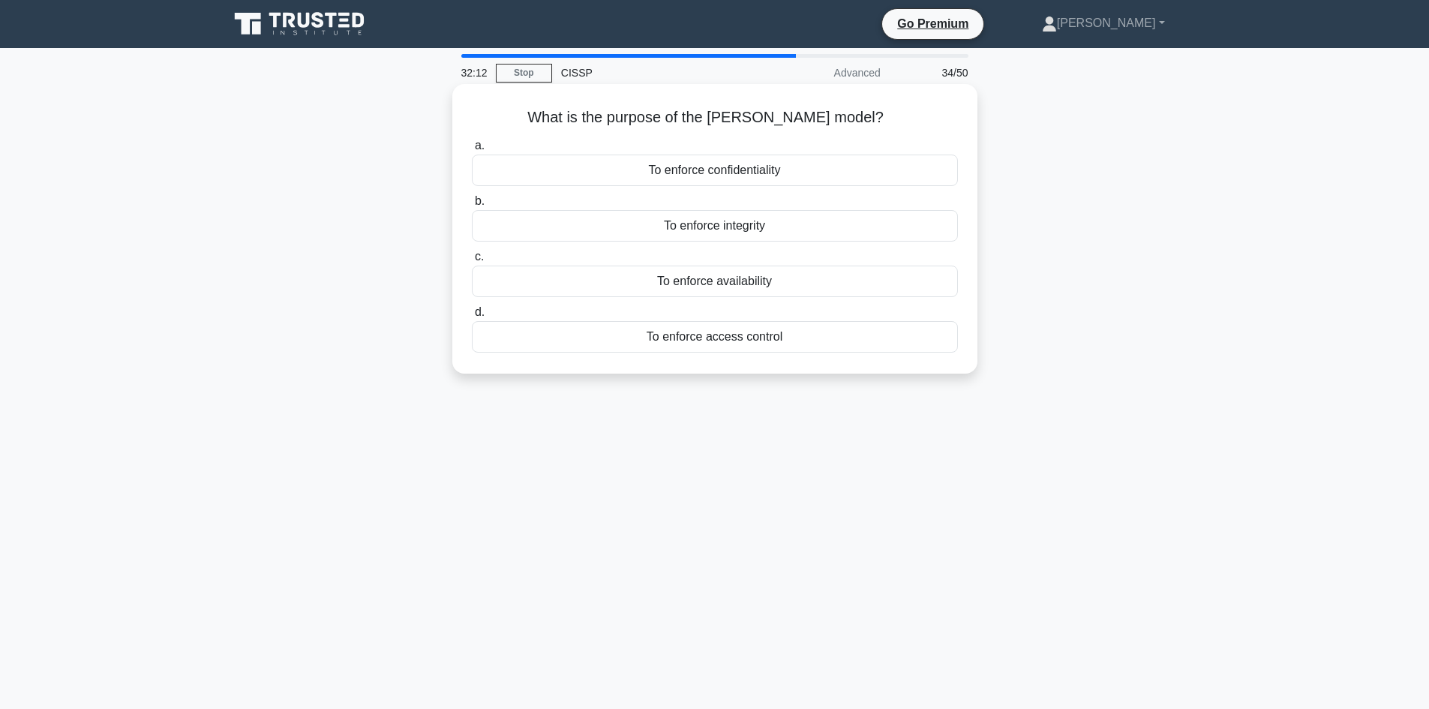
click at [644, 225] on div "To enforce integrity" at bounding box center [715, 226] width 486 height 32
click at [472, 206] on input "b. To enforce integrity" at bounding box center [472, 202] width 0 height 10
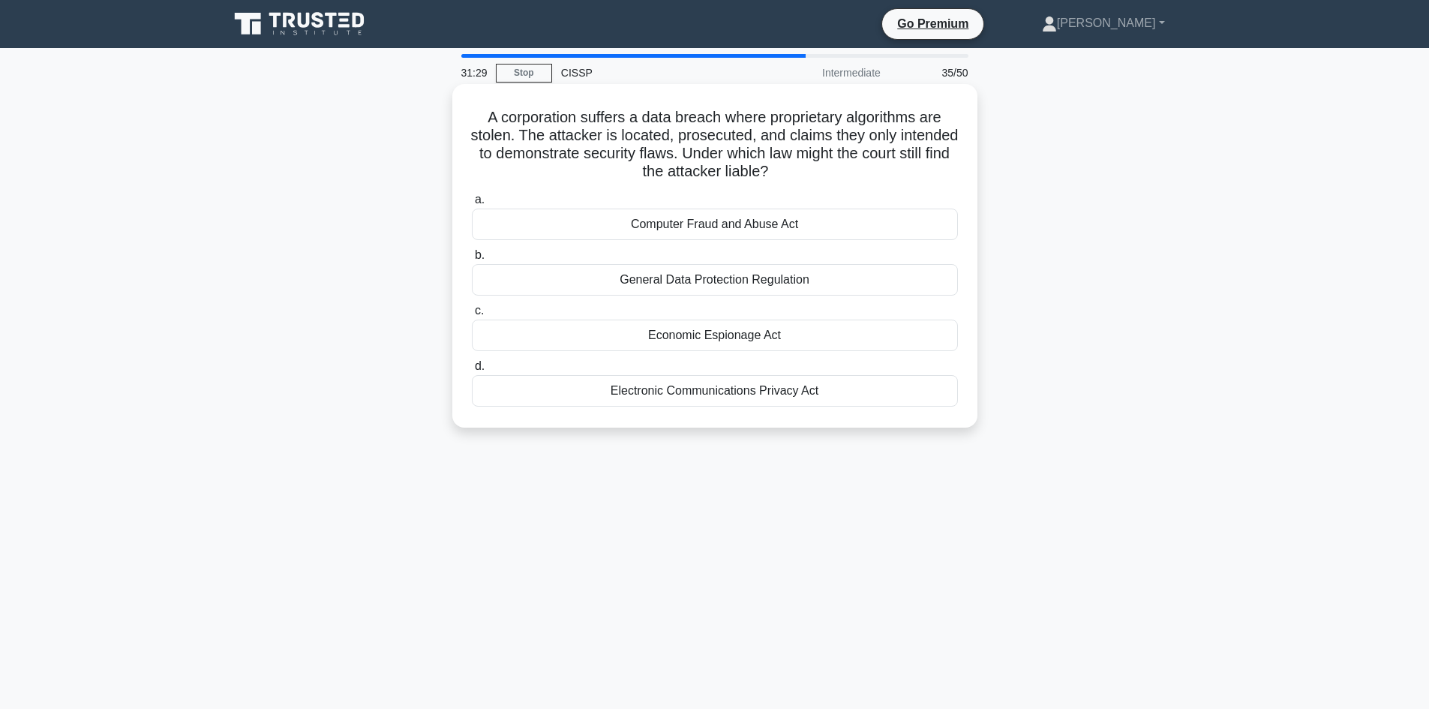
click at [638, 387] on div "Electronic Communications Privacy Act" at bounding box center [715, 391] width 486 height 32
click at [472, 371] on input "d. Electronic Communications Privacy Act" at bounding box center [472, 367] width 0 height 10
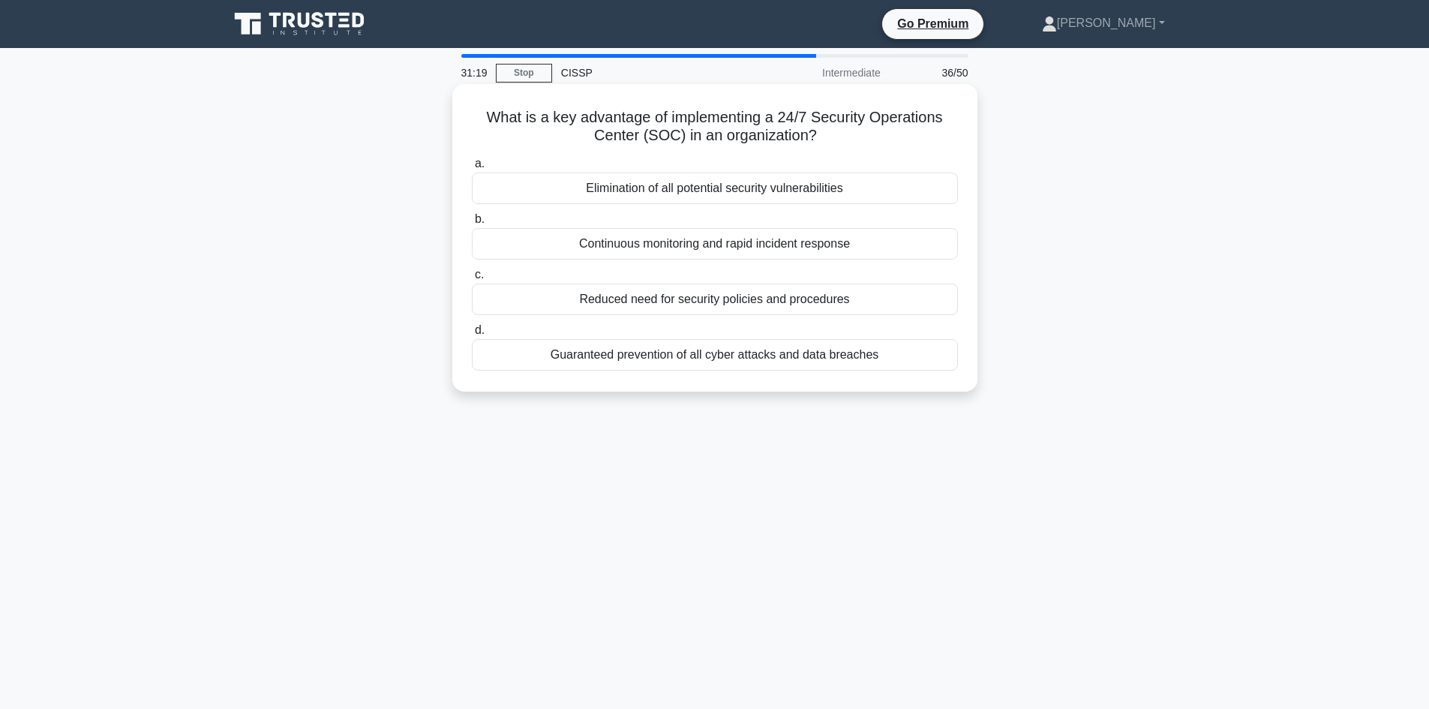
click at [659, 245] on div "Continuous monitoring and rapid incident response" at bounding box center [715, 244] width 486 height 32
click at [472, 224] on input "b. Continuous monitoring and rapid incident response" at bounding box center [472, 220] width 0 height 10
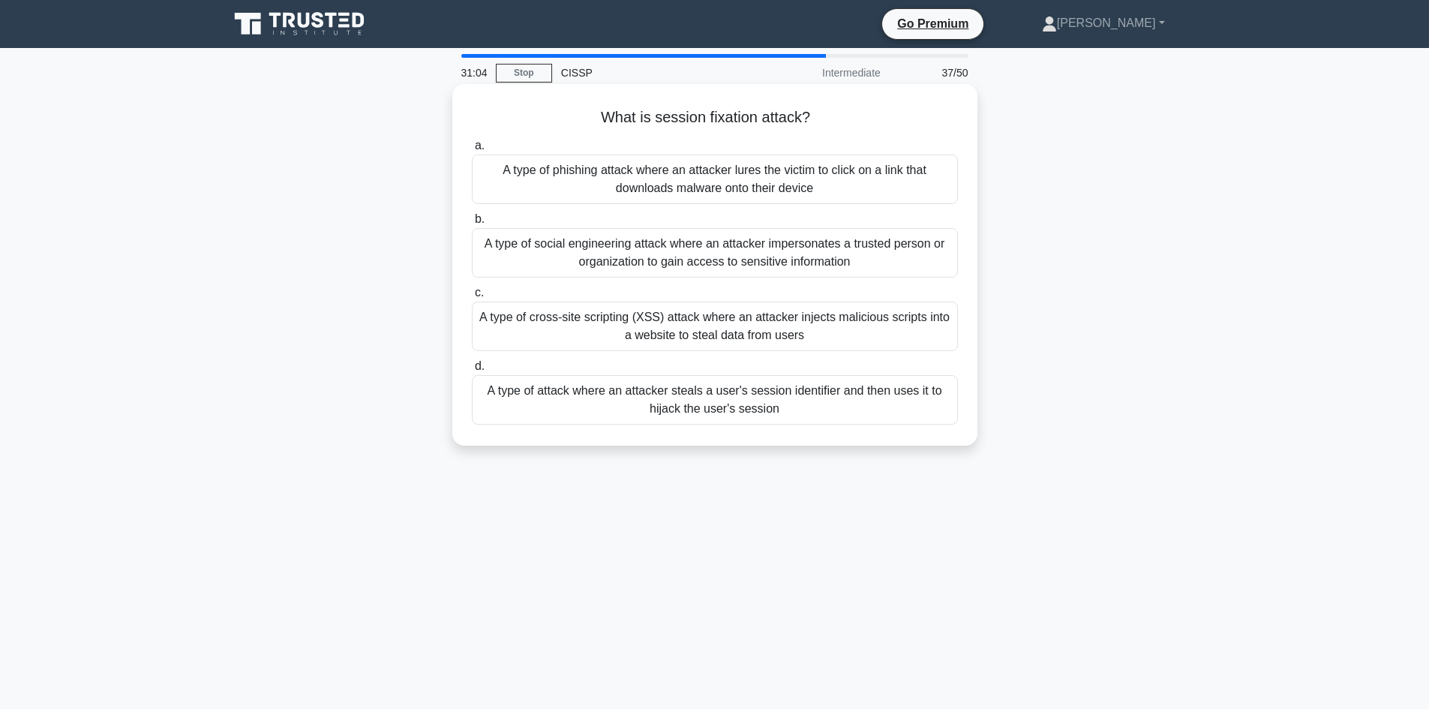
click at [642, 405] on div "A type of attack where an attacker steals a user's session identifier and then …" at bounding box center [715, 400] width 486 height 50
click at [472, 371] on input "d. A type of attack where an attacker steals a user's session identifier and th…" at bounding box center [472, 367] width 0 height 10
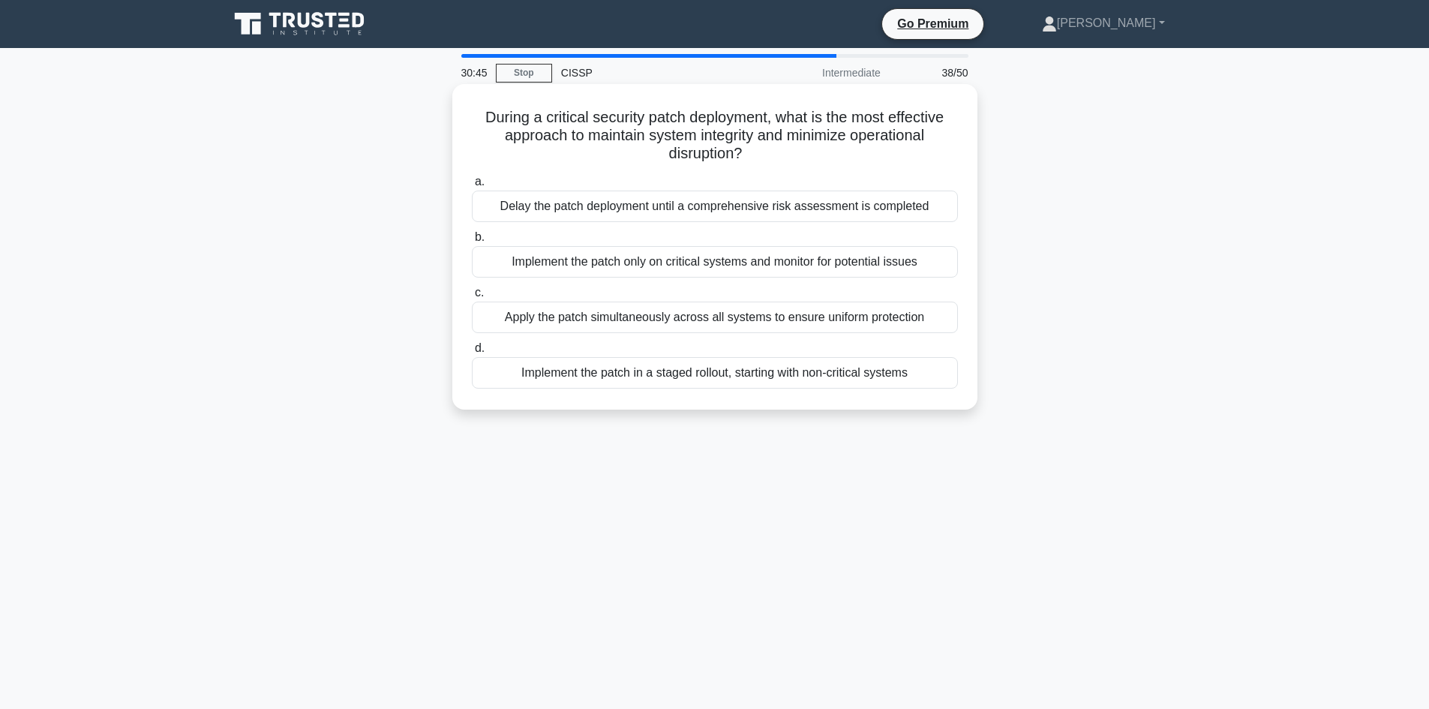
click at [647, 374] on div "Implement the patch in a staged rollout, starting with non-critical systems" at bounding box center [715, 373] width 486 height 32
click at [472, 353] on input "d. Implement the patch in a staged rollout, starting with non-critical systems" at bounding box center [472, 349] width 0 height 10
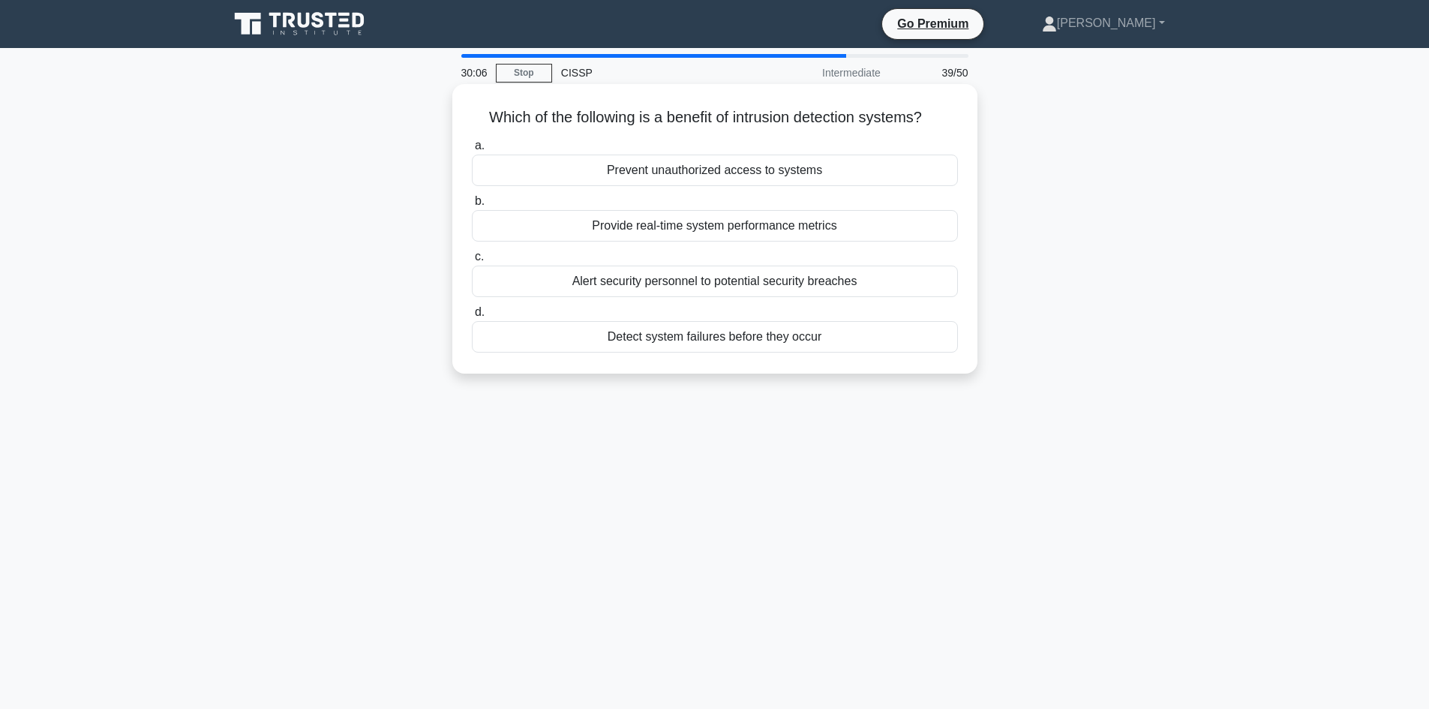
click at [716, 341] on div "Detect system failures before they occur" at bounding box center [715, 337] width 486 height 32
click at [472, 317] on input "d. Detect system failures before they occur" at bounding box center [472, 313] width 0 height 10
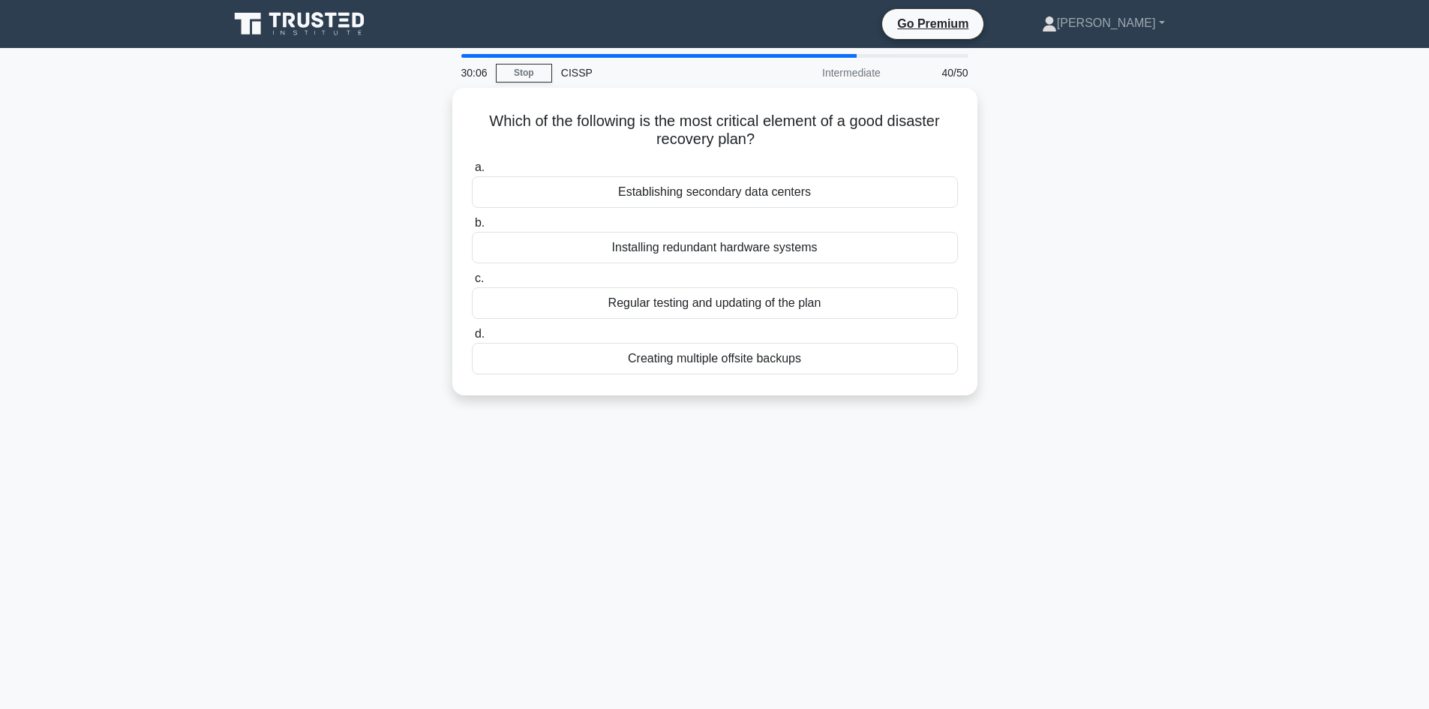
click at [525, 83] on div "30:06 Stop CISSP Intermediate 40/50" at bounding box center [714, 73] width 525 height 30
click at [526, 71] on link "Stop" at bounding box center [524, 73] width 56 height 19
